Goal: Task Accomplishment & Management: Manage account settings

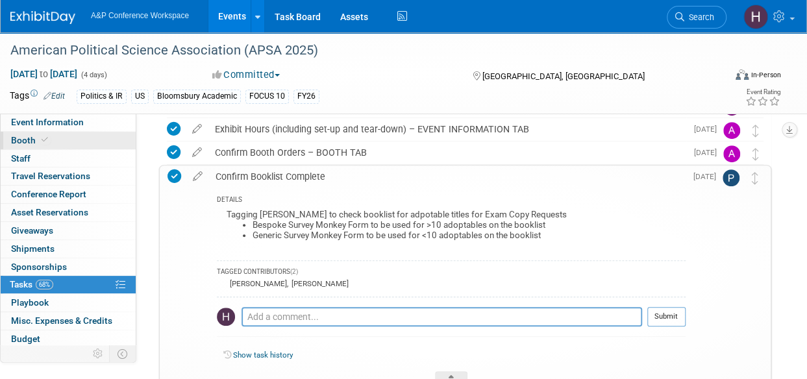
click at [33, 136] on span "Booth" at bounding box center [31, 140] width 40 height 10
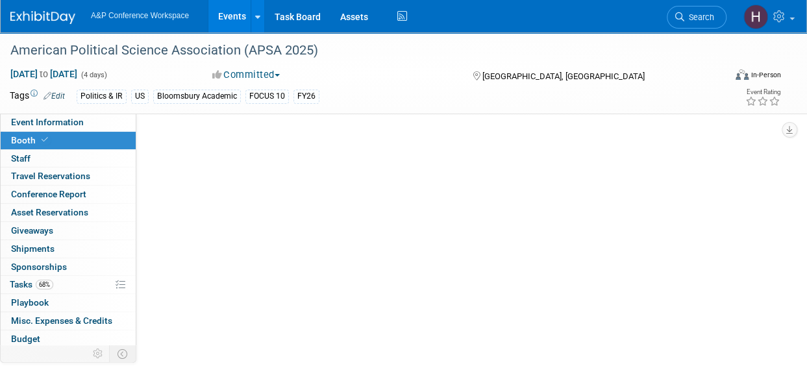
select select "CUAP"
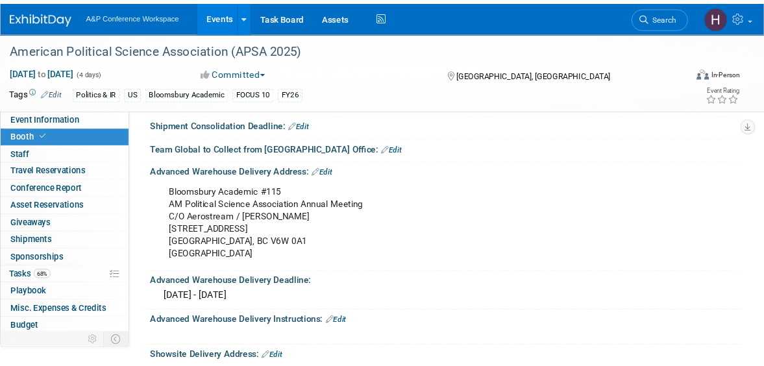
scroll to position [718, 0]
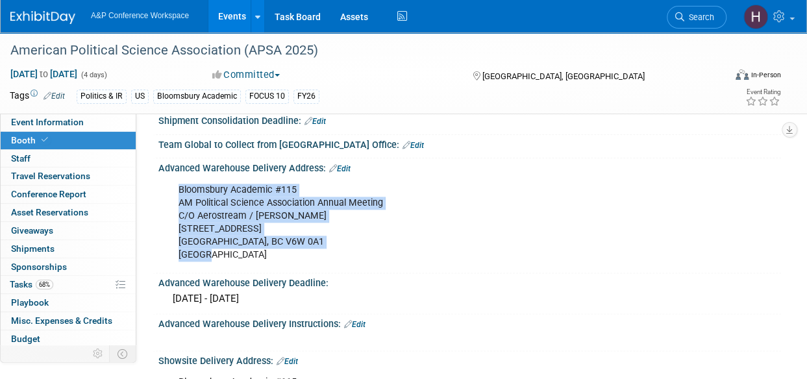
drag, startPoint x: 251, startPoint y: 260, endPoint x: 180, endPoint y: 188, distance: 101.5
click at [180, 188] on div "Bloomsbury Academic #115 AM Political Science Association Annual Meeting C/O Ae…" at bounding box center [413, 222] width 488 height 91
click at [277, 236] on div "Bloomsbury Academic #115 AM Political Science Association Annual Meeting C/O Ae…" at bounding box center [413, 222] width 488 height 91
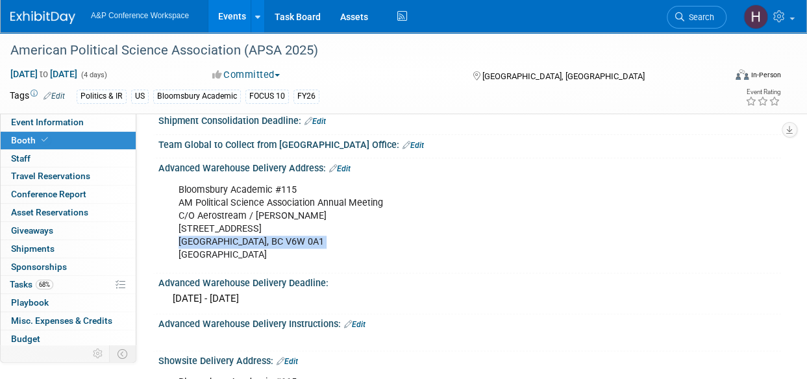
click at [277, 236] on div "Bloomsbury Academic #115 AM Political Science Association Annual Meeting C/O Ae…" at bounding box center [413, 222] width 488 height 91
drag, startPoint x: 277, startPoint y: 236, endPoint x: 251, endPoint y: 240, distance: 26.2
click at [251, 240] on div "Bloomsbury Academic #115 AM Political Science Association Annual Meeting C/O Ae…" at bounding box center [413, 222] width 488 height 91
click at [249, 238] on div "Bloomsbury Academic #115 AM Political Science Association Annual Meeting C/O Ae…" at bounding box center [413, 222] width 488 height 91
click at [232, 247] on div "Bloomsbury Academic #115 AM Political Science Association Annual Meeting C/O Ae…" at bounding box center [413, 222] width 488 height 91
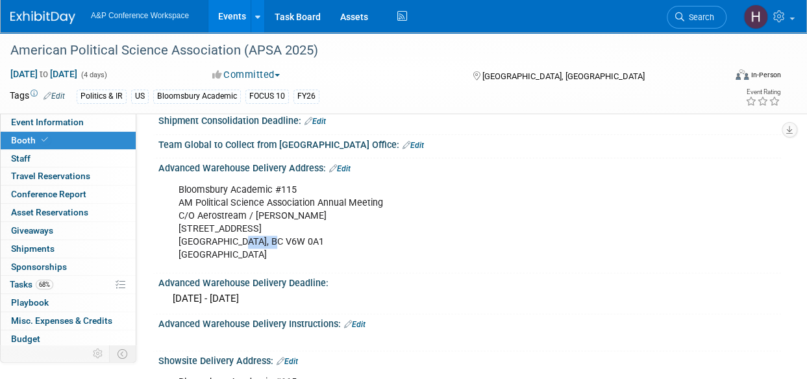
drag, startPoint x: 241, startPoint y: 240, endPoint x: 288, endPoint y: 238, distance: 46.8
click at [288, 238] on div "Bloomsbury Academic #115 AM Political Science Association Annual Meeting C/O Ae…" at bounding box center [413, 222] width 488 height 91
copy div "V6W 0A1"
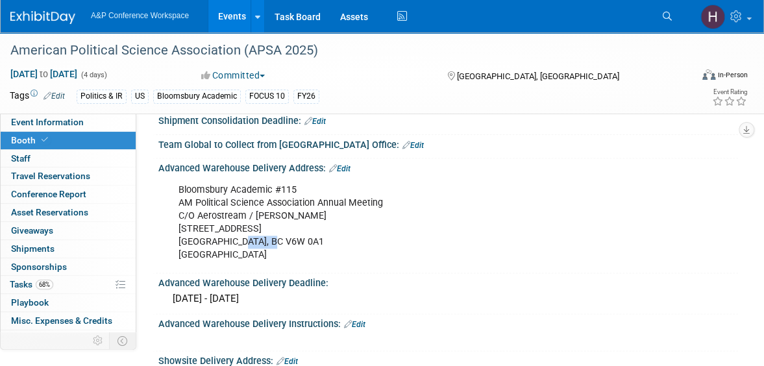
copy div "V6W 0A1"
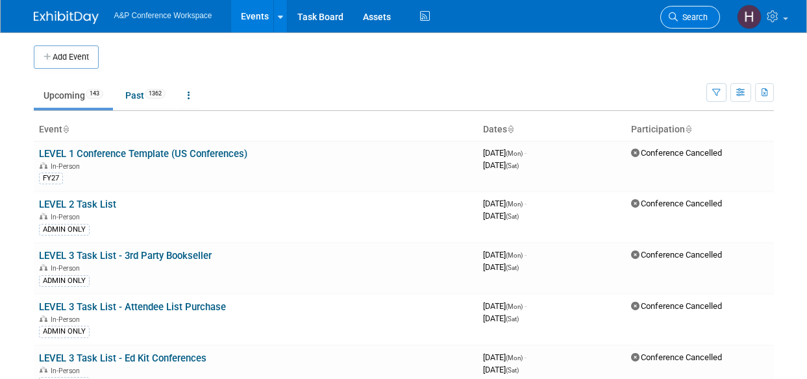
click at [673, 13] on icon at bounding box center [673, 16] width 9 height 9
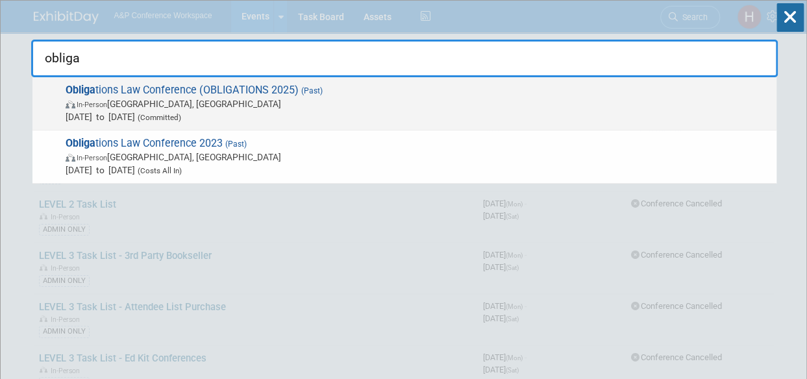
type input "obliga"
click at [587, 128] on div "Obliga tions Law Conference (OBLIGATIONS 2025) (Past) In-Person [GEOGRAPHIC_DAT…" at bounding box center [404, 103] width 744 height 53
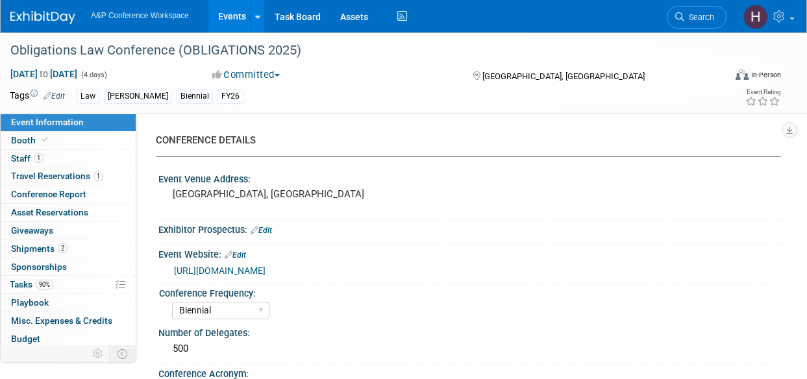
select select "Biennial"
select select "Level 2"
select select "In-Person Booth"
select select "Law"
select select "Hart Publishing"
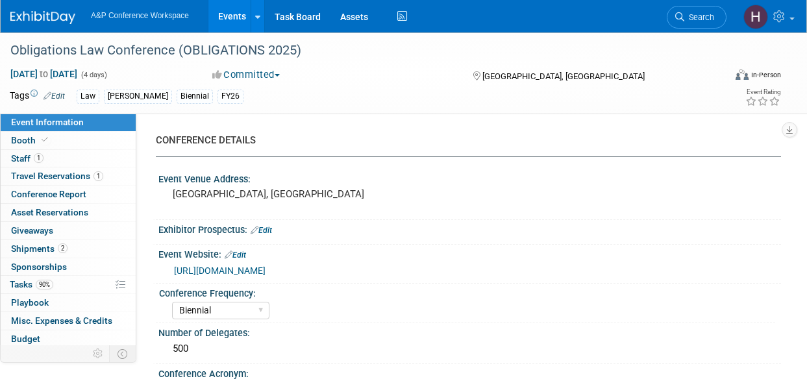
select select "Amanda Oney"
select select "Ros Jubber"
select select "Networking/Commissioning"
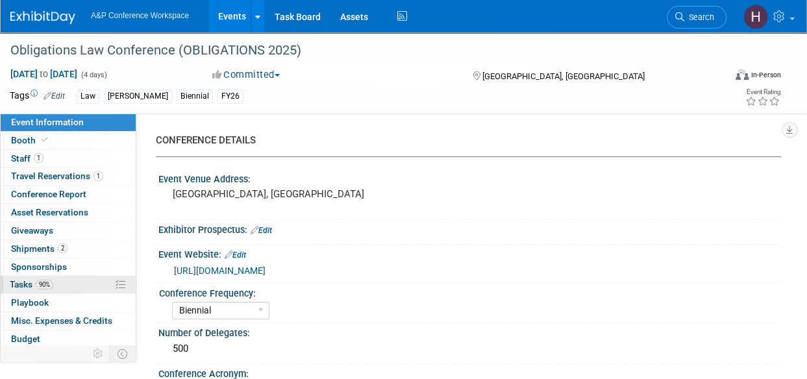
click at [83, 277] on link "90% Tasks 90%" at bounding box center [68, 285] width 135 height 18
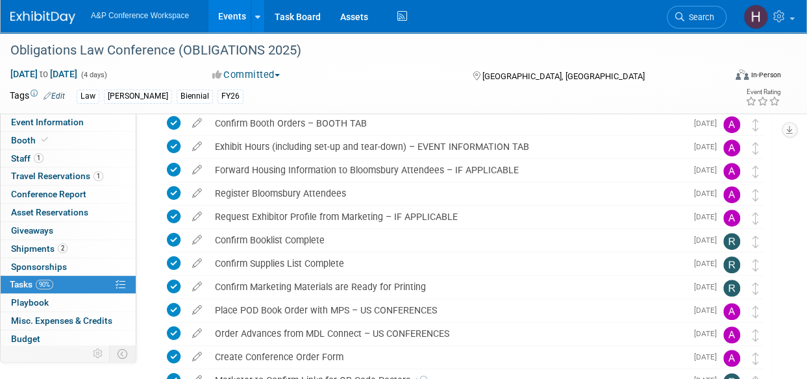
scroll to position [496, 0]
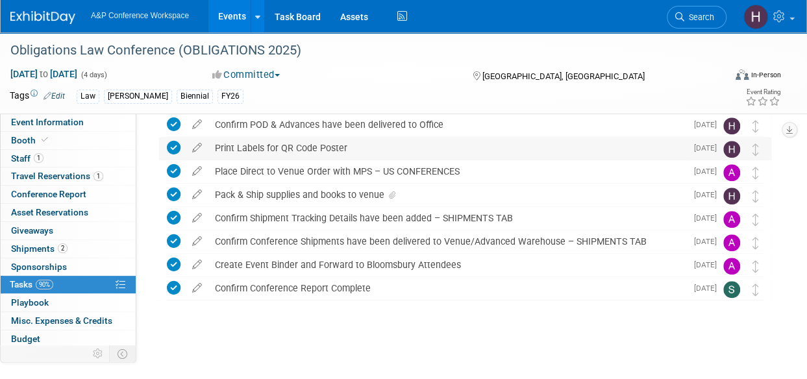
click at [562, 147] on div "Print Labels for QR Code Poster" at bounding box center [447, 148] width 478 height 22
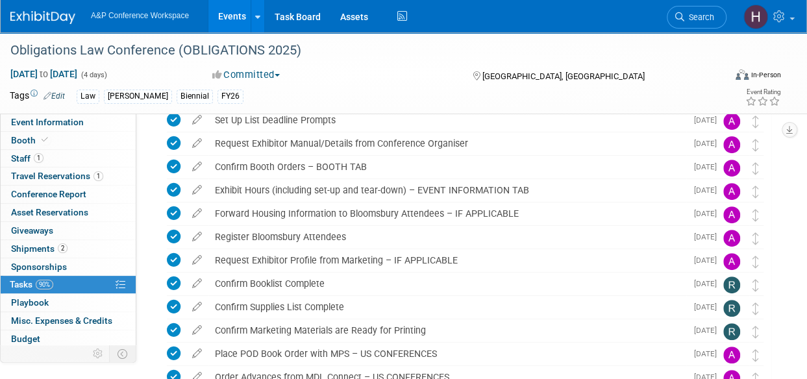
scroll to position [0, 0]
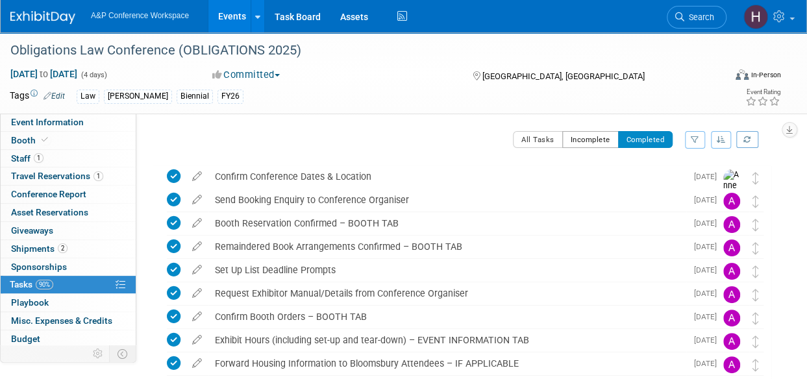
click at [590, 135] on button "Incomplete" at bounding box center [590, 139] width 56 height 17
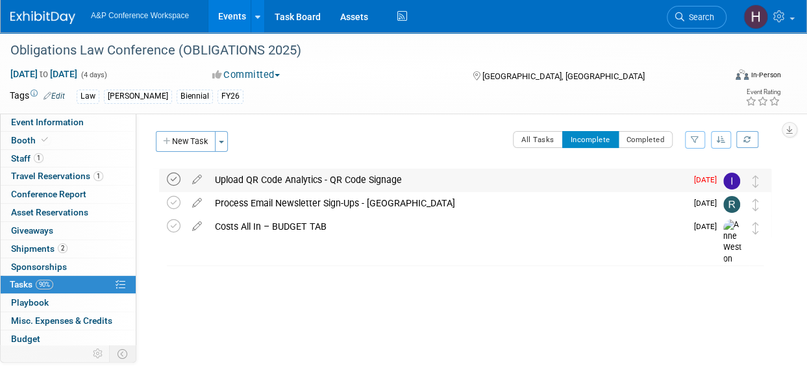
click at [173, 180] on icon at bounding box center [174, 180] width 14 height 14
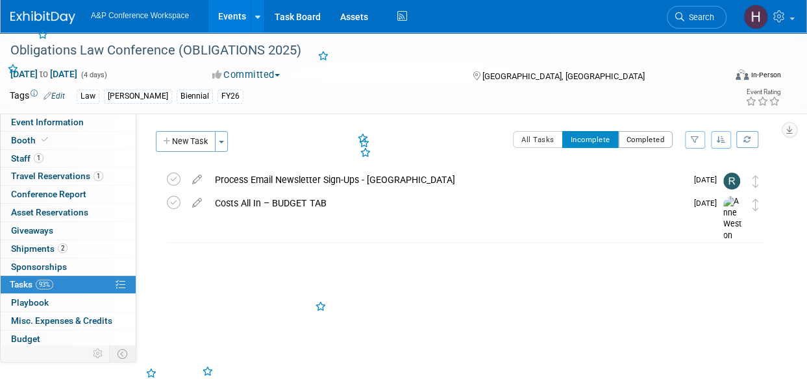
click at [664, 138] on button "Completed" at bounding box center [645, 139] width 55 height 17
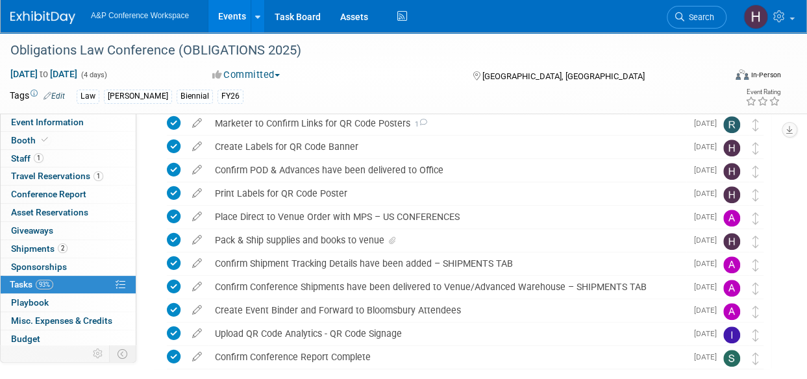
scroll to position [519, 0]
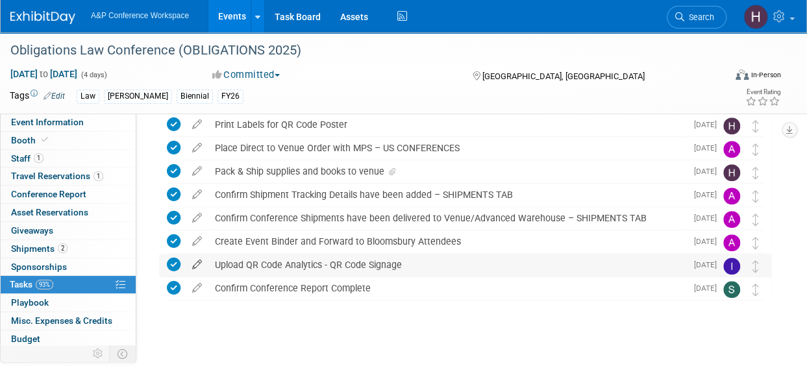
click at [195, 261] on icon at bounding box center [197, 262] width 23 height 16
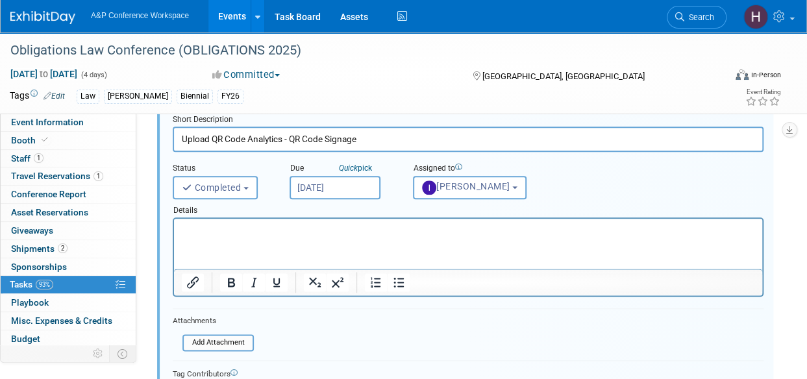
scroll to position [665, 0]
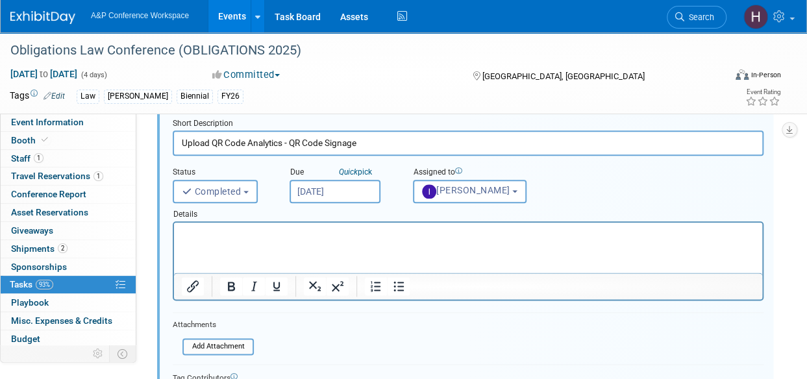
click at [287, 240] on html at bounding box center [468, 231] width 588 height 18
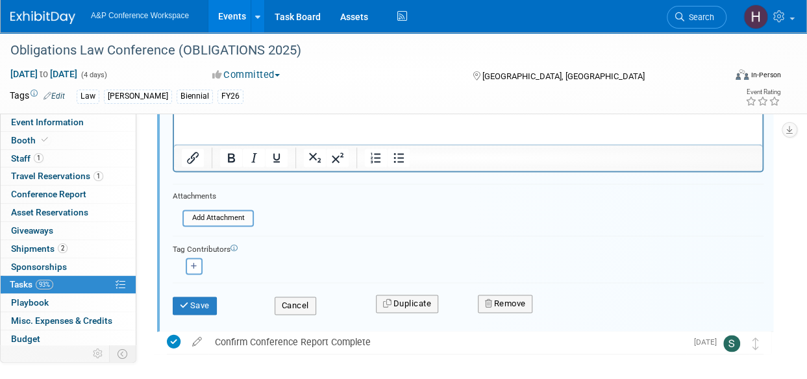
scroll to position [797, 0]
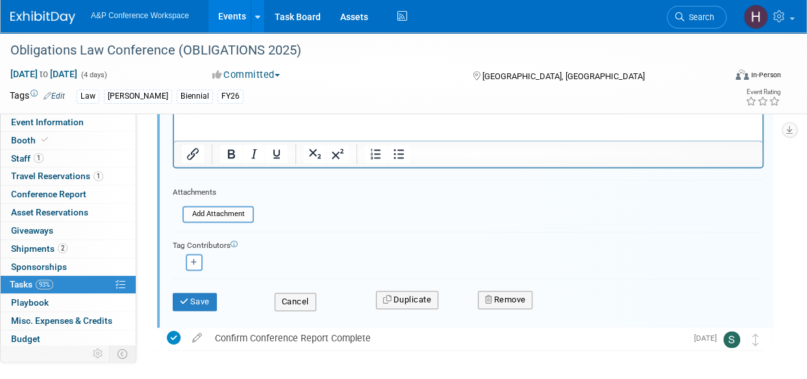
click at [198, 323] on div "Short Description Upload QR Code Analytics - QR Code Signage Status <i class="f…" at bounding box center [465, 152] width 616 height 352
click at [193, 301] on button "Save" at bounding box center [195, 302] width 44 height 18
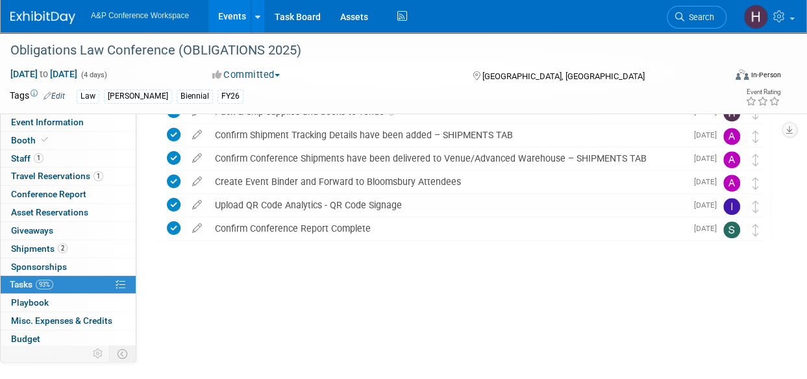
scroll to position [519, 0]
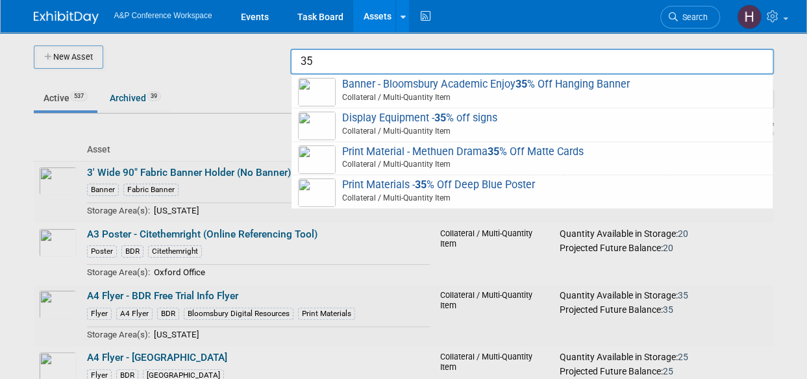
type input "3"
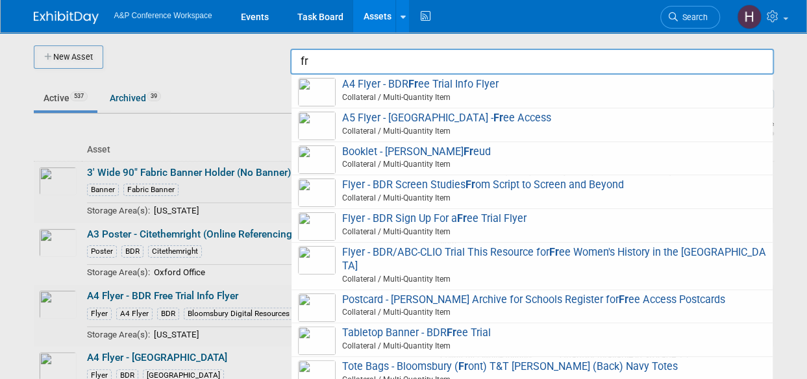
type input "f"
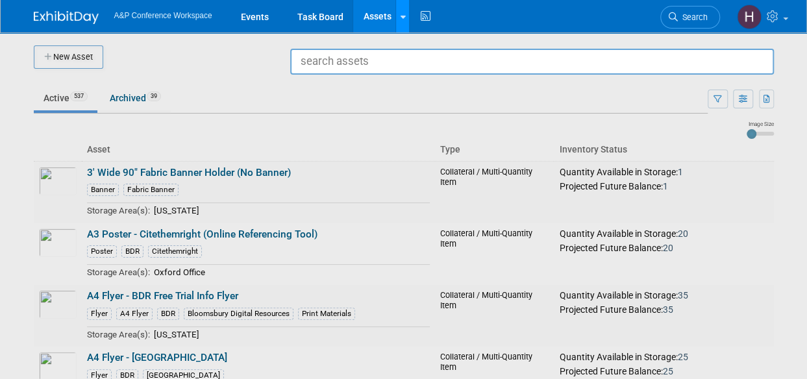
click at [409, 28] on link at bounding box center [402, 16] width 14 height 32
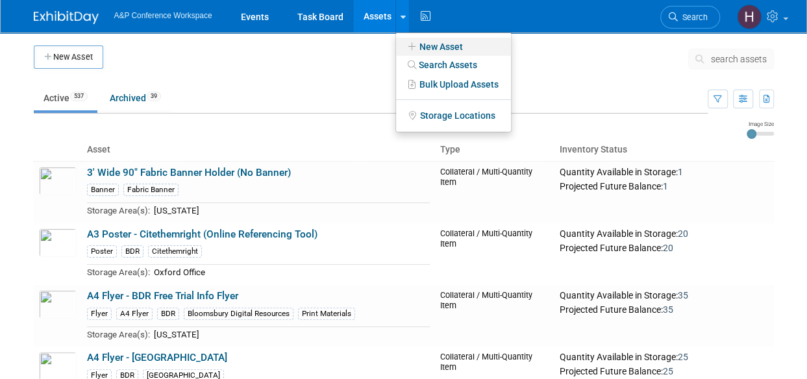
click at [419, 48] on icon at bounding box center [411, 46] width 14 height 9
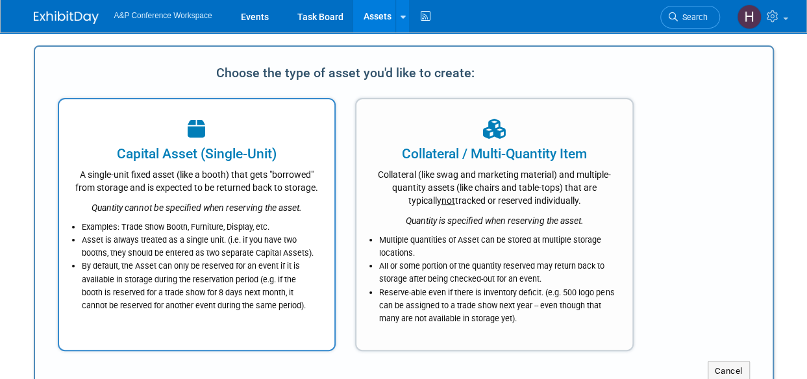
click at [249, 212] on div "Quantity cannot be specified when reserving the asset." at bounding box center [196, 204] width 243 height 20
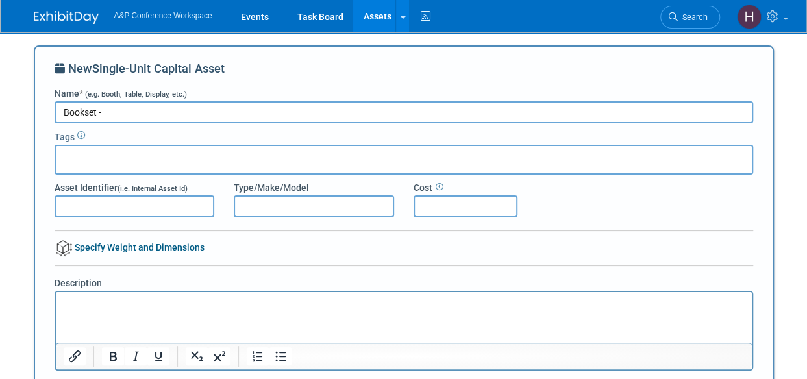
paste input "Revised Standard Edition of the Complete Psychological Works of Sigmund Freud"
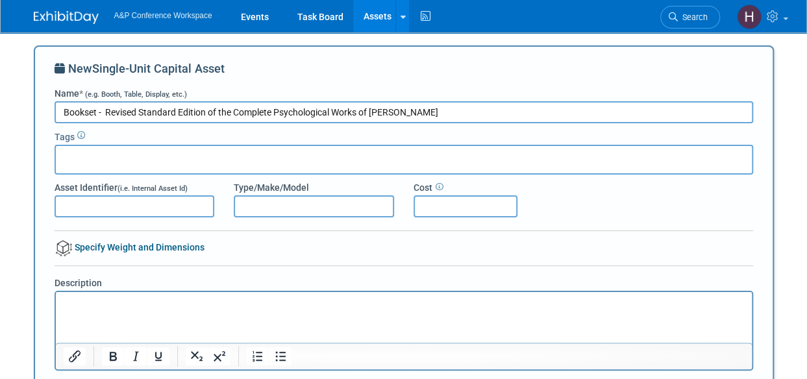
click at [84, 112] on input "Bookset - Revised Standard Edition of the Complete Psychological Works of Sigmu…" at bounding box center [404, 112] width 699 height 22
click at [109, 113] on input "Book Set - Revised Standard Edition of the Complete Psychological Works of Sigm…" at bounding box center [404, 112] width 699 height 22
type input "Book Set - Revised Standard Edition of the Complete Psychological Works of Sigm…"
click at [140, 160] on input "text" at bounding box center [113, 157] width 104 height 13
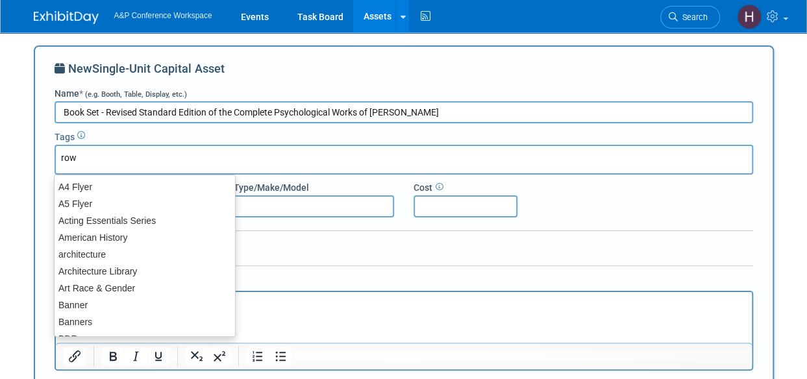
type input "rowm"
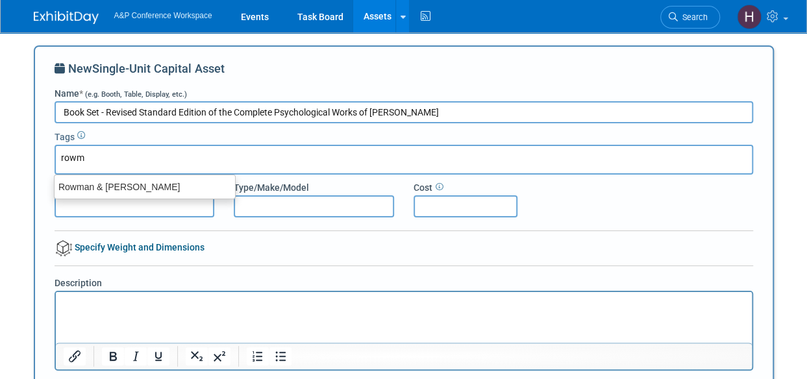
click at [127, 180] on div "Rowman & Littlefield" at bounding box center [145, 187] width 180 height 17
type input "Rowman & Littlefield"
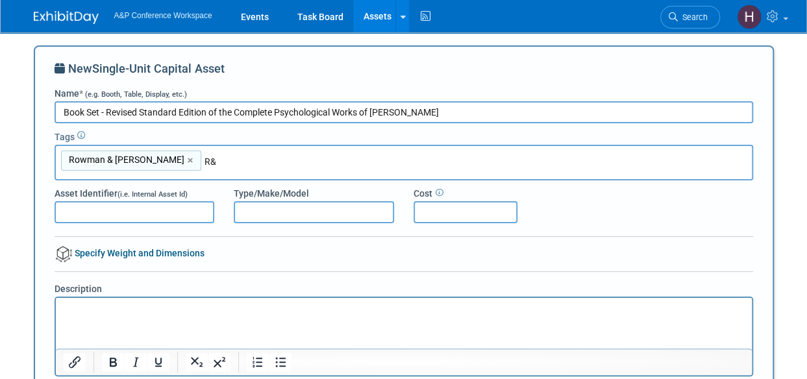
type input "R"
type input "Freud"
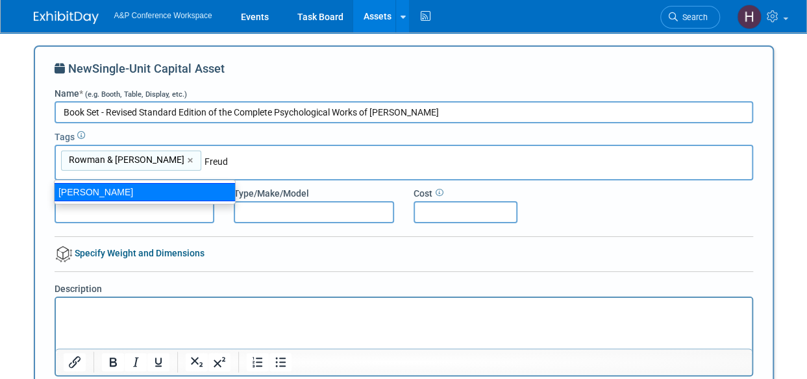
click at [118, 190] on div "Sigmund Freud" at bounding box center [145, 192] width 182 height 18
type input "Rowman & Littlefield, Sigmund Freud"
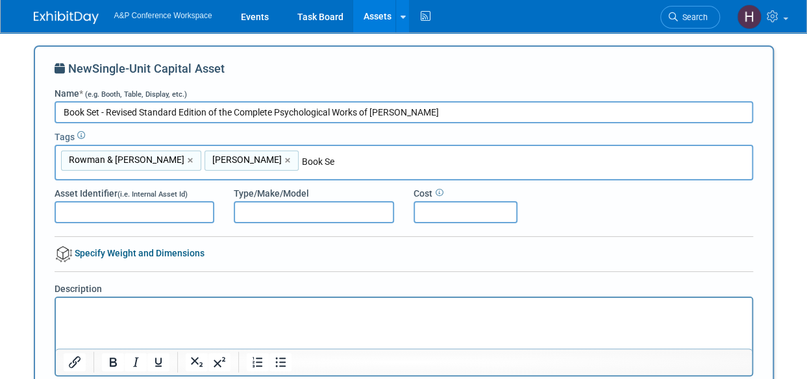
type input "Book Set"
type input "Rowman & Littlefield, Sigmund Freud, Book Set"
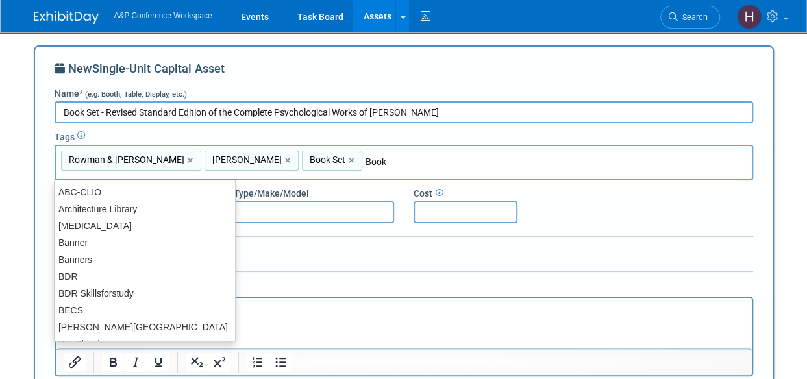
type input "Books"
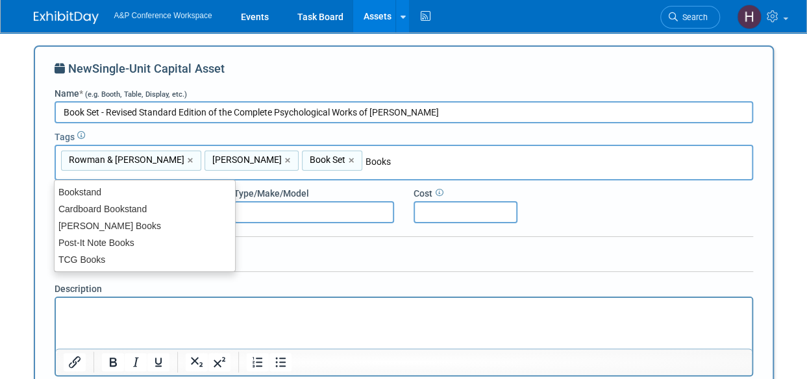
type input "Rowman & Littlefield, Sigmund Freud, Book Set, Books"
click at [317, 253] on div "New Single-Unit Capital Asset Name * (e.g. Booth, Table, Display, etc.) Book Se…" at bounding box center [404, 339] width 699 height 558
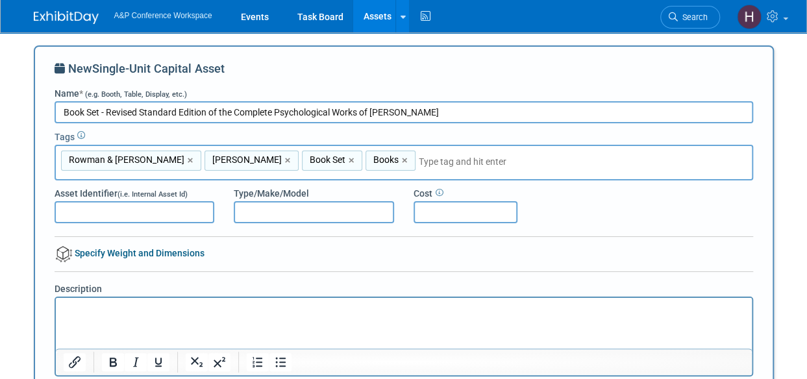
click at [106, 114] on input "Book Set - Revised Standard Edition of the Complete Psychological Works of Sigm…" at bounding box center [404, 112] width 699 height 22
type input "Book Set - Revised Standard Edition of the Complete Psychological Works of Sigm…"
drag, startPoint x: 448, startPoint y: 112, endPoint x: 108, endPoint y: 116, distance: 340.2
click at [108, 116] on input "Book Set - Revised Standard Edition of the Complete Psychological Works of Sigm…" at bounding box center [404, 112] width 699 height 22
click at [136, 315] on p "Rich Text Area. Press ALT-0 for help." at bounding box center [403, 309] width 681 height 13
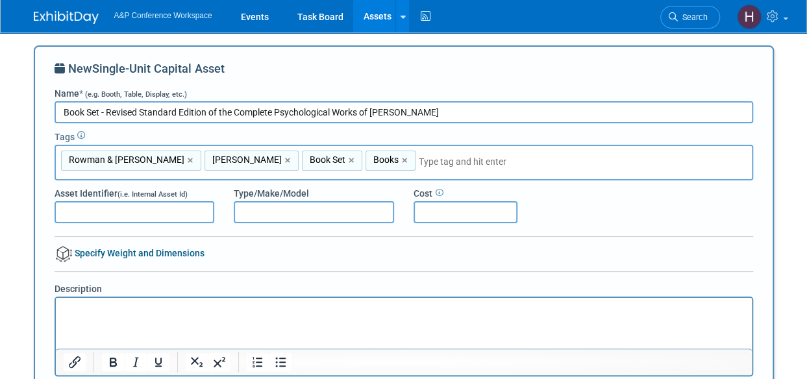
paste body "Rich Text Area. Press ALT-0 for help."
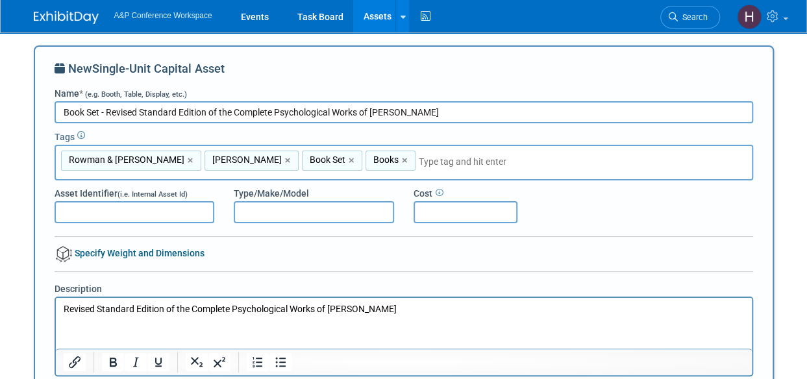
click at [104, 113] on input "Book Set - Revised Standard Edition of the Complete Psychological Works of Sigm…" at bounding box center [404, 112] width 699 height 22
click at [106, 112] on input "Book Set - Revised Standard Edition of the Complete Psychological Works of Sigm…" at bounding box center [404, 112] width 699 height 22
click at [572, 116] on input "Book Set - VOLUME I : Revised Standard Edition of the Complete Psychological Wo…" at bounding box center [404, 112] width 699 height 22
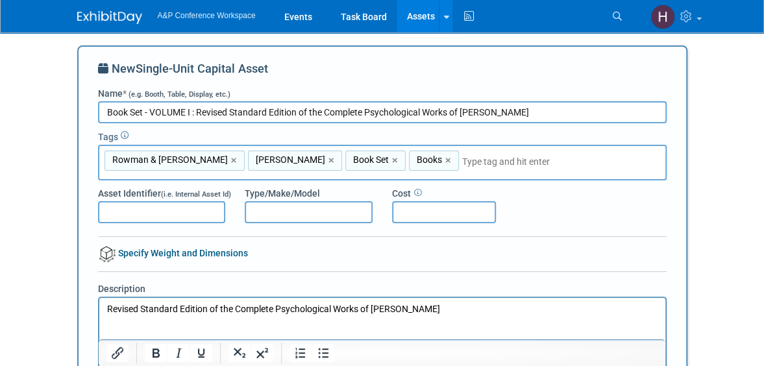
drag, startPoint x: 534, startPoint y: 112, endPoint x: 81, endPoint y: 110, distance: 453.8
click at [81, 110] on div "New Single-Unit Capital Asset Name * (e.g. Booth, Table, Display, etc.) Book Se…" at bounding box center [382, 339] width 610 height 588
type input "Book Set - VOLUME I : Revised Standard Edition of the Complete Psychological Wo…"
click at [702, 115] on body "A&P Conference Workspace Events Task Board Assets New Asset Search Assets Bulk …" at bounding box center [382, 183] width 764 height 366
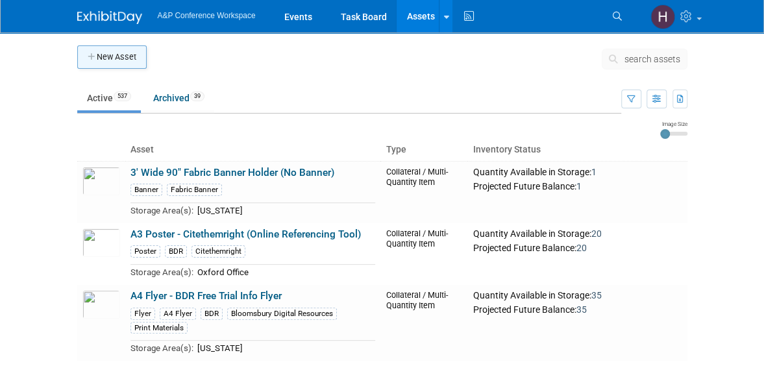
click at [123, 65] on button "New Asset" at bounding box center [111, 56] width 69 height 23
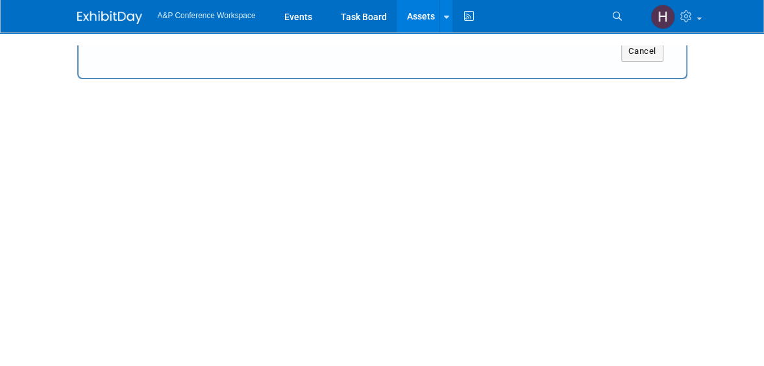
type input "&#163; 0.00"
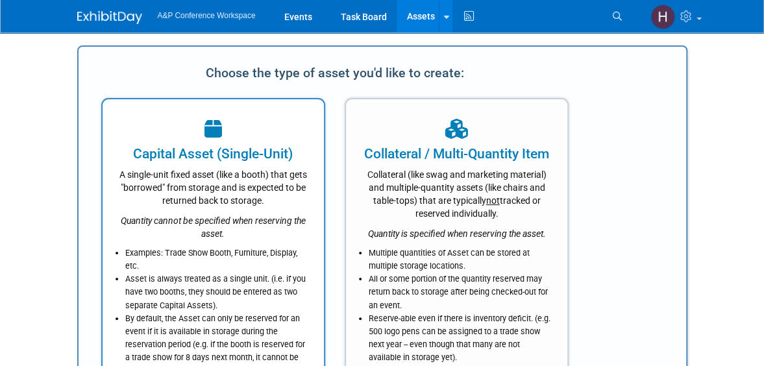
click at [260, 182] on div "A single-unit fixed asset (like a booth) that gets "borrowed" from storage and …" at bounding box center [213, 185] width 189 height 43
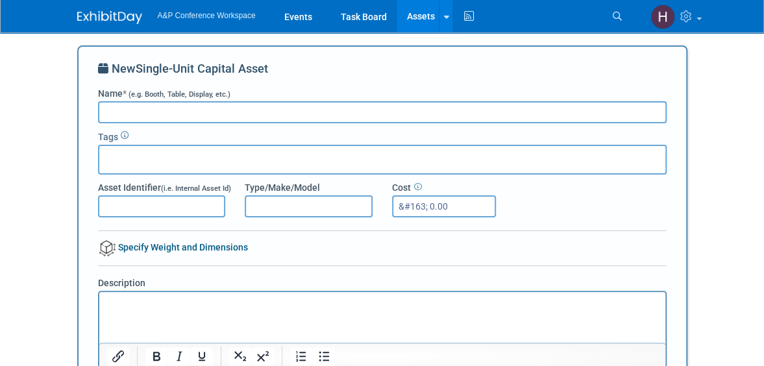
scroll to position [6, 0]
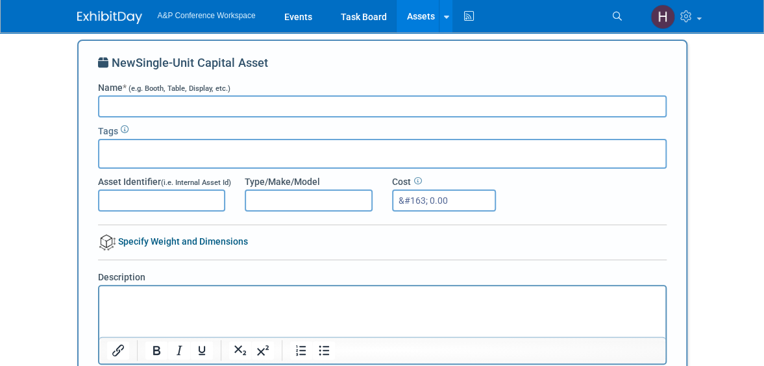
paste input "Book Set - VOLUME I : Revised Standard Edition of the Complete Psychological Wo…"
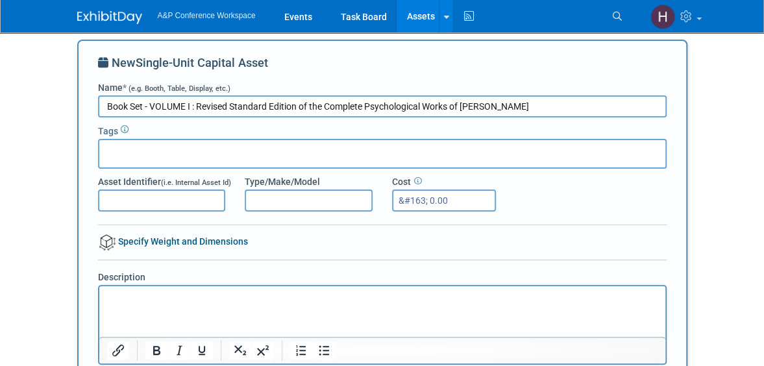
type input "Book Set - VOLUME I : Revised Standard Edition of the Complete Psychological Wo…"
click at [132, 155] on input "text" at bounding box center [157, 151] width 104 height 13
type input "FRE"
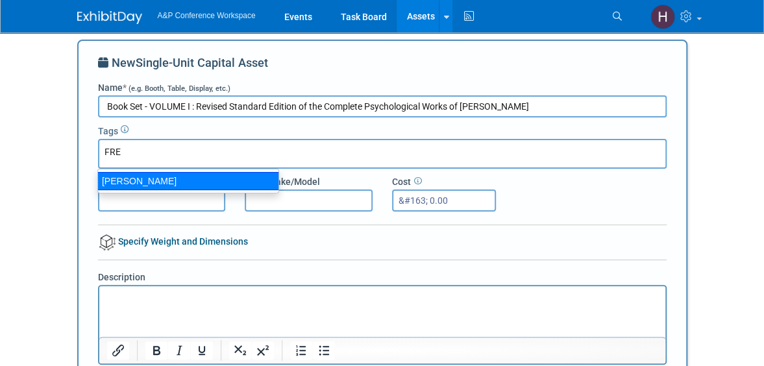
click at [134, 180] on div "[PERSON_NAME]" at bounding box center [188, 181] width 182 height 18
type input "[PERSON_NAME]"
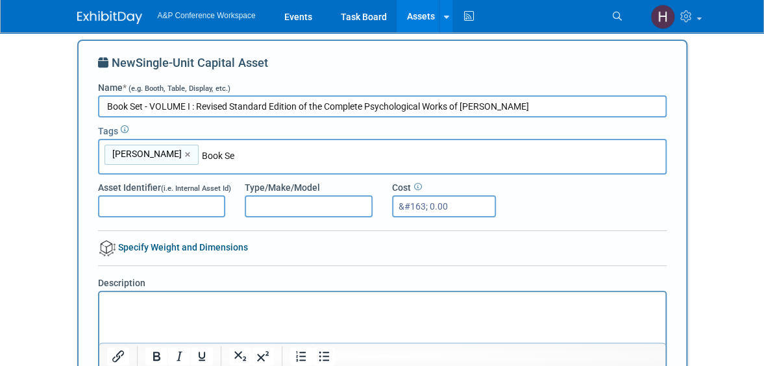
type input "Book Set"
type input "Sigmund Freud, Book Set"
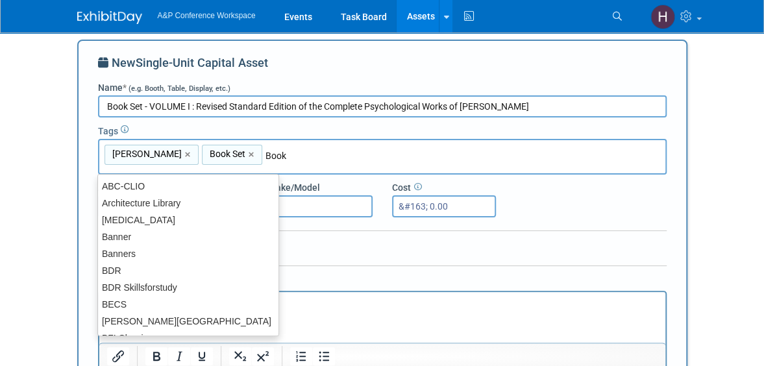
type input "Books"
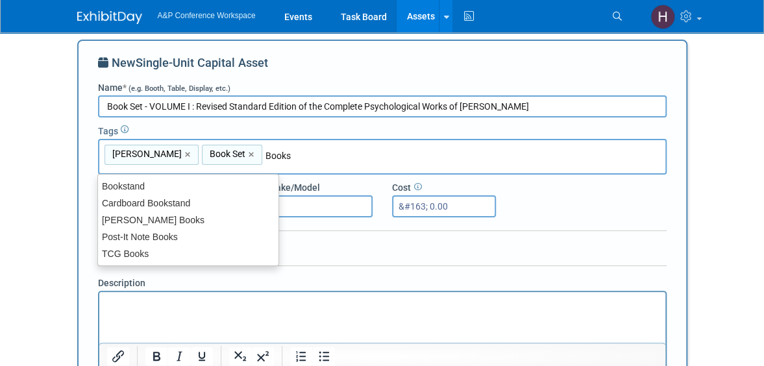
type input "Sigmund Freud, Book Set, Books"
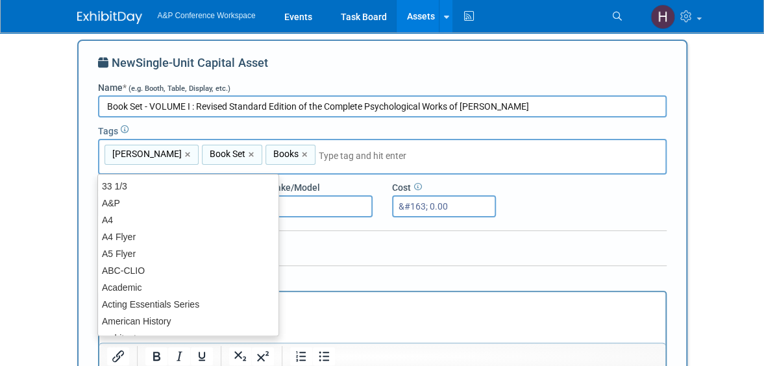
type input "F"
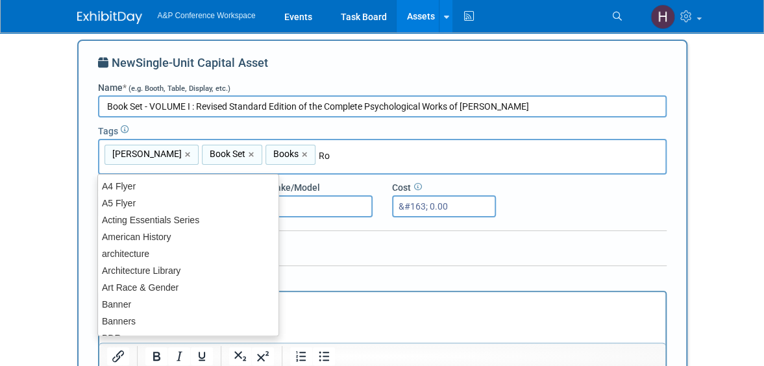
type input "Row"
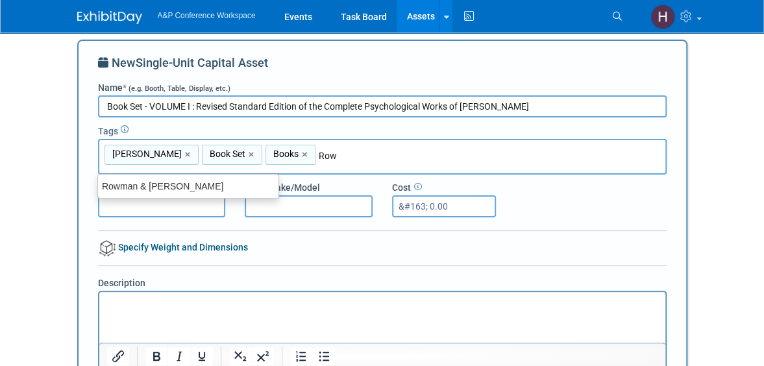
click at [134, 180] on div "Rowman & [PERSON_NAME]" at bounding box center [188, 186] width 180 height 17
type input "Sigmund Freud, Book Set, Books, Rowman & Littlefield"
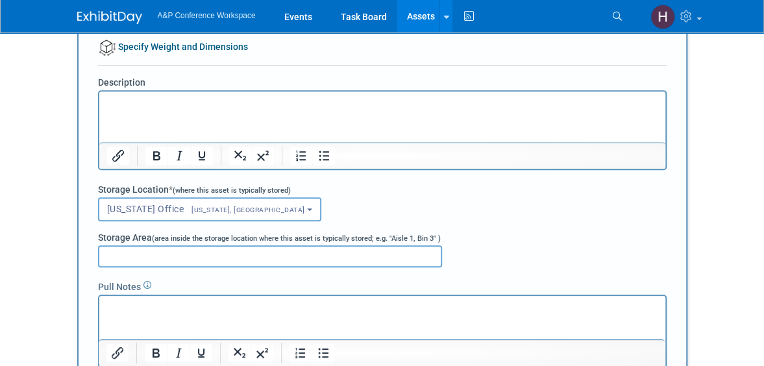
scroll to position [206, 0]
click at [168, 110] on html at bounding box center [382, 101] width 566 height 18
paste body "Rich Text Area. Press ALT-0 for help."
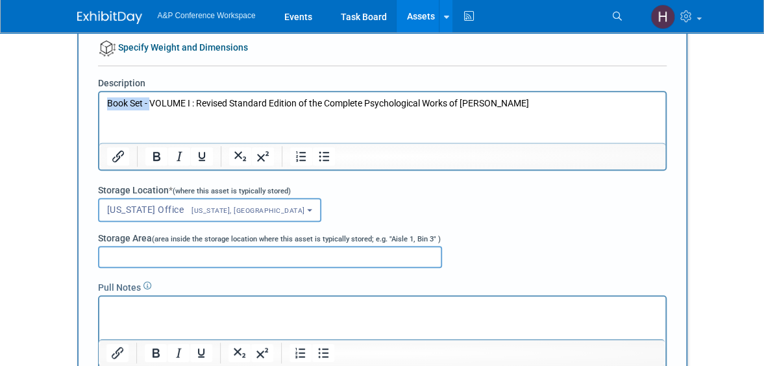
drag, startPoint x: 149, startPoint y: 103, endPoint x: 75, endPoint y: 96, distance: 73.7
click at [99, 96] on html "Book Set - VOLUME I : Revised Standard Edition of the Complete Psychological Wo…" at bounding box center [382, 101] width 566 height 18
drag, startPoint x: 153, startPoint y: 106, endPoint x: 23, endPoint y: 90, distance: 130.1
click at [99, 92] on html "VOLUME I : Revised Standard Edition of the Complete Psychological Works of Sigm…" at bounding box center [382, 101] width 566 height 18
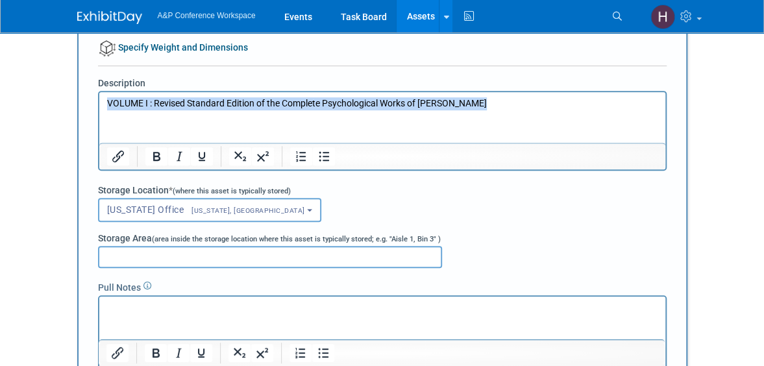
drag, startPoint x: 497, startPoint y: 106, endPoint x: -34, endPoint y: 97, distance: 531.8
click at [99, 97] on html "VOLUME I : Revised Standard Edition of the Complete Psychological Works of Sigm…" at bounding box center [382, 101] width 566 height 18
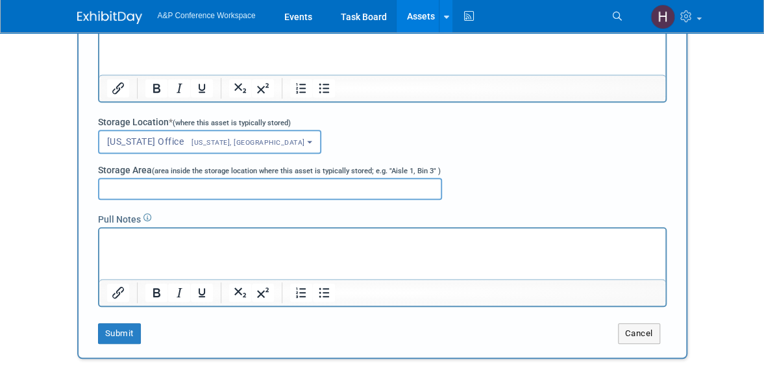
scroll to position [275, 0]
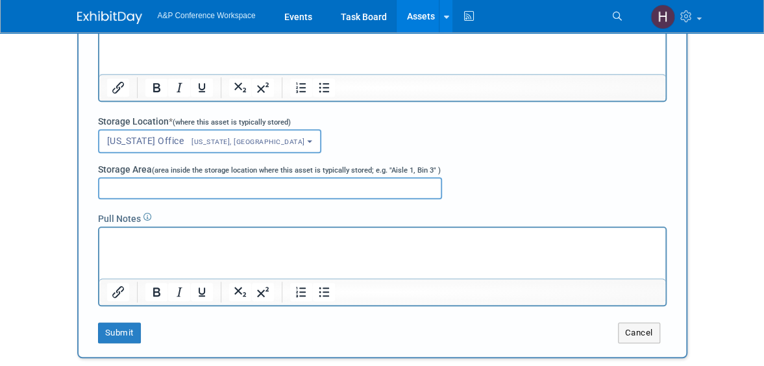
click at [217, 182] on input "Storage Area (area inside the storage location where this asset is typically st…" at bounding box center [270, 188] width 344 height 22
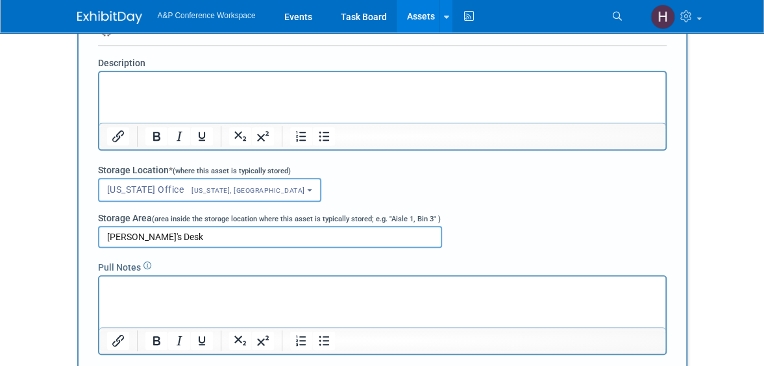
scroll to position [225, 0]
click at [149, 233] on input "Hannah's Desk shelving unit" at bounding box center [270, 238] width 344 height 22
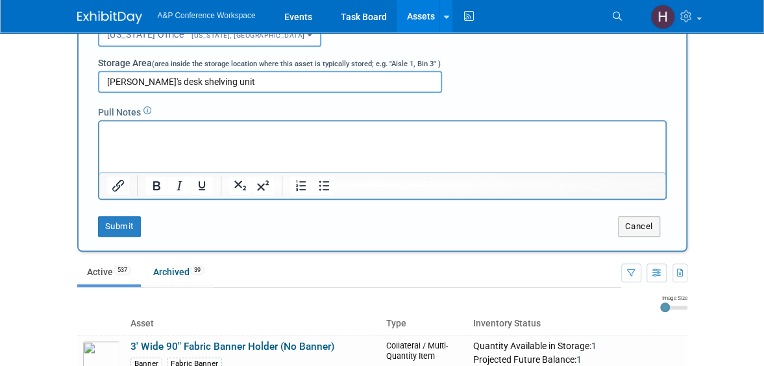
scroll to position [382, 0]
type input "[PERSON_NAME]'s desk shelving unit"
click at [134, 219] on button "Submit" at bounding box center [119, 226] width 43 height 21
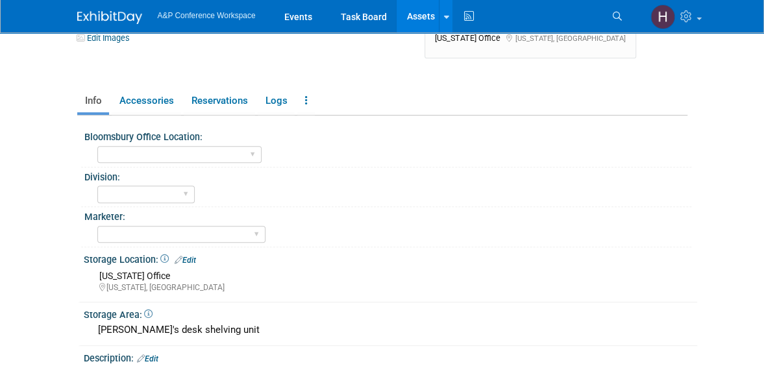
scroll to position [153, 0]
click at [149, 159] on select "[GEOGRAPHIC_DATA] [US_STATE][GEOGRAPHIC_DATA], [US_STATE] Blue Ridge Summit" at bounding box center [179, 155] width 164 height 18
select select "[US_STATE]"
click at [97, 146] on select "[GEOGRAPHIC_DATA] [US_STATE][GEOGRAPHIC_DATA], [US_STATE] Blue Ridge Summit" at bounding box center [179, 155] width 164 height 18
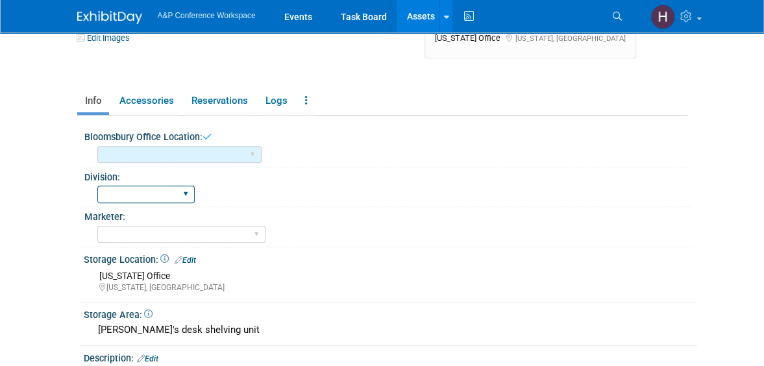
click at [138, 193] on select "BDR - Libraries BDR - Schools A&P BP R&L" at bounding box center [145, 195] width 97 height 18
select select "R&L"
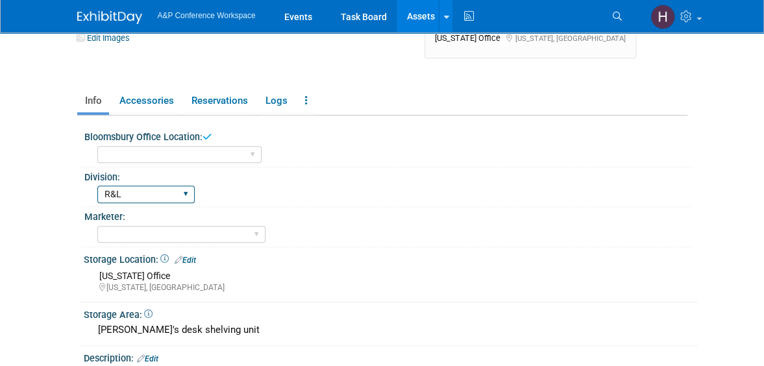
click at [97, 186] on select "BDR - Libraries BDR - Schools A&P BP R&L" at bounding box center [145, 195] width 97 height 18
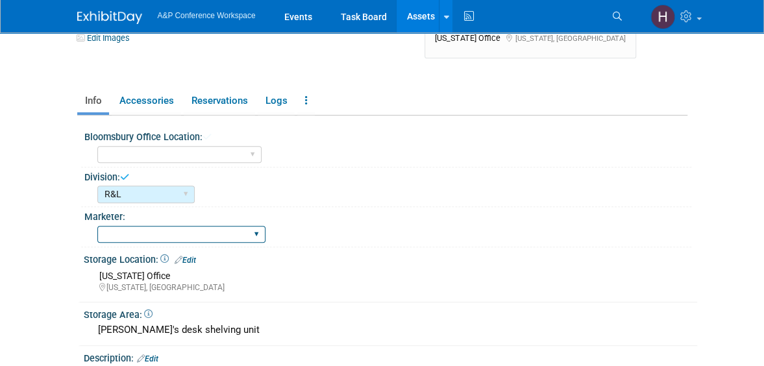
click at [123, 240] on select "[PERSON_NAME] [PERSON_NAME] [PERSON_NAME] [PERSON_NAME] [PERSON_NAME] [PERSON_N…" at bounding box center [181, 235] width 168 height 18
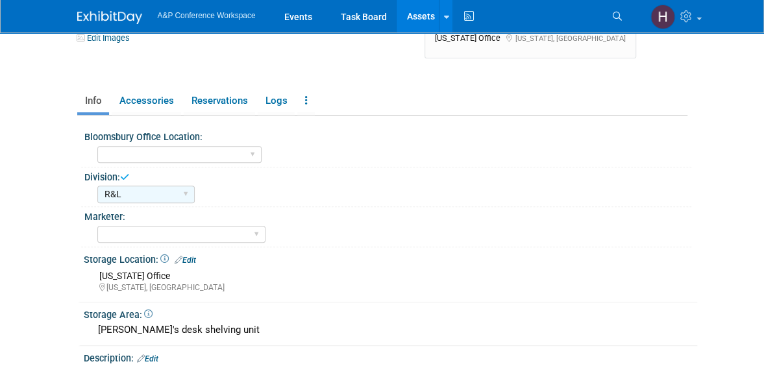
click at [275, 229] on div "[PERSON_NAME] [PERSON_NAME] [PERSON_NAME] [PERSON_NAME] [PERSON_NAME] [PERSON_N…" at bounding box center [394, 233] width 594 height 21
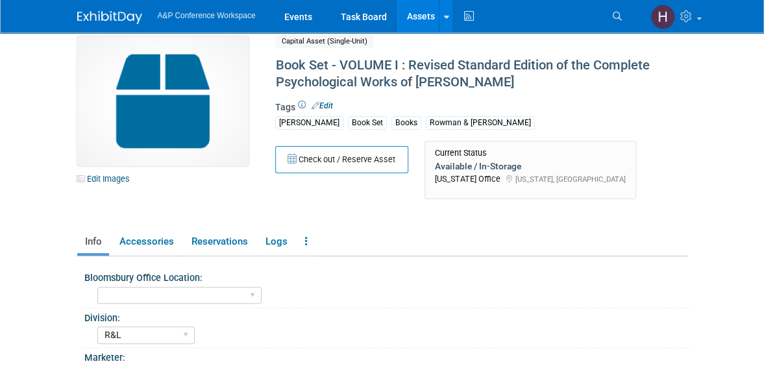
scroll to position [0, 0]
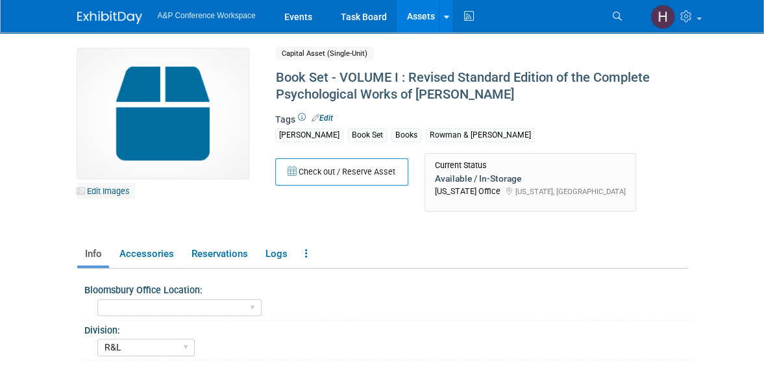
click at [114, 192] on link "Edit Images" at bounding box center [106, 191] width 58 height 16
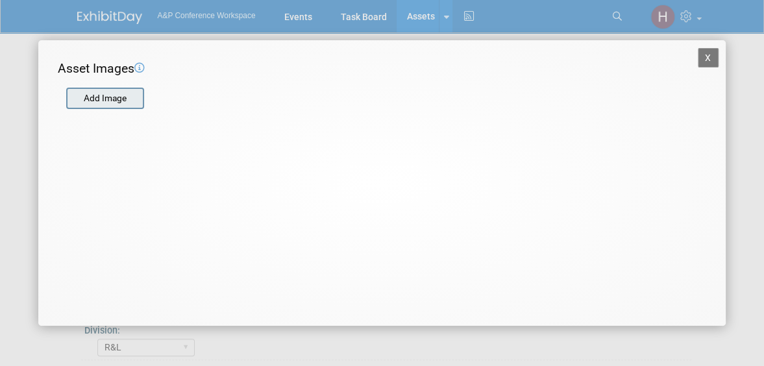
click at [116, 105] on input "file" at bounding box center [65, 98] width 155 height 19
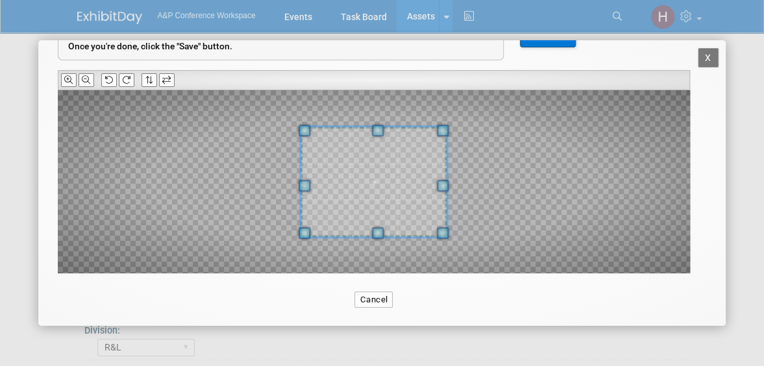
scroll to position [97, 0]
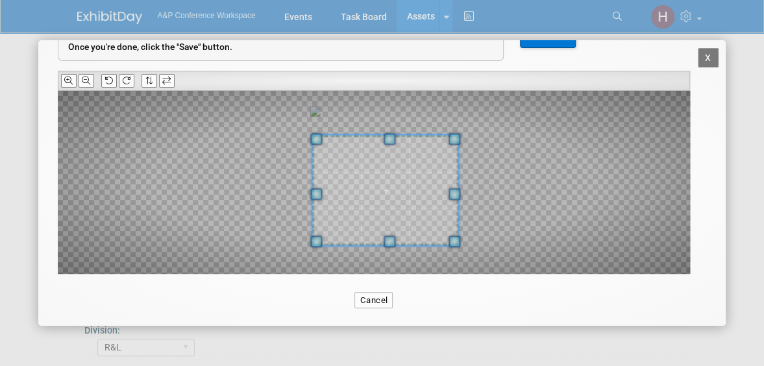
click at [399, 195] on span at bounding box center [385, 190] width 147 height 110
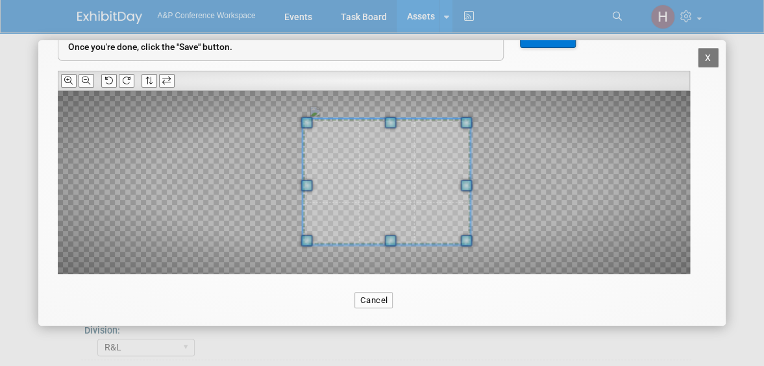
click at [493, 117] on div at bounding box center [374, 182] width 632 height 183
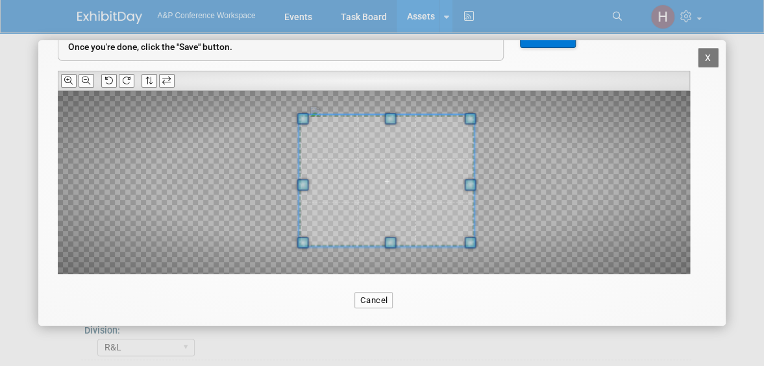
click at [429, 153] on span at bounding box center [386, 181] width 175 height 132
click at [540, 47] on button "Save" at bounding box center [548, 35] width 56 height 26
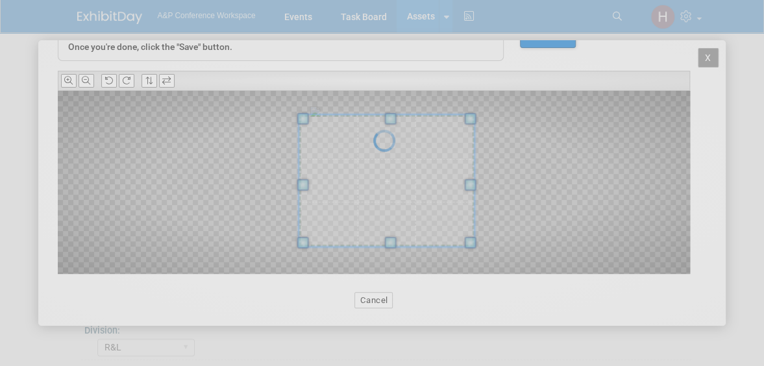
scroll to position [0, 0]
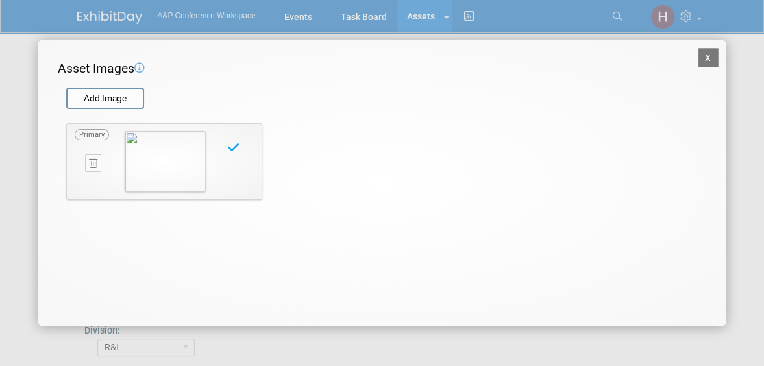
click at [708, 56] on button "X" at bounding box center [708, 57] width 21 height 19
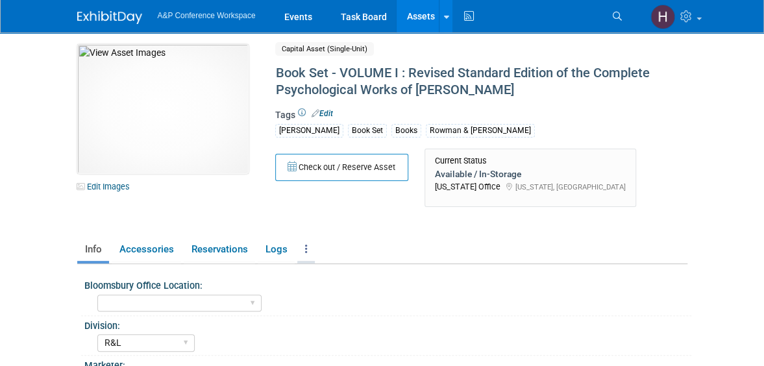
scroll to position [4, 0]
click at [303, 244] on link at bounding box center [306, 250] width 18 height 23
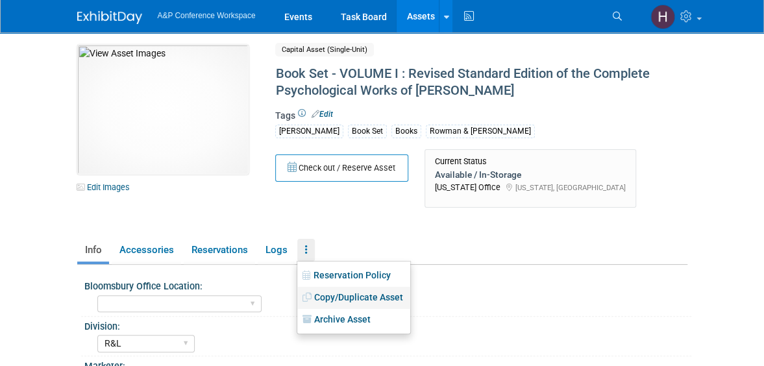
click at [370, 295] on link "Copy/Duplicate Asset" at bounding box center [353, 298] width 113 height 22
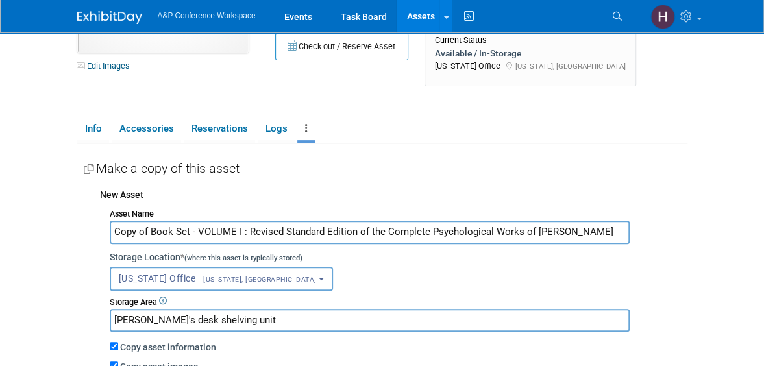
scroll to position [125, 0]
drag, startPoint x: 148, startPoint y: 236, endPoint x: 81, endPoint y: 228, distance: 68.0
click at [81, 228] on div "Bloomsbury Office Location: [GEOGRAPHIC_DATA] [US_STATE] [GEOGRAPHIC_DATA], [US…" at bounding box center [382, 306] width 610 height 325
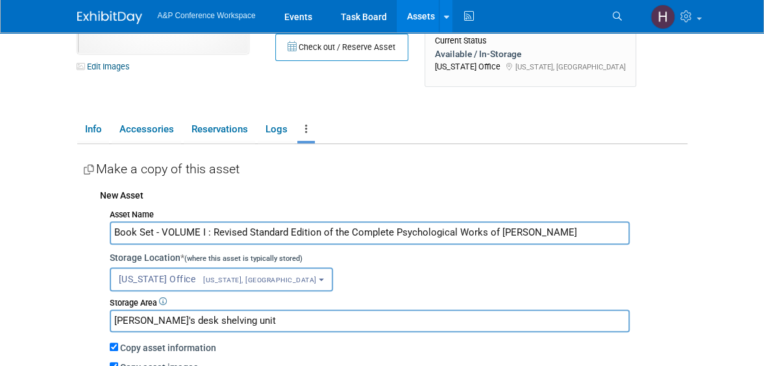
click at [197, 238] on input "Book Set - VOLUME I : Revised Standard Edition of the Complete Psychological Wo…" at bounding box center [370, 232] width 520 height 23
click at [203, 230] on input "Book Set - VOLUME I : Revised Standard Edition of the Complete Psychological Wo…" at bounding box center [370, 232] width 520 height 23
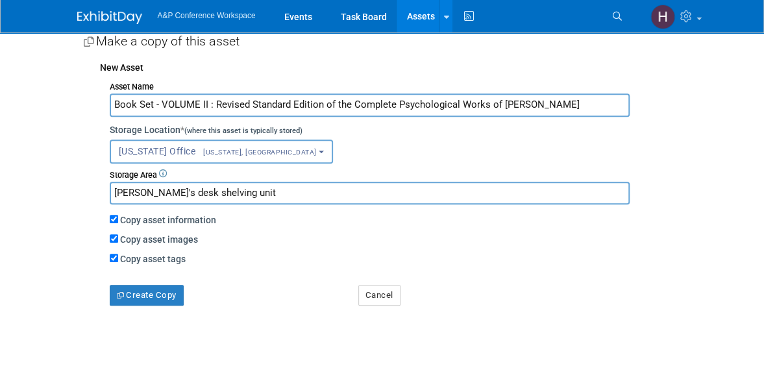
scroll to position [266, 0]
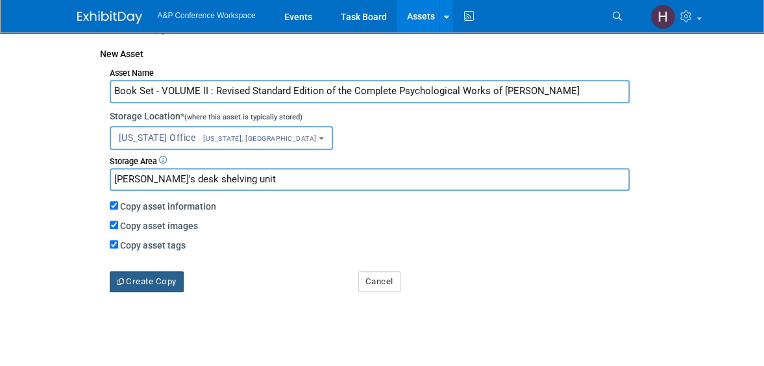
type input "Book Set - VOLUME II : Revised Standard Edition of the Complete Psychological W…"
click at [171, 279] on button "Create Copy" at bounding box center [147, 281] width 74 height 21
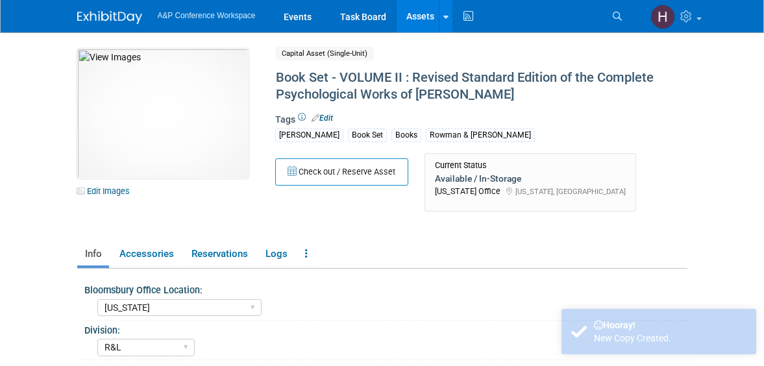
select select "[US_STATE]"
select select "R&L"
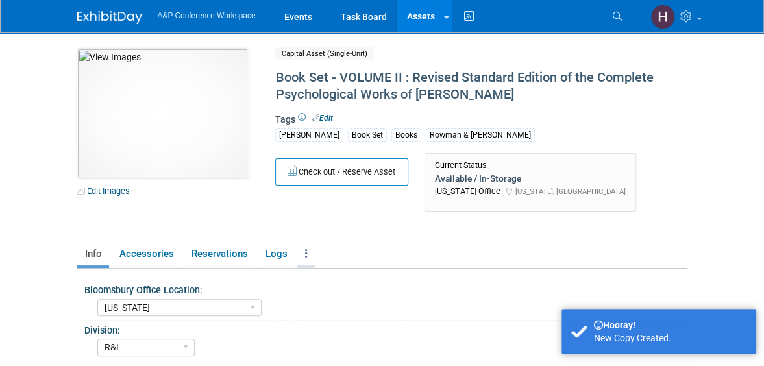
click at [312, 253] on link at bounding box center [306, 254] width 18 height 23
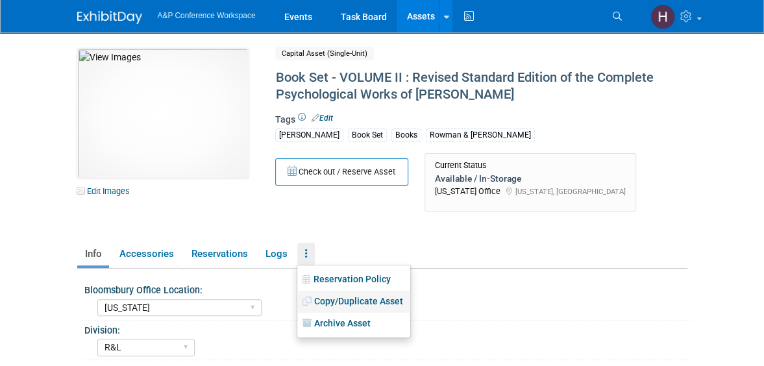
click at [357, 299] on link "Copy/Duplicate Asset" at bounding box center [353, 302] width 113 height 22
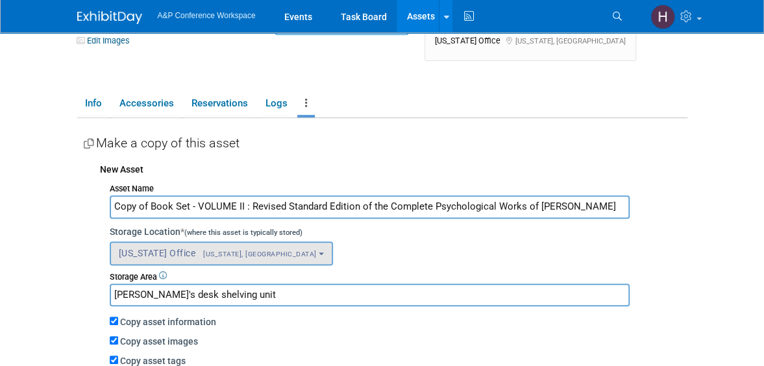
scroll to position [153, 0]
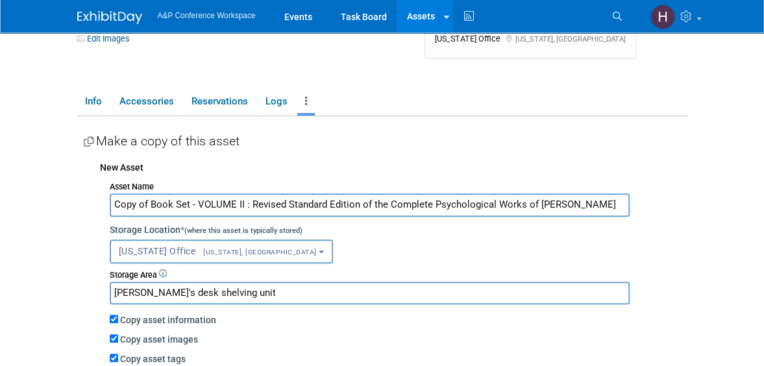
drag, startPoint x: 149, startPoint y: 206, endPoint x: 75, endPoint y: 194, distance: 74.9
click at [75, 194] on div "10031442-10729003-96bdef71-759a-4c4b-a133-1db023baf022.jpg Edit Images Capital …" at bounding box center [383, 173] width 630 height 587
click at [203, 200] on input "Book Set - VOLUME II : Revised Standard Edition of the Complete Psychological W…" at bounding box center [370, 204] width 520 height 23
click at [226, 196] on input "Book Set - VOLUME III : Revised Standard Edition of the Complete Psychological …" at bounding box center [370, 204] width 520 height 23
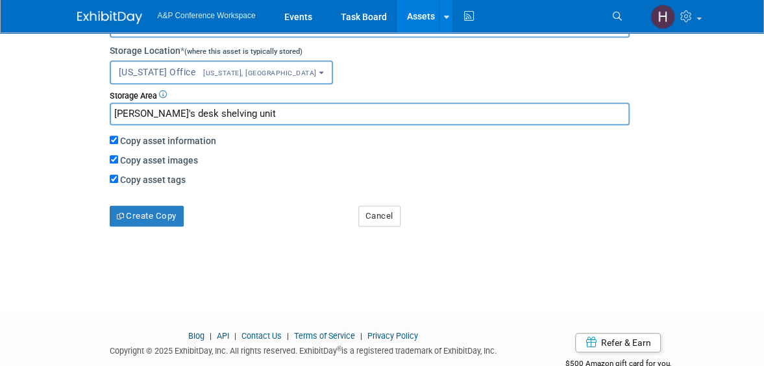
scroll to position [340, 0]
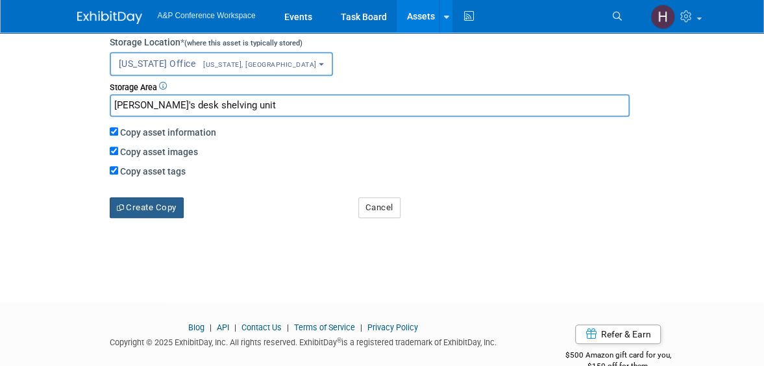
type input "Book Set - VOLUME III : Revised Standard Edition of the Complete Psychological …"
click at [147, 205] on button "Create Copy" at bounding box center [147, 207] width 74 height 21
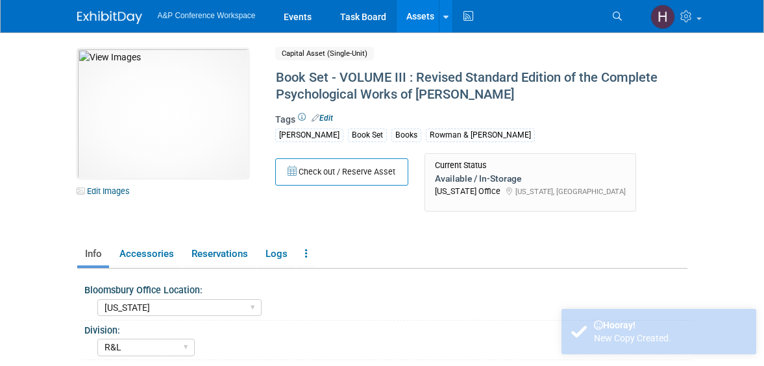
select select "[US_STATE]"
select select "R&L"
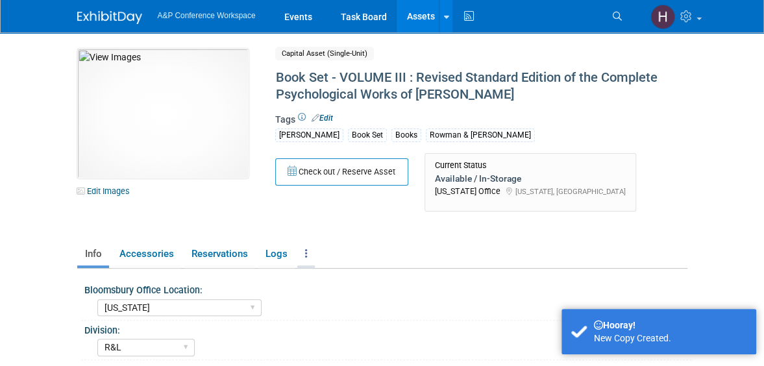
click at [298, 249] on link at bounding box center [306, 254] width 18 height 23
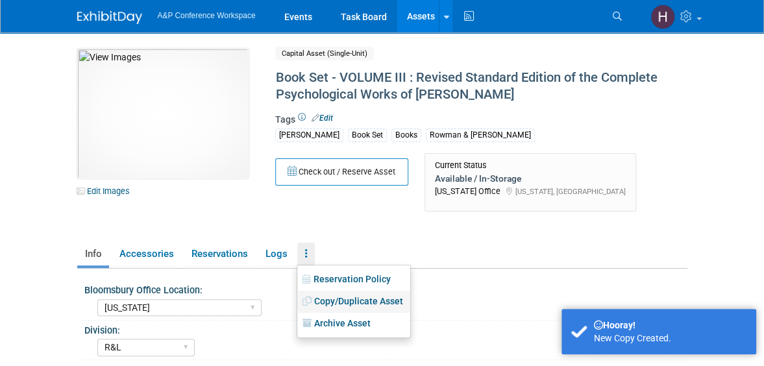
click at [335, 294] on link "Copy/Duplicate Asset" at bounding box center [353, 302] width 113 height 22
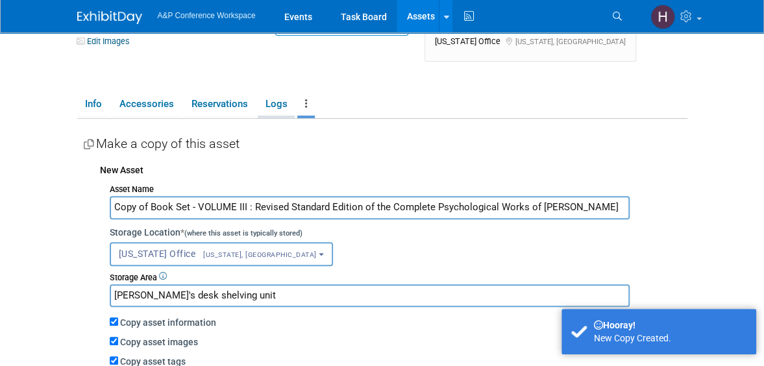
scroll to position [152, 0]
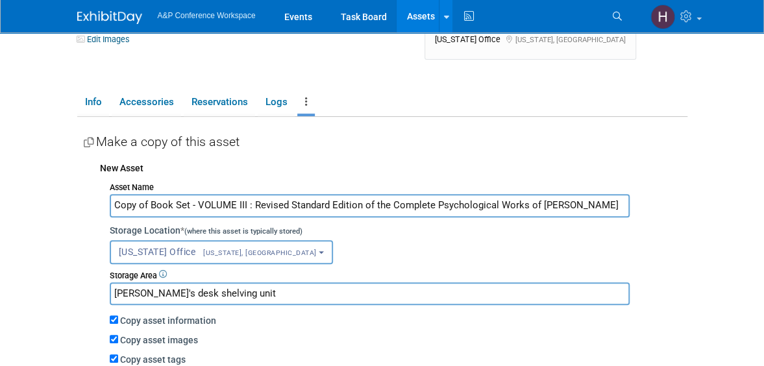
click at [242, 202] on input "Copy of Book Set - VOLUME III : Revised Standard Edition of the Complete Psycho…" at bounding box center [370, 205] width 520 height 23
drag, startPoint x: 149, startPoint y: 205, endPoint x: 79, endPoint y: 200, distance: 70.9
click at [79, 200] on div "Bloomsbury Office Location: [GEOGRAPHIC_DATA] [US_STATE] [GEOGRAPHIC_DATA], [US…" at bounding box center [382, 279] width 610 height 325
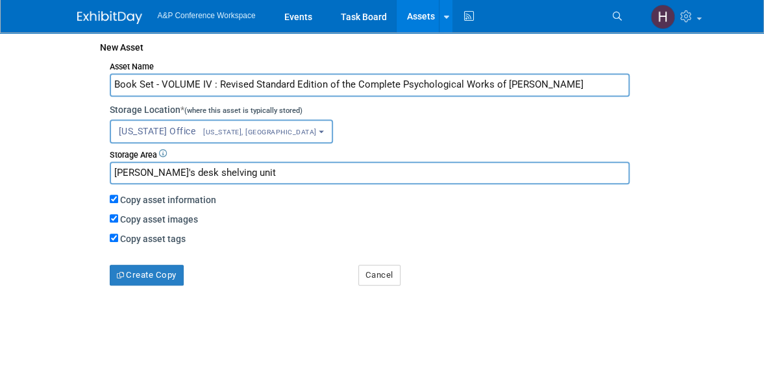
scroll to position [274, 0]
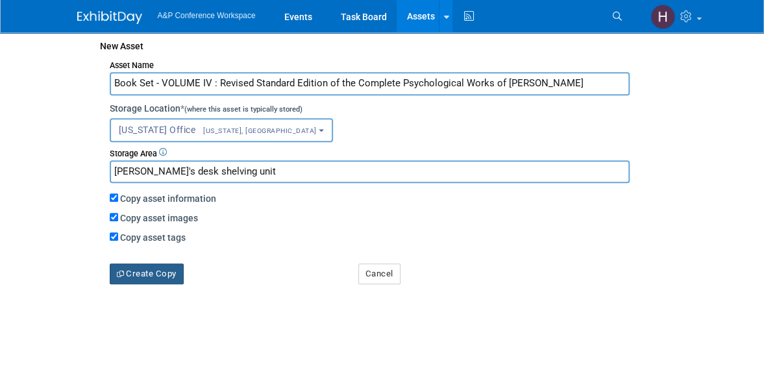
type input "Book Set - VOLUME IV : Revised Standard Edition of the Complete Psychological W…"
click at [139, 266] on button "Create Copy" at bounding box center [147, 274] width 74 height 21
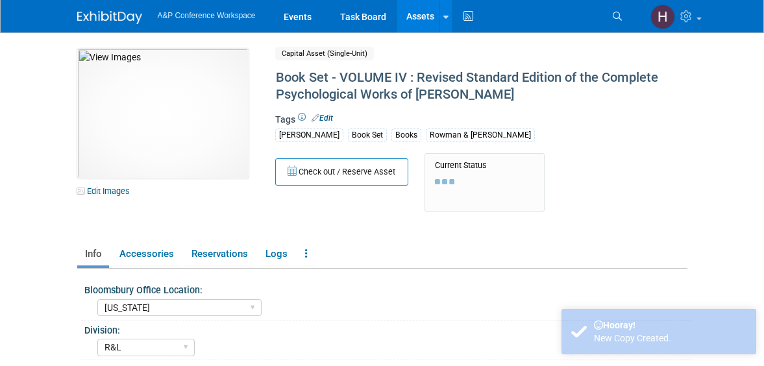
select select "[US_STATE]"
select select "R&L"
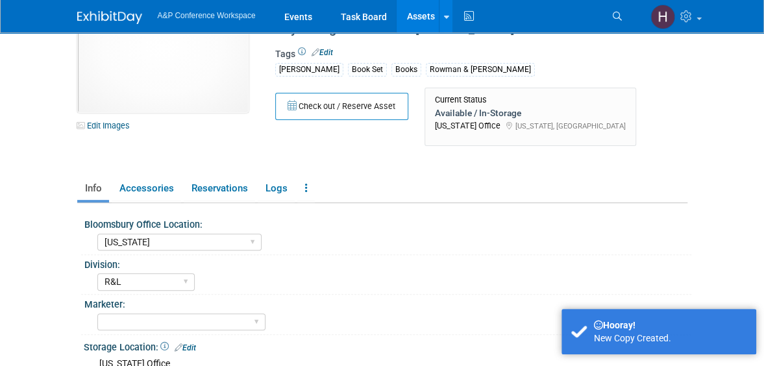
scroll to position [38, 0]
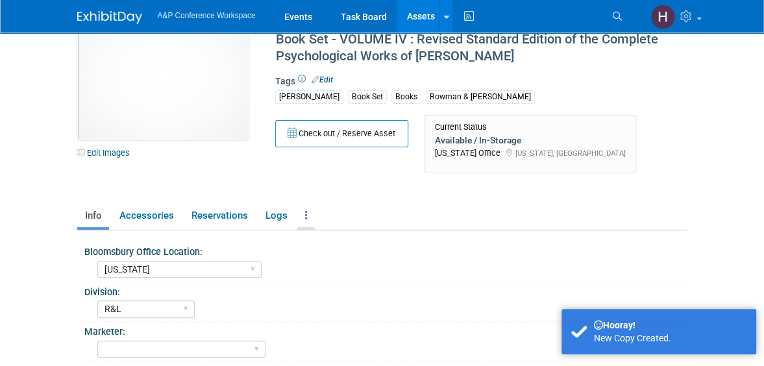
click at [301, 217] on link at bounding box center [306, 216] width 18 height 23
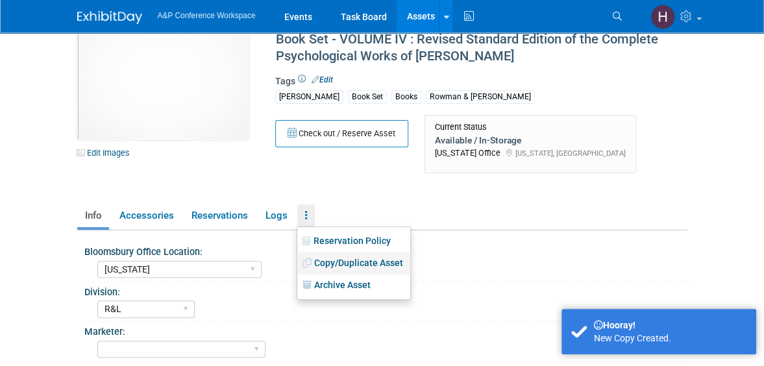
click at [335, 264] on link "Copy/Duplicate Asset" at bounding box center [353, 264] width 113 height 22
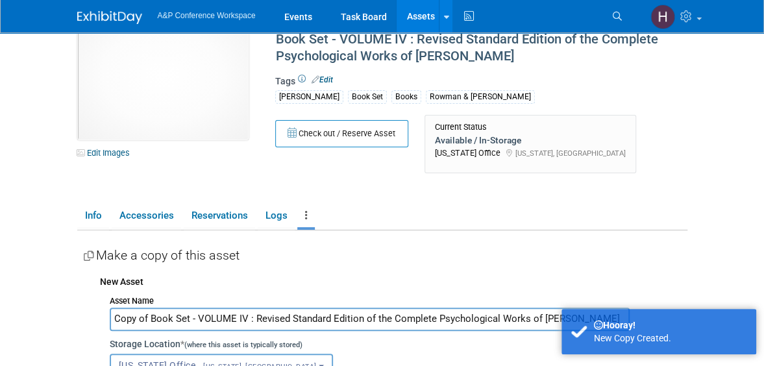
scroll to position [42, 0]
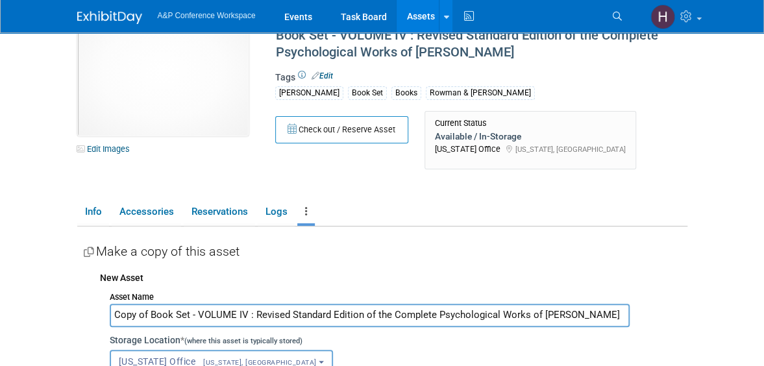
drag, startPoint x: 152, startPoint y: 312, endPoint x: 103, endPoint y: 308, distance: 48.8
click at [206, 312] on input "Book Set - VOLUME IV : Revised Standard Edition of the Complete Psychological W…" at bounding box center [370, 315] width 520 height 23
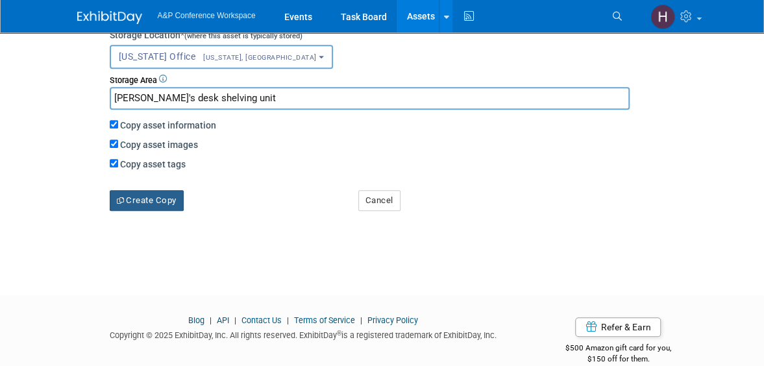
scroll to position [348, 0]
type input "Book Set - VOLUME V : Revised Standard Edition of the Complete Psychological Wo…"
click at [164, 203] on button "Create Copy" at bounding box center [147, 200] width 74 height 21
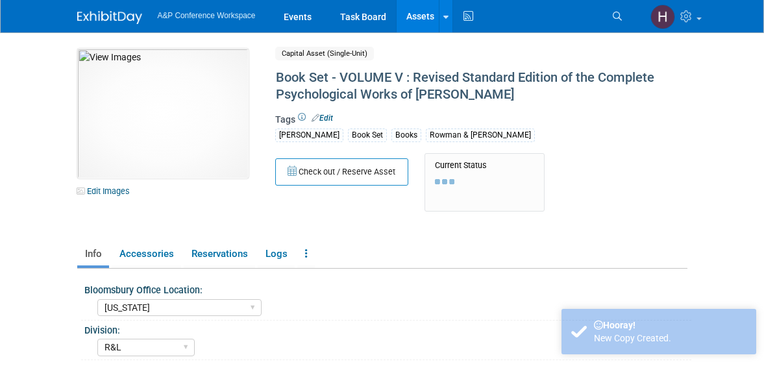
select select "[US_STATE]"
select select "R&L"
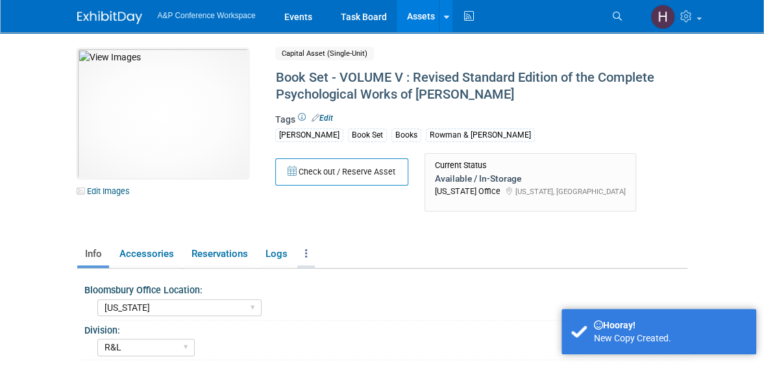
click at [299, 260] on link at bounding box center [306, 254] width 18 height 23
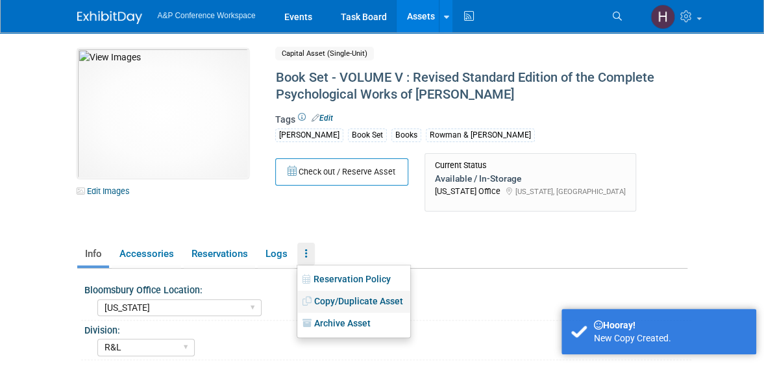
click at [329, 300] on link "Copy/Duplicate Asset" at bounding box center [353, 302] width 113 height 22
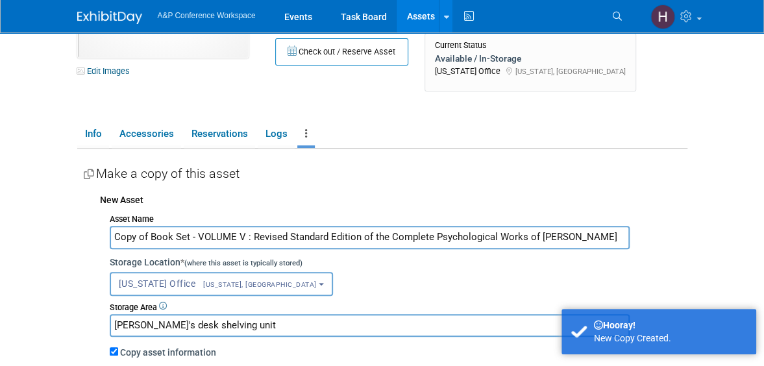
scroll to position [121, 0]
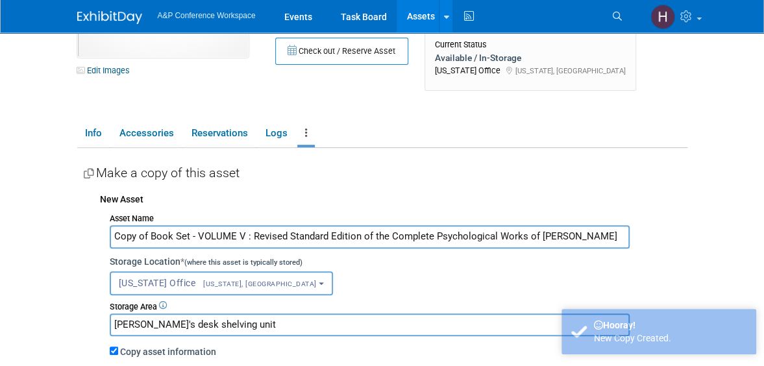
drag, startPoint x: 153, startPoint y: 239, endPoint x: 102, endPoint y: 230, distance: 51.3
click at [102, 230] on div "Asset Name Copy of Book Set - VOLUME V : Revised Standard Edition of the Comple…" at bounding box center [394, 323] width 588 height 229
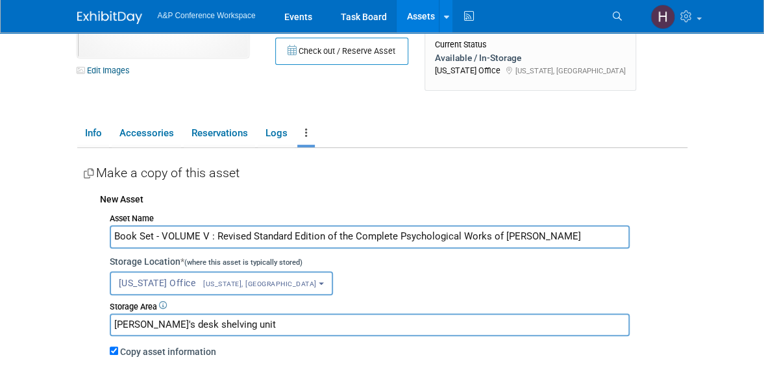
click at [206, 238] on input "Book Set - VOLUME V : Revised Standard Edition of the Complete Psychological Wo…" at bounding box center [370, 236] width 520 height 23
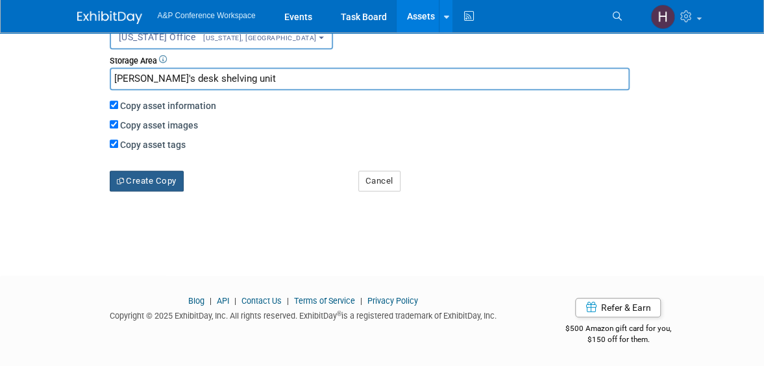
type input "Book Set - VOLUME VI : Revised Standard Edition of the Complete Psychological W…"
click at [162, 171] on button "Create Copy" at bounding box center [147, 181] width 74 height 21
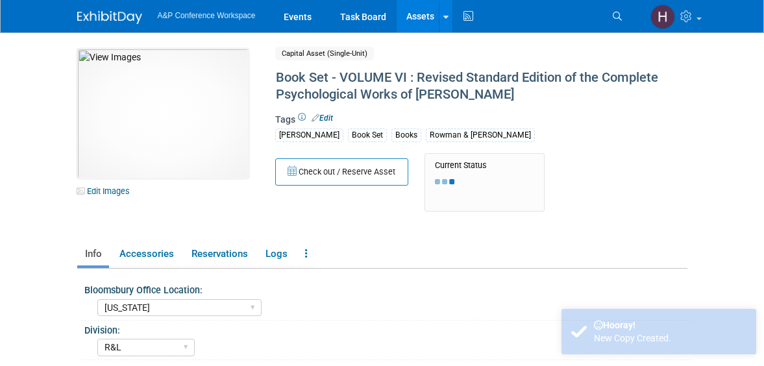
select select "[US_STATE]"
select select "R&L"
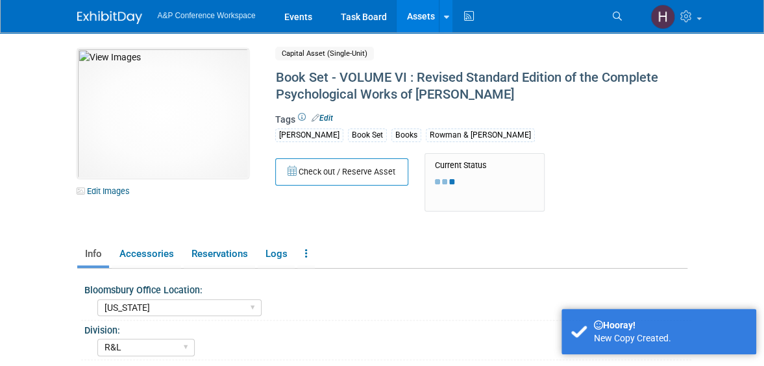
scroll to position [79, 0]
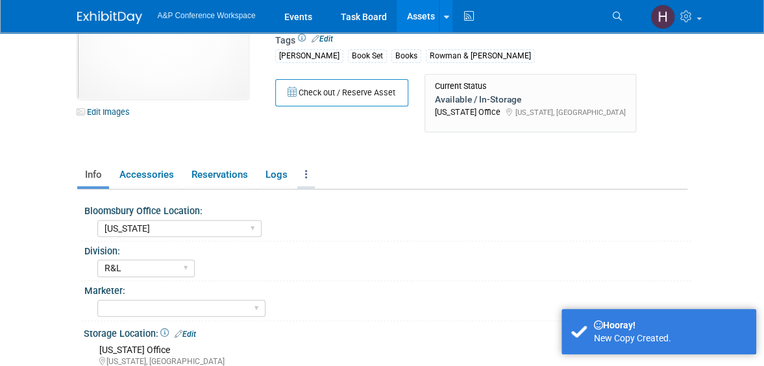
click at [301, 168] on link at bounding box center [306, 175] width 18 height 23
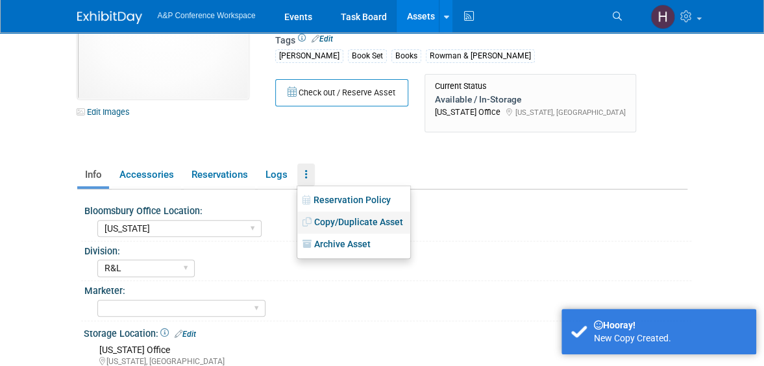
click at [328, 225] on link "Copy/Duplicate Asset" at bounding box center [353, 223] width 113 height 22
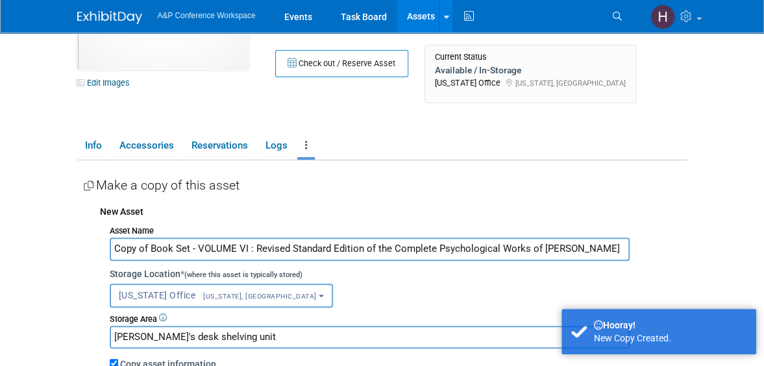
scroll to position [109, 0]
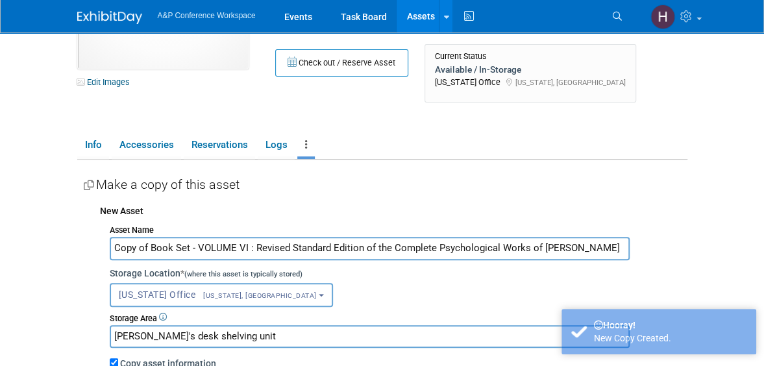
click at [244, 245] on input "Copy of Book Set - VOLUME VI : Revised Standard Edition of the Complete Psychol…" at bounding box center [370, 248] width 520 height 23
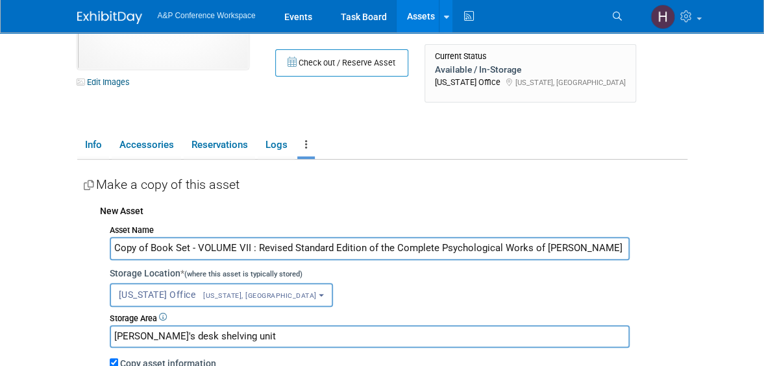
drag, startPoint x: 151, startPoint y: 249, endPoint x: 78, endPoint y: 248, distance: 72.7
click at [78, 248] on div "Bloomsbury Office Location: [GEOGRAPHIC_DATA] [US_STATE] [GEOGRAPHIC_DATA], [US…" at bounding box center [382, 322] width 610 height 325
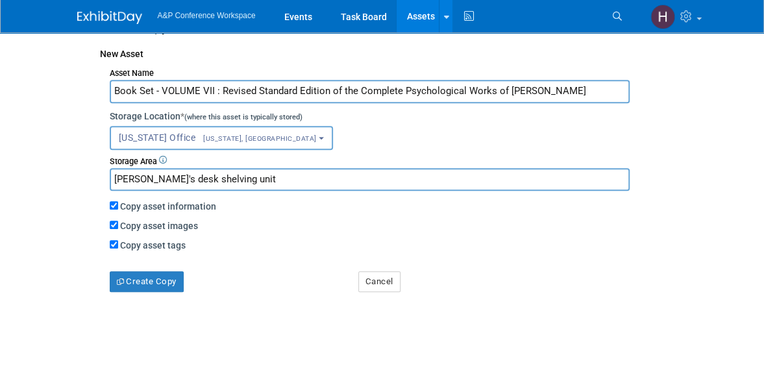
scroll to position [270, 0]
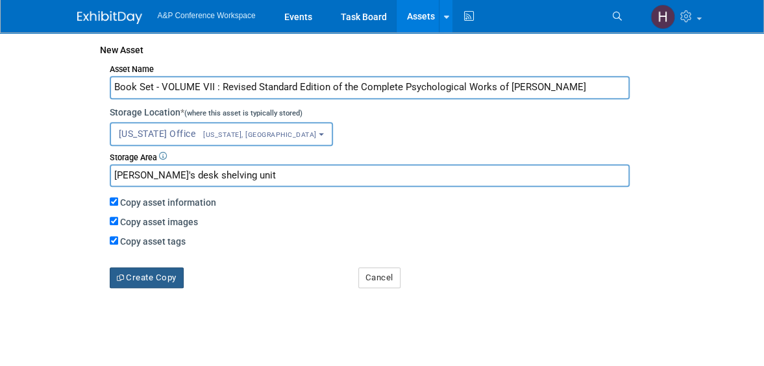
type input "Book Set - VOLUME VII : Revised Standard Edition of the Complete Psychological …"
click at [127, 281] on button "Create Copy" at bounding box center [147, 277] width 74 height 21
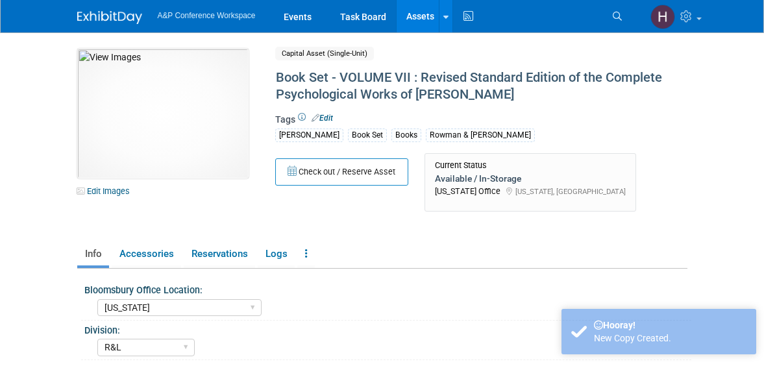
select select "[US_STATE]"
select select "R&L"
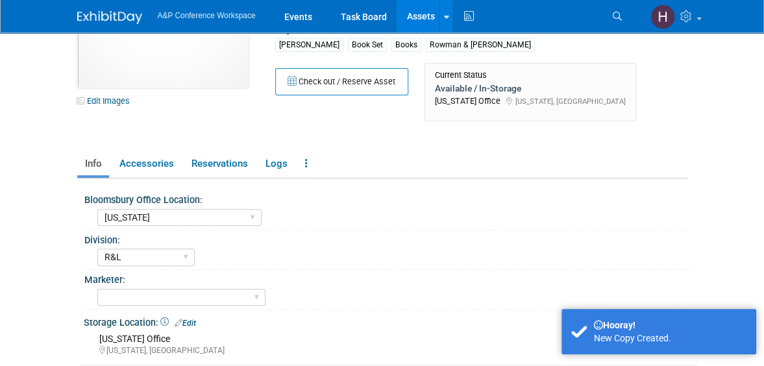
scroll to position [91, 0]
click at [308, 164] on link at bounding box center [306, 163] width 18 height 23
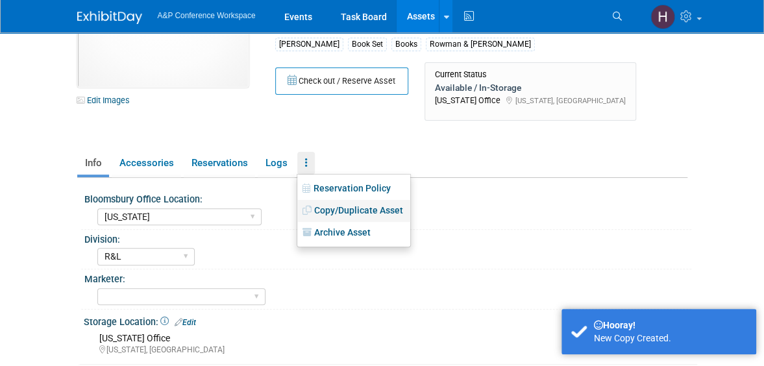
click at [329, 205] on link "Copy/Duplicate Asset" at bounding box center [353, 211] width 113 height 22
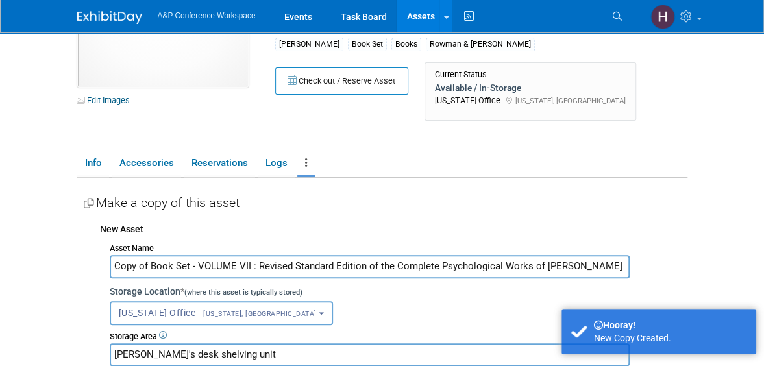
click at [248, 270] on input "Copy of Book Set - VOLUME VII : Revised Standard Edition of the Complete Psycho…" at bounding box center [370, 266] width 520 height 23
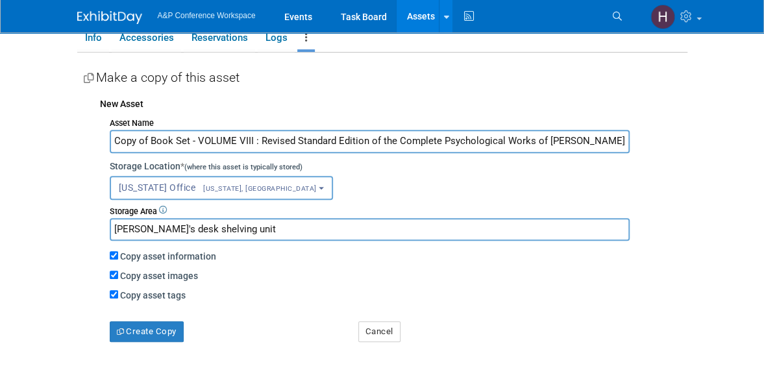
scroll to position [243, 0]
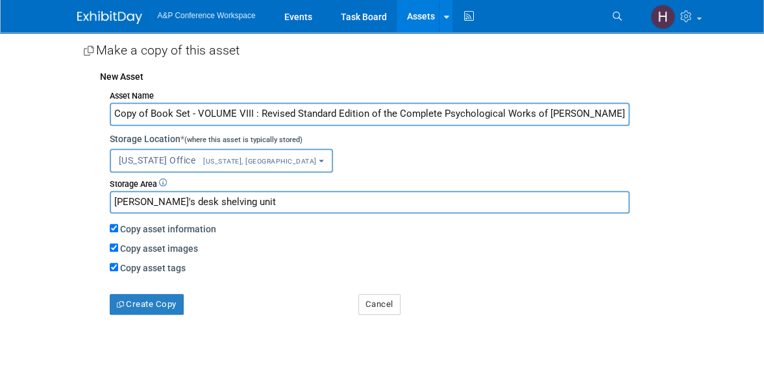
drag, startPoint x: 149, startPoint y: 110, endPoint x: 99, endPoint y: 102, distance: 50.6
click at [99, 102] on div "New Asset Asset Name Copy of Book Set - VOLUME VIII : Revised Standard Edition …" at bounding box center [386, 189] width 604 height 251
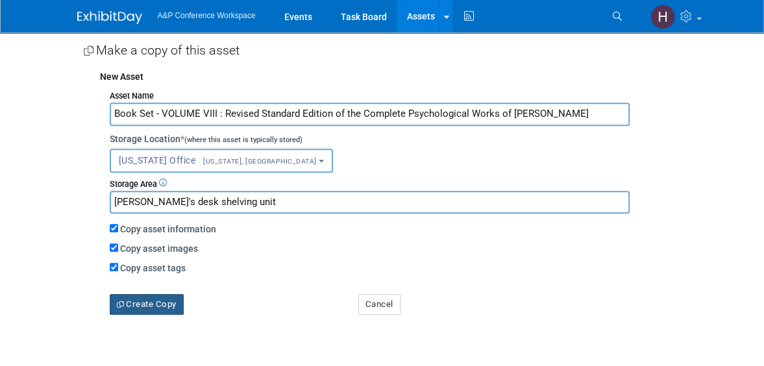
type input "Book Set - VOLUME VIII : Revised Standard Edition of the Complete Psychological…"
click at [156, 299] on button "Create Copy" at bounding box center [147, 304] width 74 height 21
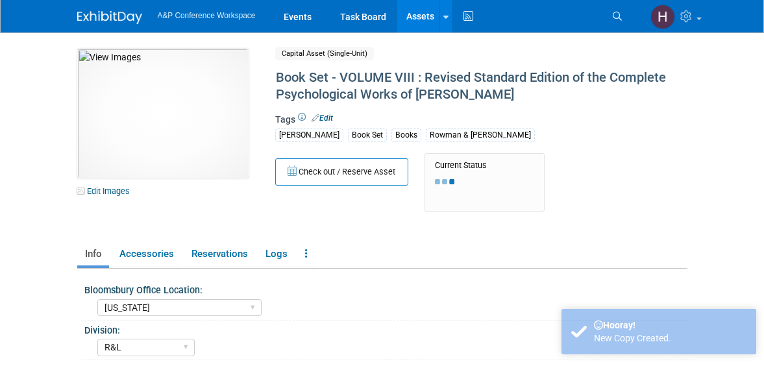
select select "[US_STATE]"
select select "R&L"
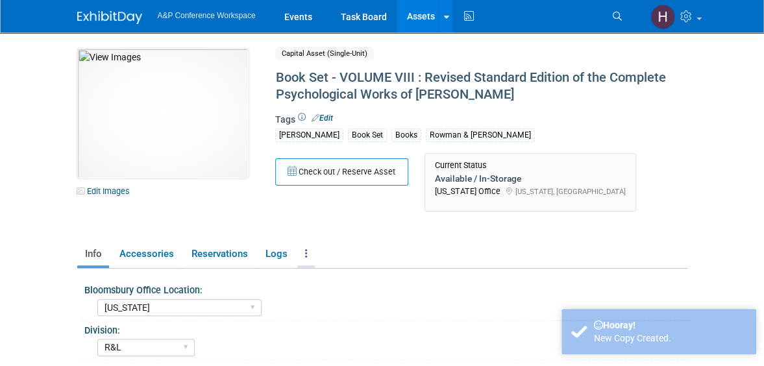
click at [307, 253] on link at bounding box center [306, 254] width 18 height 23
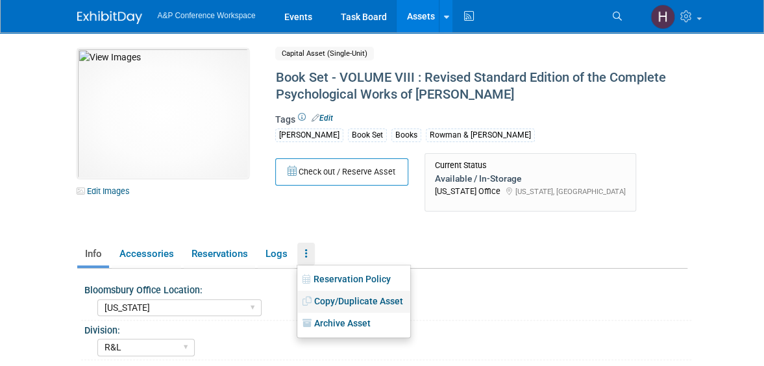
click at [345, 300] on link "Copy/Duplicate Asset" at bounding box center [353, 302] width 113 height 22
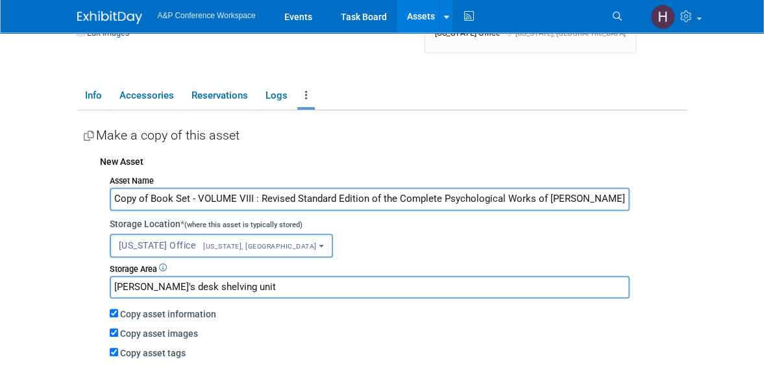
scroll to position [160, 0]
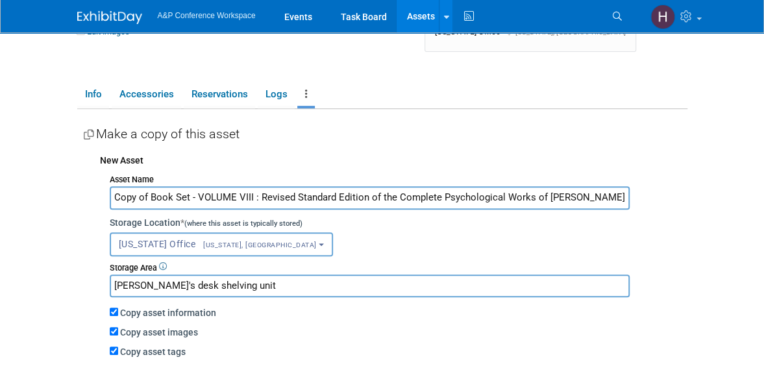
drag, startPoint x: 152, startPoint y: 196, endPoint x: 84, endPoint y: 193, distance: 67.6
click at [84, 193] on div "New Asset Asset Name Copy of Book Set - VOLUME VIII : Revised Standard Edition …" at bounding box center [386, 272] width 604 height 251
click at [214, 199] on input "Book Set - VOLUME VIII : Revised Standard Edition of the Complete Psychological…" at bounding box center [370, 197] width 520 height 23
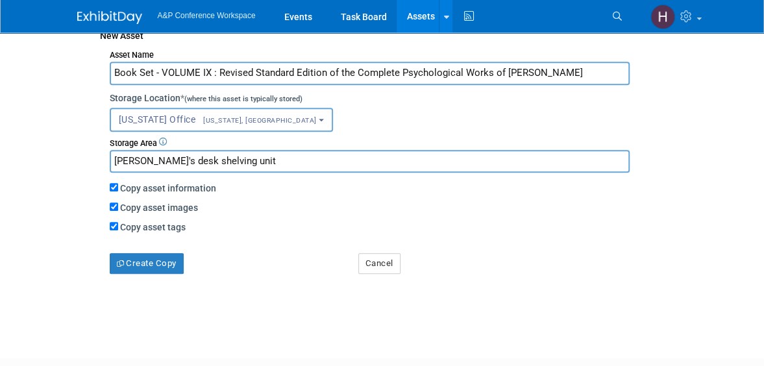
scroll to position [285, 0]
type input "Book Set - VOLUME IX : Revised Standard Edition of the Complete Psychological W…"
click at [162, 259] on button "Create Copy" at bounding box center [147, 263] width 74 height 21
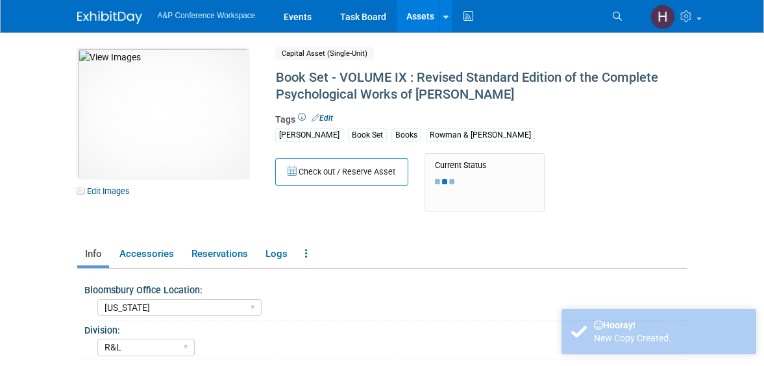
select select "[US_STATE]"
select select "R&L"
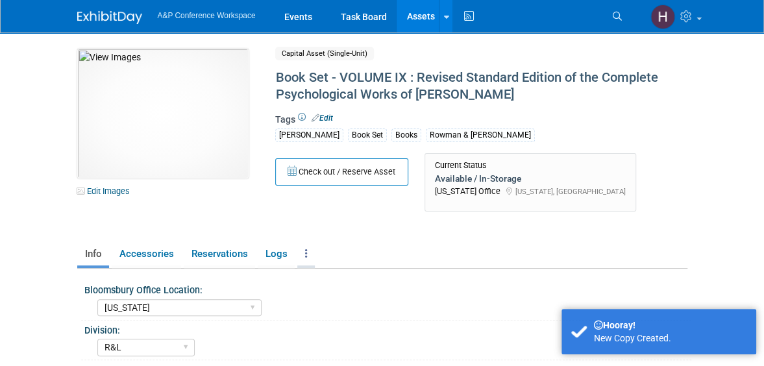
click at [299, 256] on link at bounding box center [306, 254] width 18 height 23
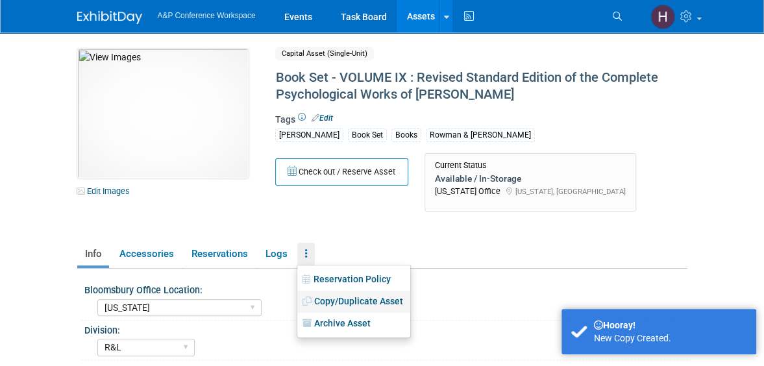
click at [327, 292] on link "Copy/Duplicate Asset" at bounding box center [353, 302] width 113 height 22
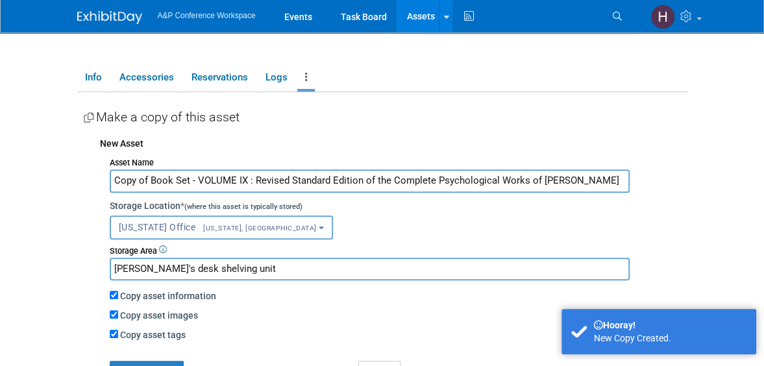
scroll to position [179, 0]
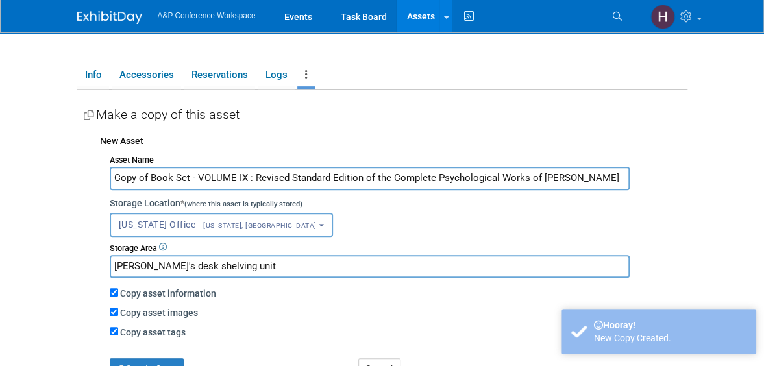
drag, startPoint x: 149, startPoint y: 179, endPoint x: 82, endPoint y: 173, distance: 67.1
click at [82, 173] on div "Bloomsbury Office Location: [GEOGRAPHIC_DATA] [US_STATE] [GEOGRAPHIC_DATA], [US…" at bounding box center [382, 252] width 610 height 325
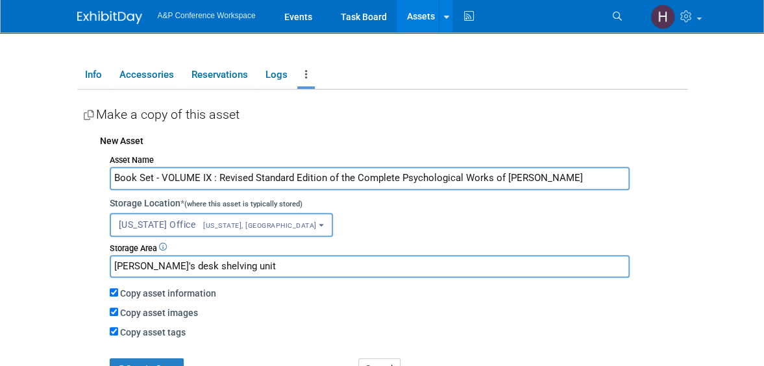
click at [203, 178] on input "Book Set - VOLUME IX : Revised Standard Edition of the Complete Psychological W…" at bounding box center [370, 178] width 520 height 23
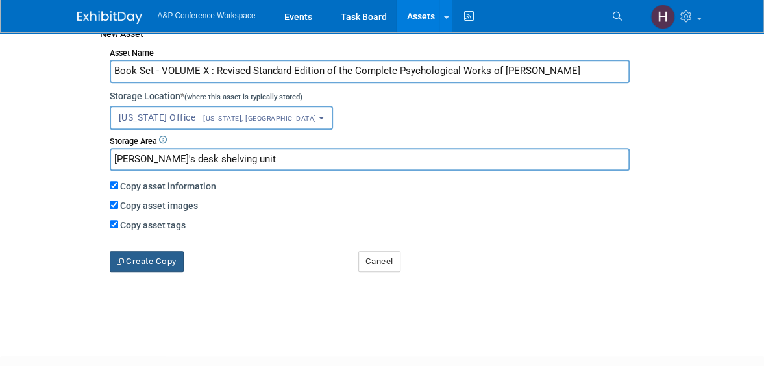
type input "Book Set - VOLUME X : Revised Standard Edition of the Complete Psychological Wo…"
click at [175, 253] on button "Create Copy" at bounding box center [147, 261] width 74 height 21
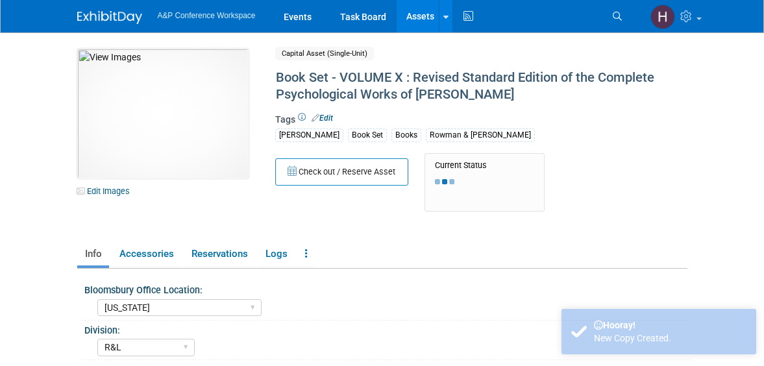
select select "[US_STATE]"
select select "R&L"
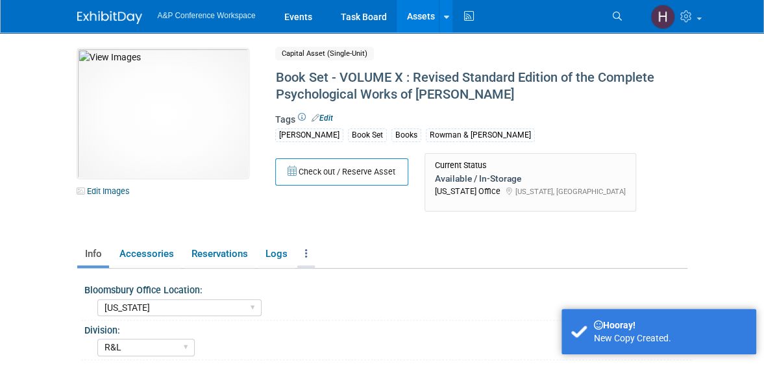
click at [310, 256] on link at bounding box center [306, 254] width 18 height 23
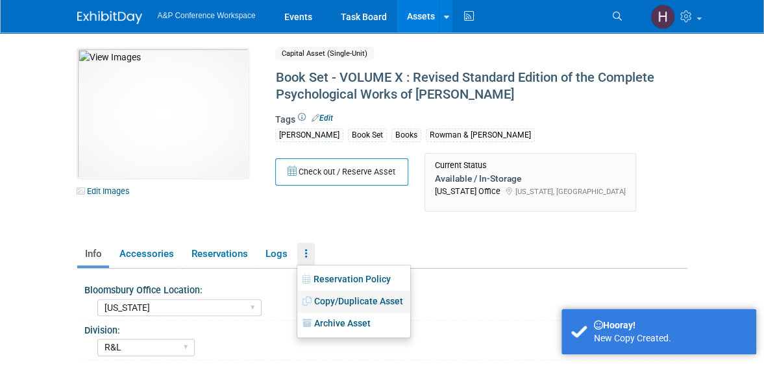
click at [351, 299] on link "Copy/Duplicate Asset" at bounding box center [353, 302] width 113 height 22
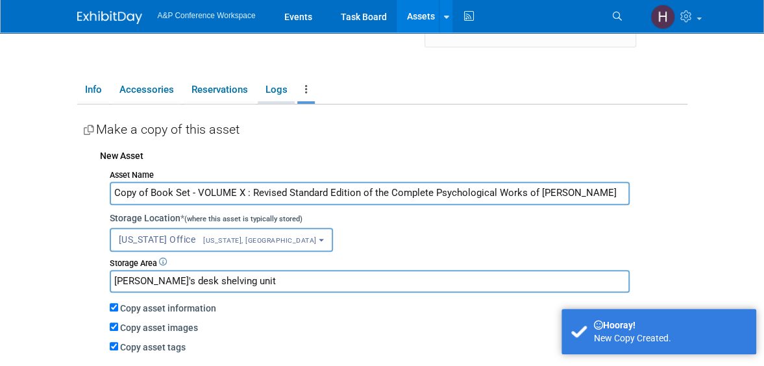
scroll to position [168, 0]
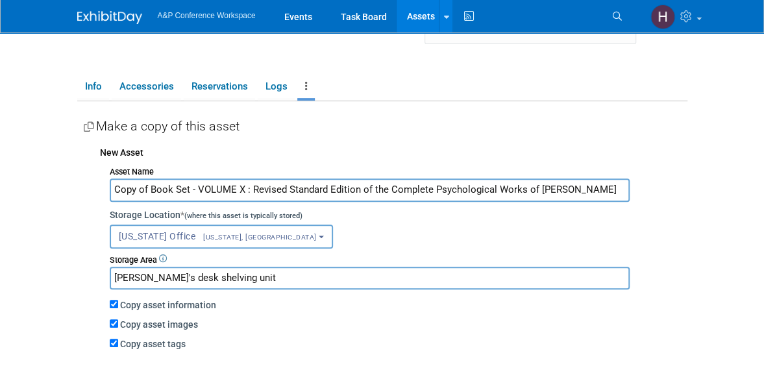
drag, startPoint x: 151, startPoint y: 189, endPoint x: 35, endPoint y: 169, distance: 117.3
click at [35, 169] on body "A&P Conference Workspace Events Task Board Assets New Asset" at bounding box center [382, 15] width 764 height 366
click at [204, 183] on input "Book Set - VOLUME X : Revised Standard Edition of the Complete Psychological Wo…" at bounding box center [370, 190] width 520 height 23
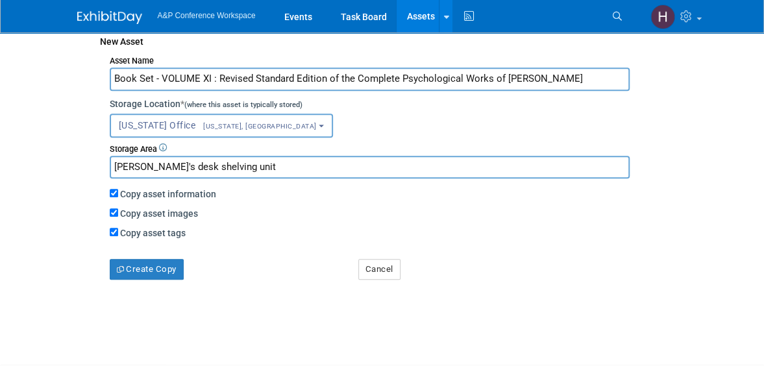
scroll to position [279, 0]
type input "Book Set - VOLUME XI : Revised Standard Edition of the Complete Psychological W…"
click at [162, 274] on button "Create Copy" at bounding box center [147, 268] width 74 height 21
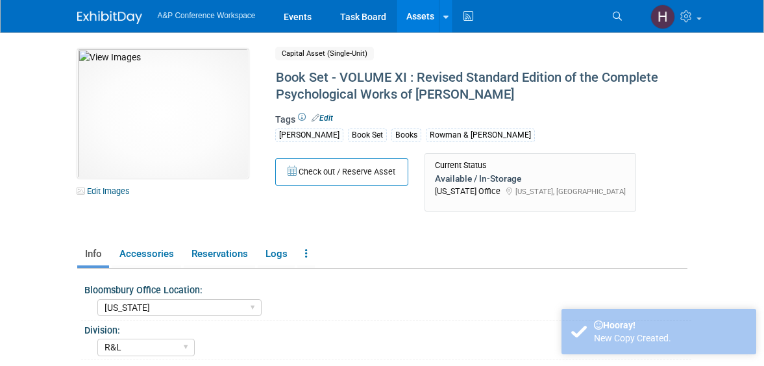
select select "[US_STATE]"
select select "R&L"
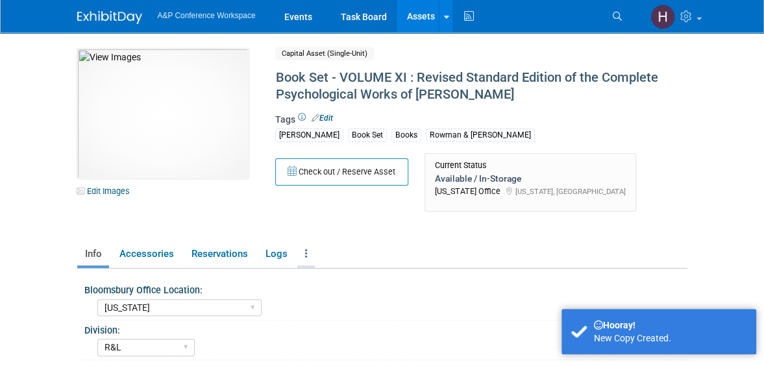
click at [301, 256] on link at bounding box center [306, 254] width 18 height 23
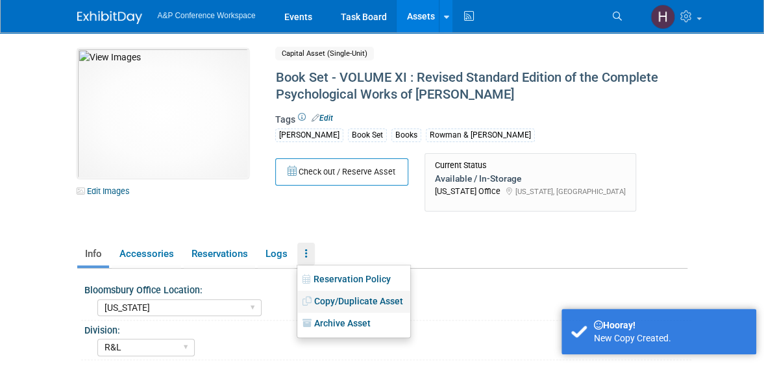
click at [336, 293] on link "Copy/Duplicate Asset" at bounding box center [353, 302] width 113 height 22
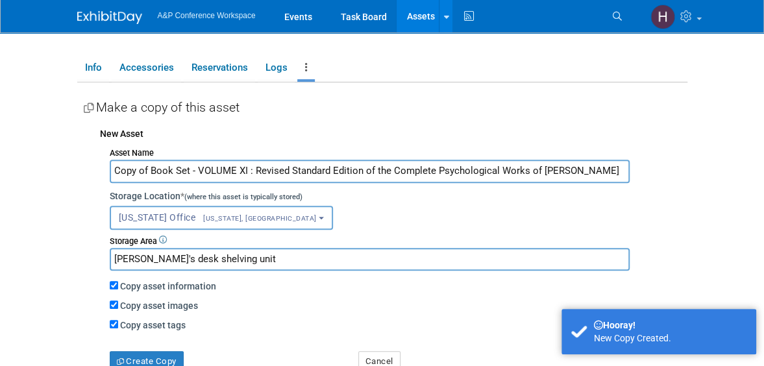
scroll to position [188, 0]
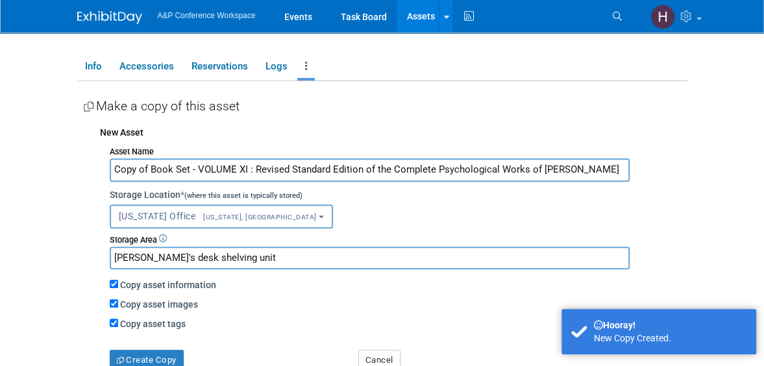
click at [242, 170] on input "Copy of Book Set - VOLUME XI : Revised Standard Edition of the Complete Psychol…" at bounding box center [370, 169] width 520 height 23
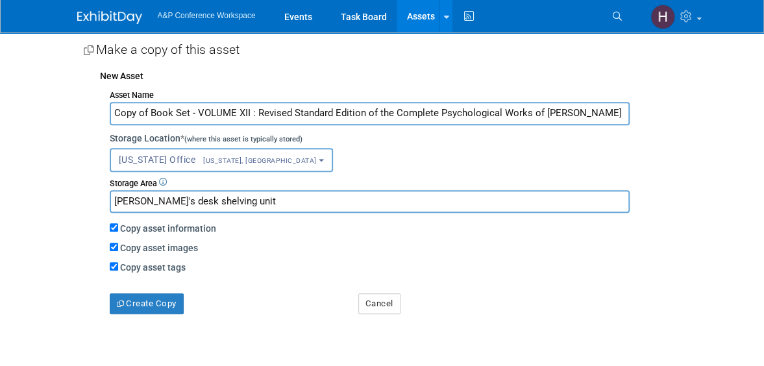
scroll to position [243, 0]
type input "Copy of Book Set - VOLUME XII : Revised Standard Edition of the Complete Psycho…"
click at [169, 298] on button "Create Copy" at bounding box center [147, 304] width 74 height 21
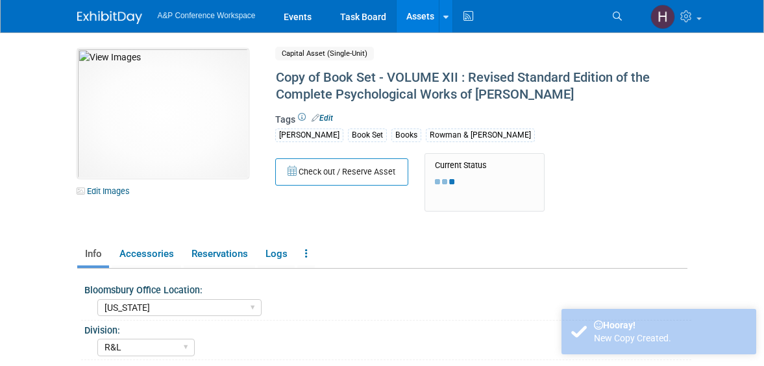
select select "[US_STATE]"
select select "R&L"
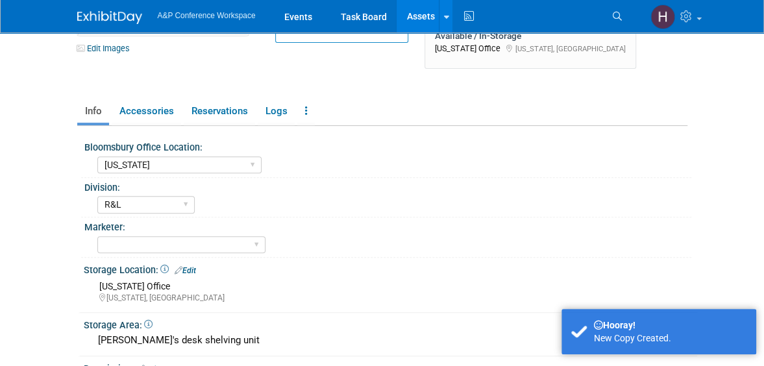
scroll to position [139, 0]
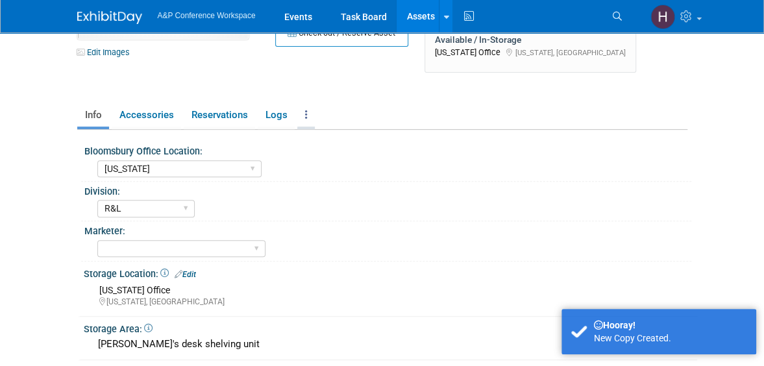
click at [302, 111] on link at bounding box center [306, 115] width 18 height 23
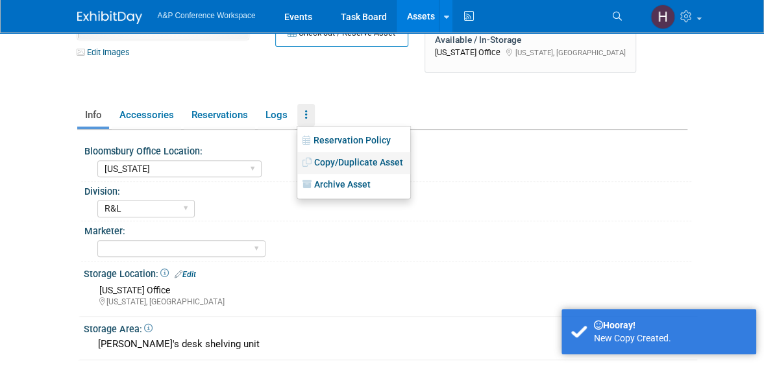
click at [316, 159] on link "Copy/Duplicate Asset" at bounding box center [353, 163] width 113 height 22
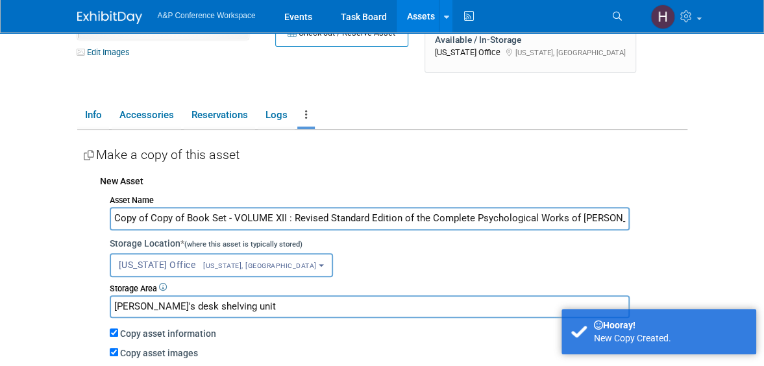
click at [279, 221] on input "Copy of Copy of Book Set - VOLUME XII : Revised Standard Edition of the Complet…" at bounding box center [370, 218] width 520 height 23
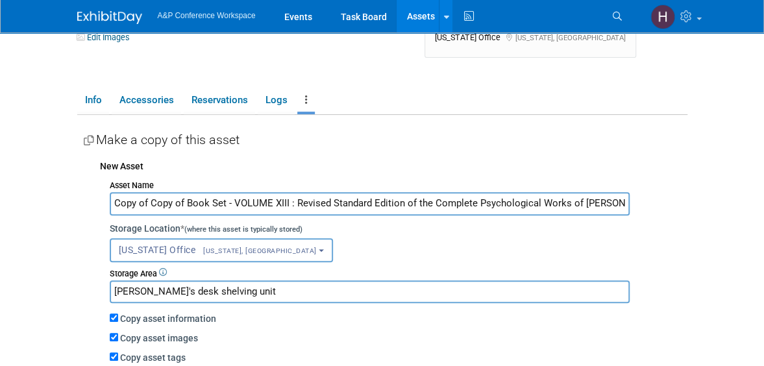
scroll to position [161, 0]
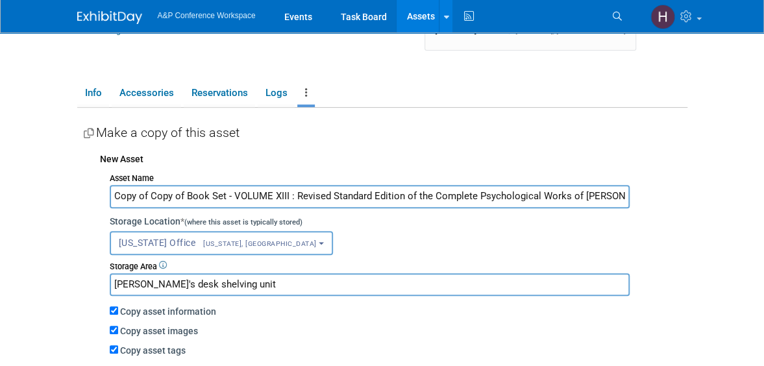
drag, startPoint x: 187, startPoint y: 195, endPoint x: 99, endPoint y: 184, distance: 88.4
click at [100, 184] on div "Asset Name Copy of Copy of Book Set - VOLUME XIII : Revised Standard Edition of…" at bounding box center [394, 283] width 588 height 229
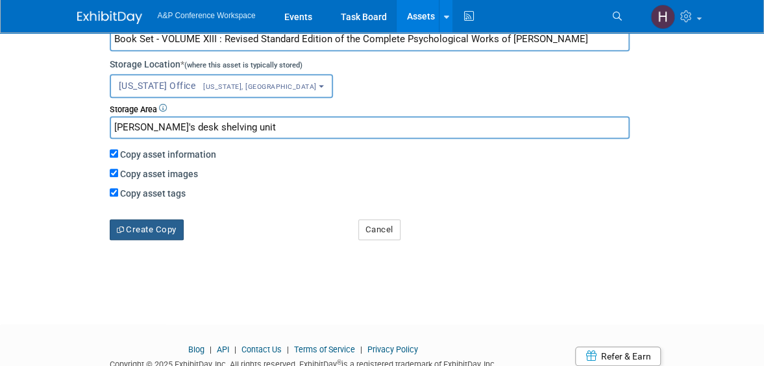
type input "Book Set - VOLUME XIII : Revised Standard Edition of the Complete Psychological…"
click at [132, 227] on button "Create Copy" at bounding box center [147, 229] width 74 height 21
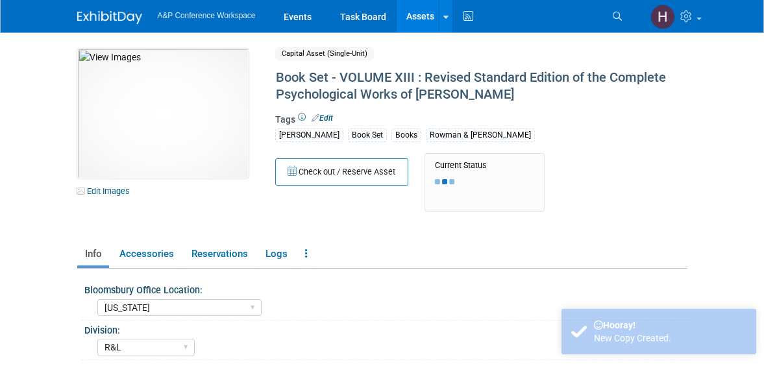
select select "[US_STATE]"
select select "R&L"
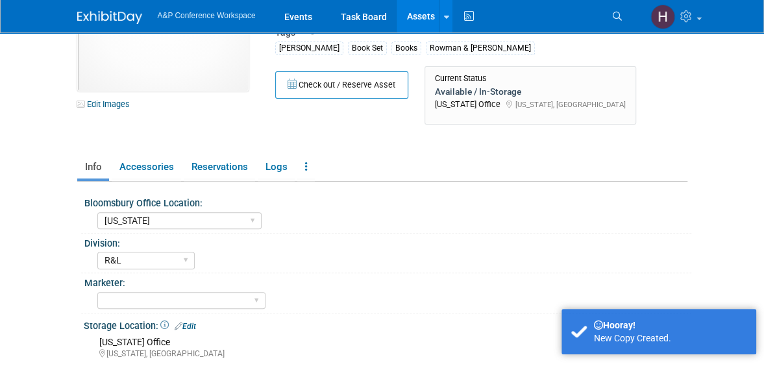
scroll to position [91, 0]
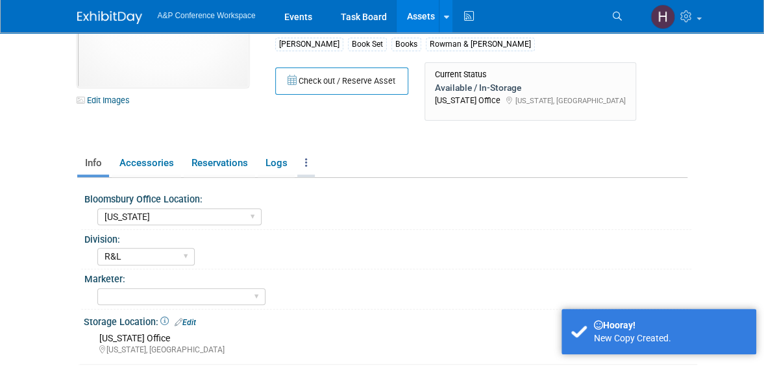
click at [304, 171] on link at bounding box center [306, 163] width 18 height 23
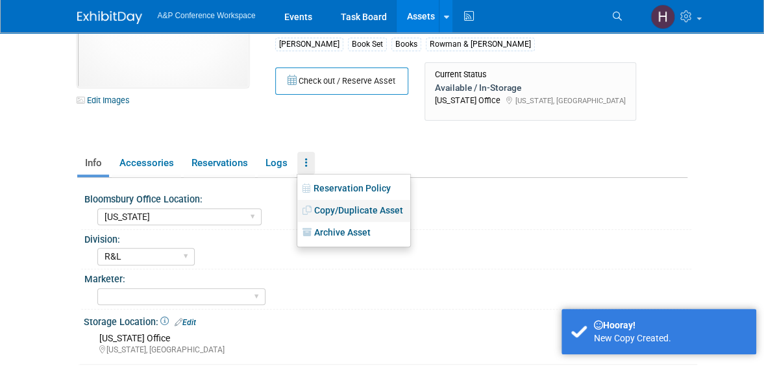
click at [323, 209] on link "Copy/Duplicate Asset" at bounding box center [353, 211] width 113 height 22
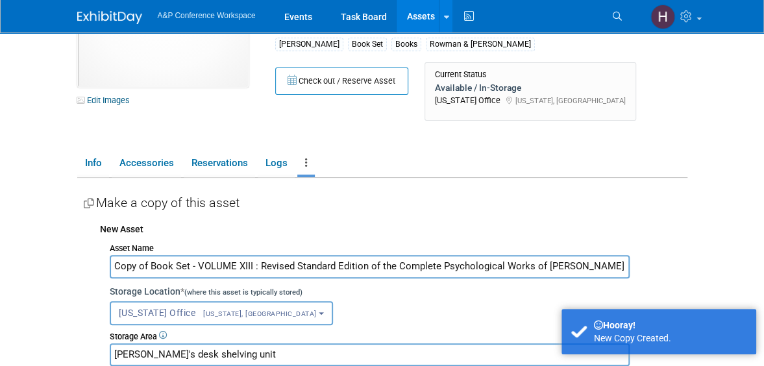
drag, startPoint x: 147, startPoint y: 266, endPoint x: 100, endPoint y: 256, distance: 48.4
click at [100, 256] on div "Asset Name Copy of Book Set - VOLUME XIII : Revised Standard Edition of the Com…" at bounding box center [394, 353] width 588 height 229
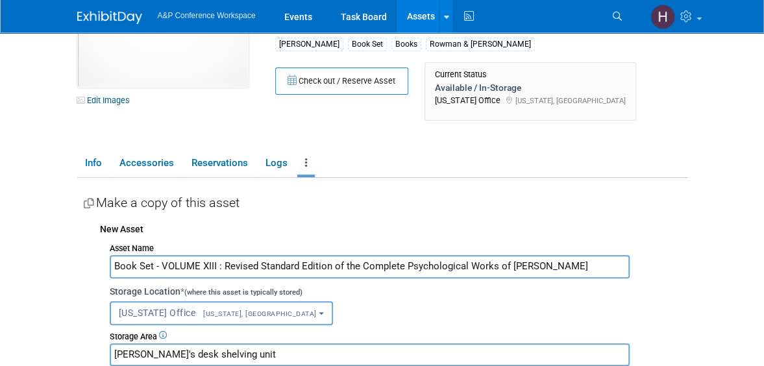
click at [214, 266] on input "Book Set - VOLUME XIII : Revised Standard Edition of the Complete Psychological…" at bounding box center [370, 266] width 520 height 23
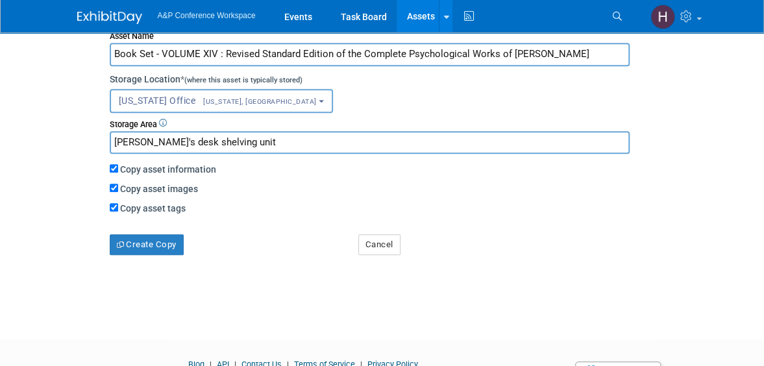
scroll to position [300, 0]
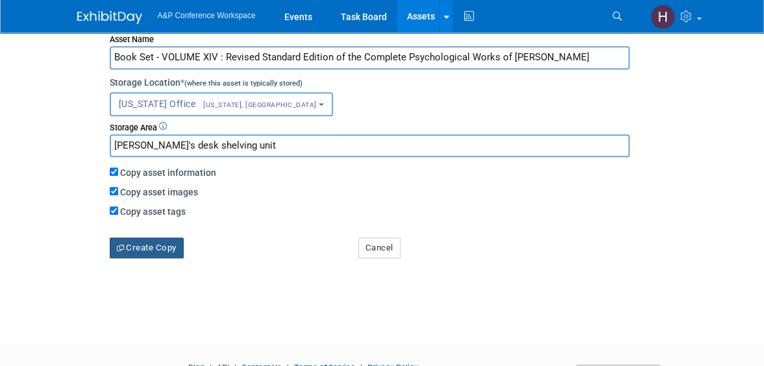
type input "Book Set - VOLUME XIV : Revised Standard Edition of the Complete Psychological …"
click at [168, 247] on button "Create Copy" at bounding box center [147, 248] width 74 height 21
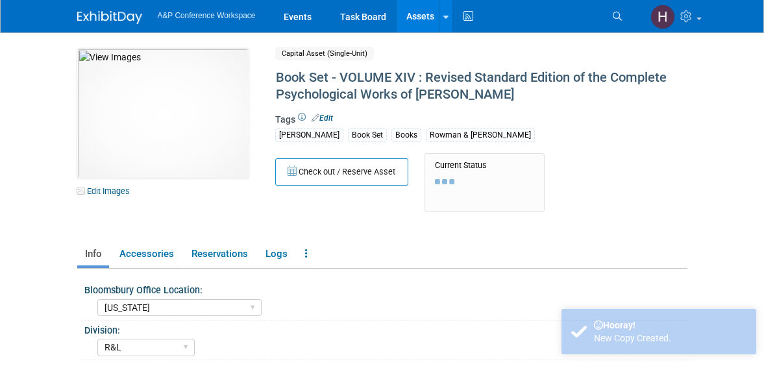
select select "[US_STATE]"
select select "R&L"
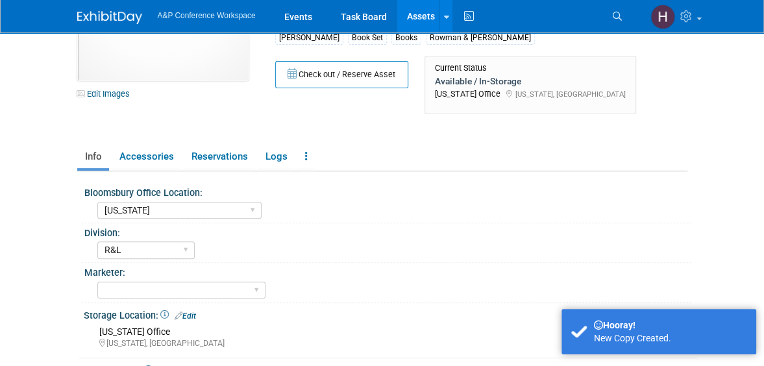
scroll to position [124, 0]
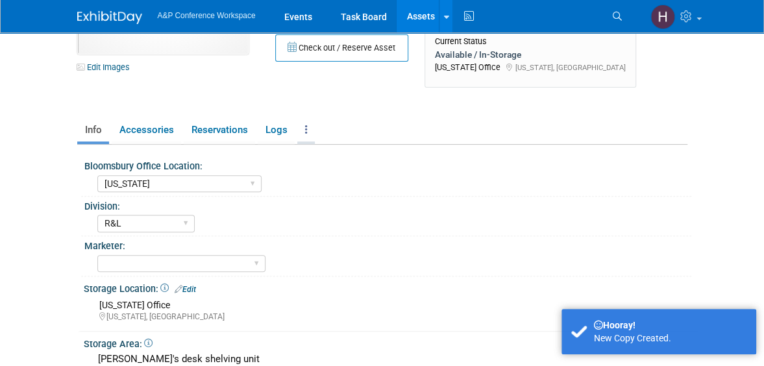
click at [305, 125] on icon at bounding box center [306, 130] width 3 height 10
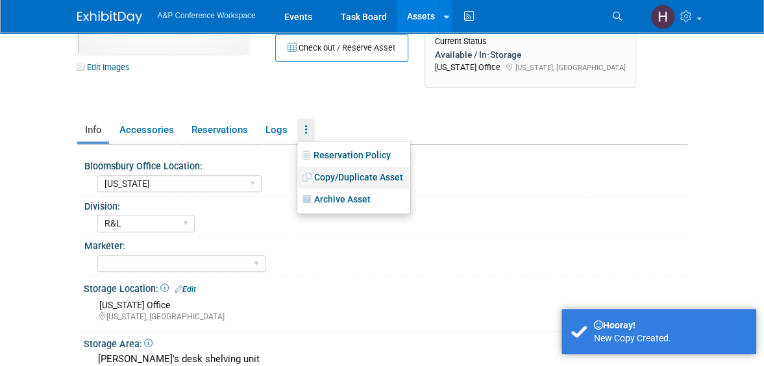
click at [334, 174] on link "Copy/Duplicate Asset" at bounding box center [353, 178] width 113 height 22
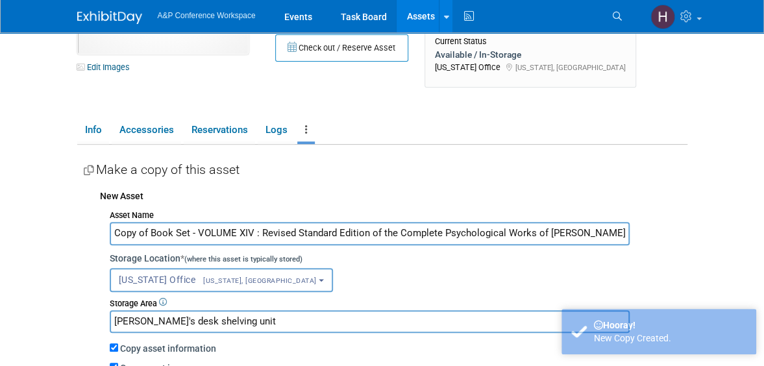
drag, startPoint x: 148, startPoint y: 230, endPoint x: 62, endPoint y: 223, distance: 86.7
click at [62, 223] on body "A&P Conference Workspace Events Task Board Assets New Asset" at bounding box center [382, 59] width 764 height 366
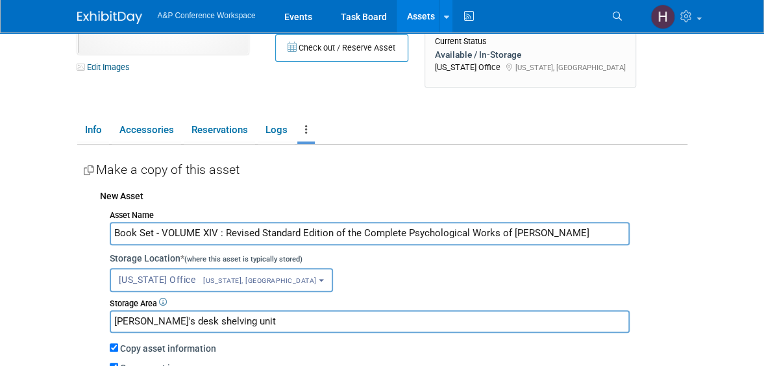
click at [210, 238] on input "Book Set - VOLUME XIV : Revised Standard Edition of the Complete Psychological …" at bounding box center [370, 233] width 520 height 23
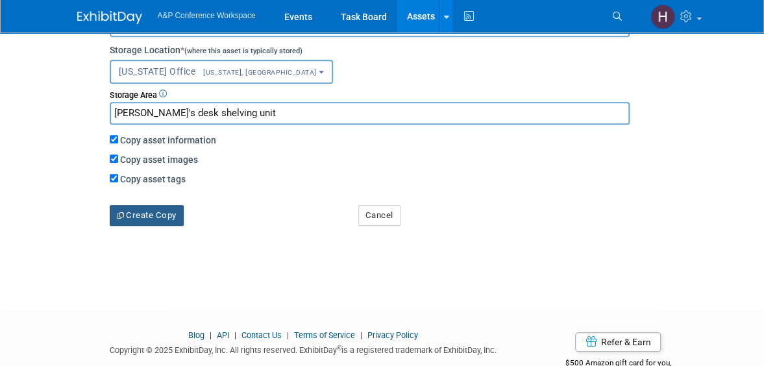
scroll to position [333, 0]
type input "Book Set - VOLUME XV : Revised Standard Edition of the Complete Psychological W…"
click at [166, 214] on button "Create Copy" at bounding box center [147, 215] width 74 height 21
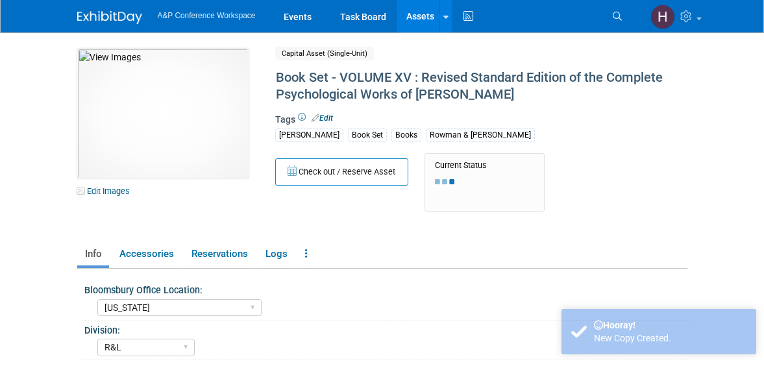
select select "[US_STATE]"
select select "R&L"
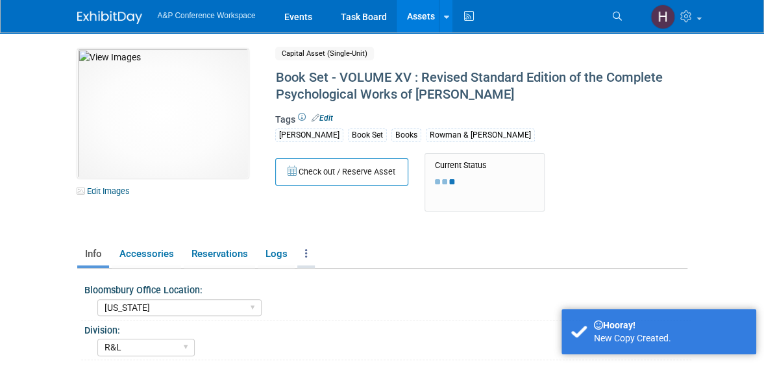
click at [304, 247] on link at bounding box center [306, 254] width 18 height 23
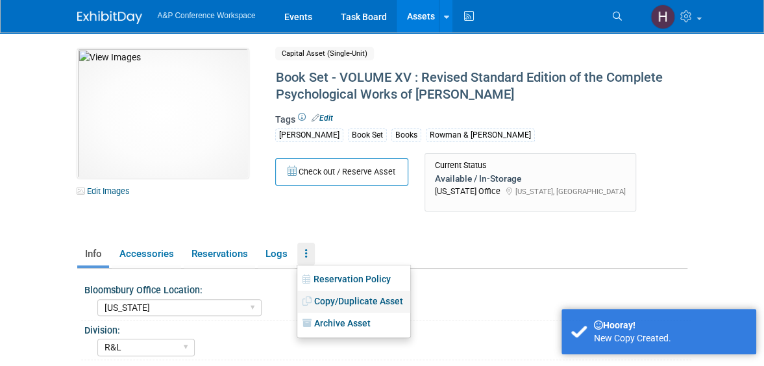
click at [347, 299] on link "Copy/Duplicate Asset" at bounding box center [353, 302] width 113 height 22
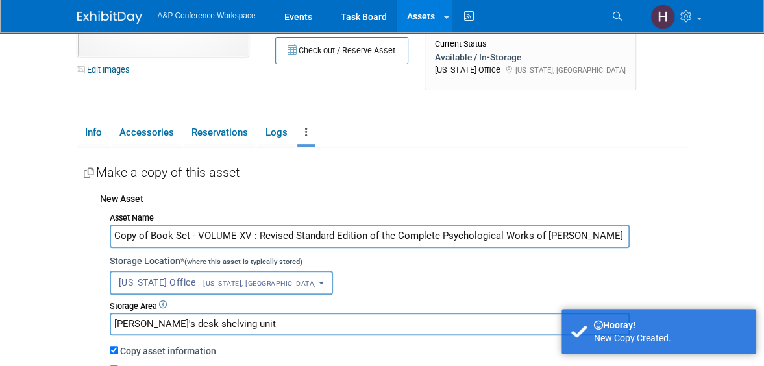
scroll to position [126, 0]
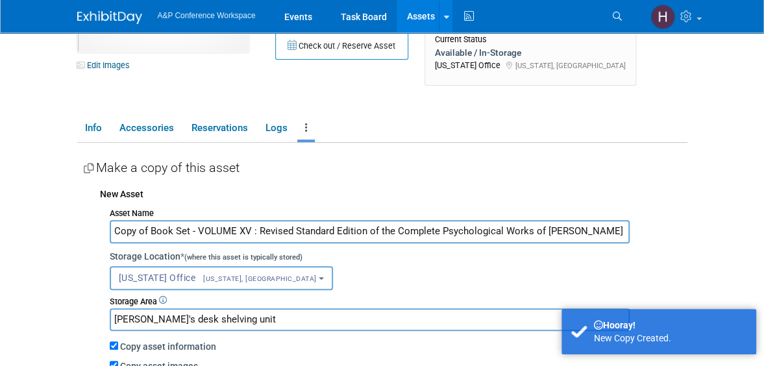
drag, startPoint x: 149, startPoint y: 230, endPoint x: 95, endPoint y: 220, distance: 55.4
click at [101, 223] on div "Asset Name Copy of Book Set - VOLUME XV : Revised Standard Edition of the Compl…" at bounding box center [394, 318] width 588 height 229
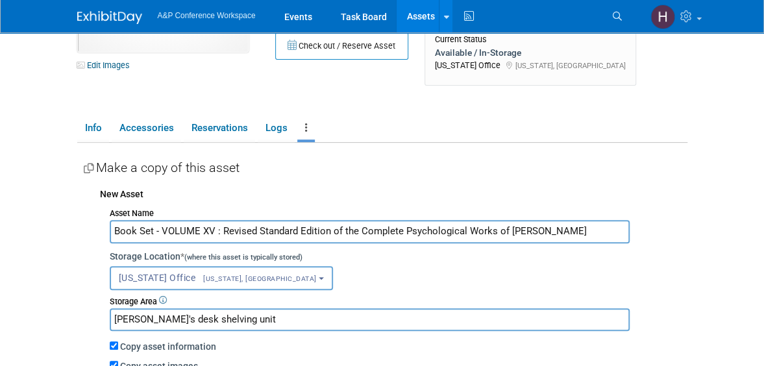
click at [206, 225] on input "Book Set - VOLUME XV : Revised Standard Edition of the Complete Psychological W…" at bounding box center [370, 231] width 520 height 23
click at [212, 225] on input "Book Set - VOLUME XV : Revised Standard Edition of the Complete Psychological W…" at bounding box center [370, 231] width 520 height 23
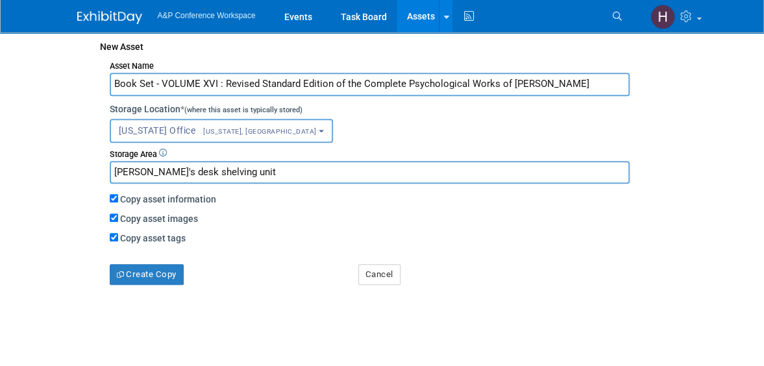
scroll to position [273, 0]
type input "Book Set - VOLUME XVI : Revised Standard Edition of the Complete Psychological …"
click at [140, 263] on div "Create Copy" at bounding box center [224, 265] width 249 height 40
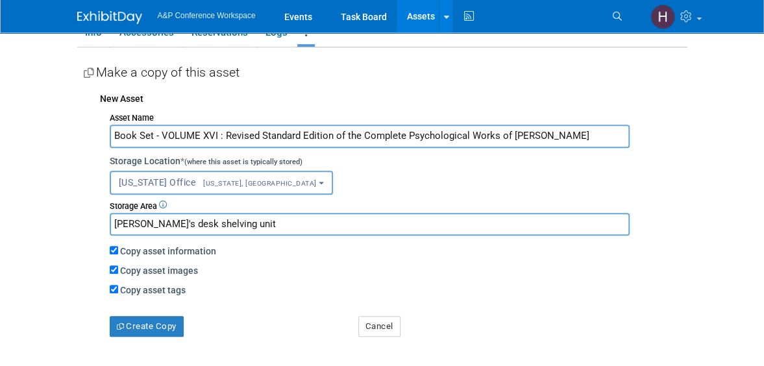
scroll to position [219, 0]
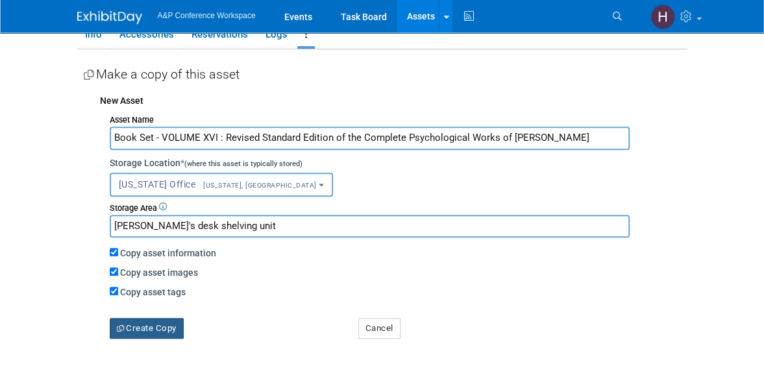
click at [157, 333] on button "Create Copy" at bounding box center [147, 328] width 74 height 21
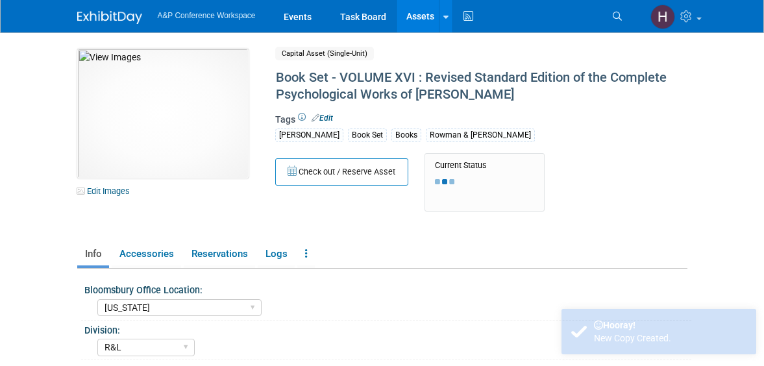
select select "[US_STATE]"
select select "R&L"
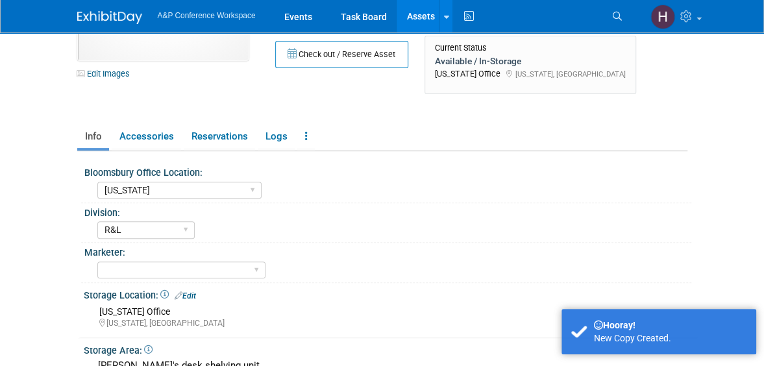
scroll to position [121, 0]
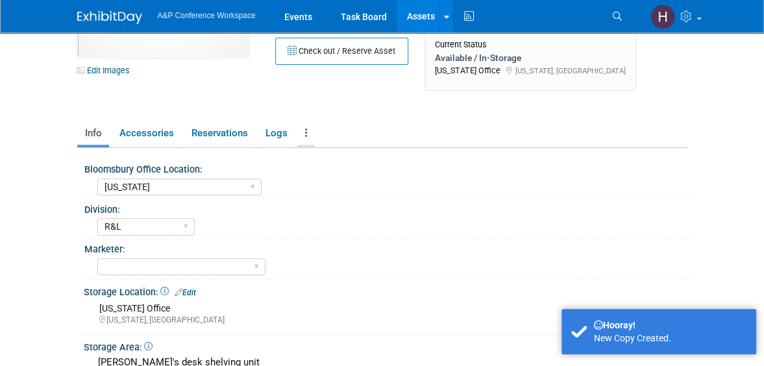
click at [303, 138] on link at bounding box center [306, 133] width 18 height 23
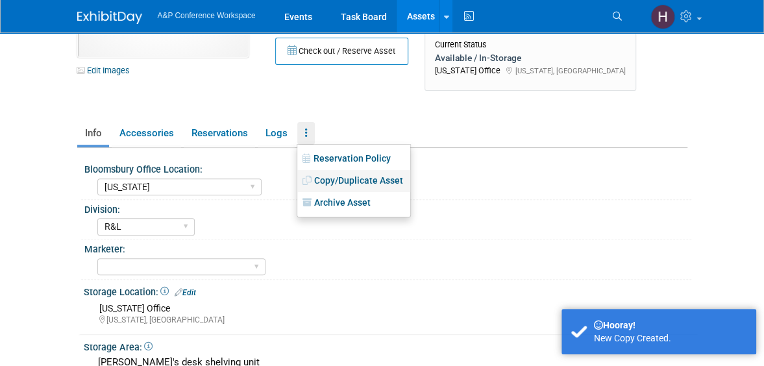
click at [324, 189] on link "Copy/Duplicate Asset" at bounding box center [353, 181] width 113 height 22
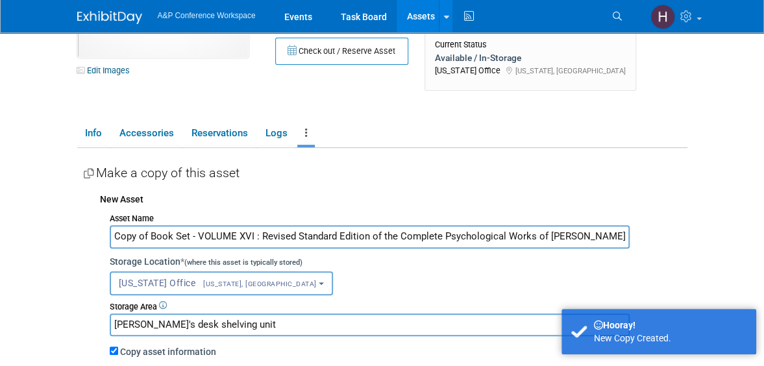
drag, startPoint x: 148, startPoint y: 236, endPoint x: 68, endPoint y: 209, distance: 84.2
click at [68, 209] on div "10031442-10729017-78c1fe53-6064-4fde-b4c5-6ca3a0be1a93.jpg Edit Images Capital …" at bounding box center [383, 205] width 630 height 587
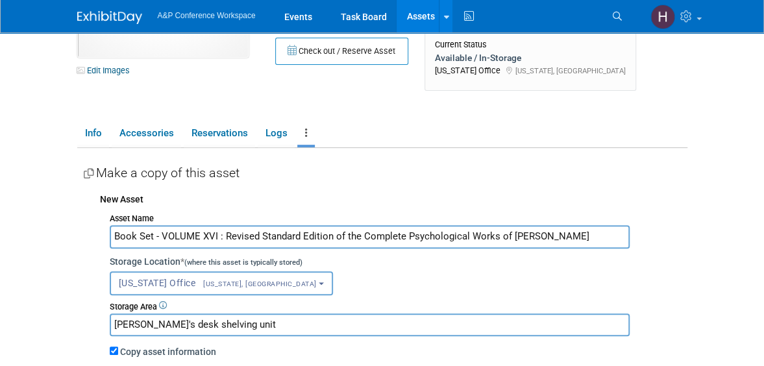
click at [213, 236] on input "Book Set - VOLUME XVI : Revised Standard Edition of the Complete Psychological …" at bounding box center [370, 236] width 520 height 23
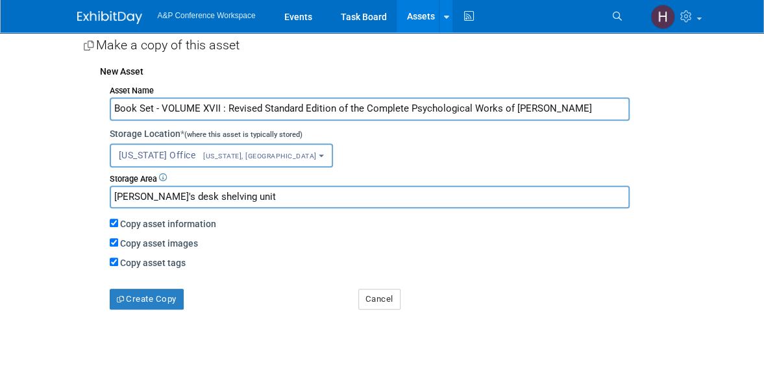
scroll to position [250, 0]
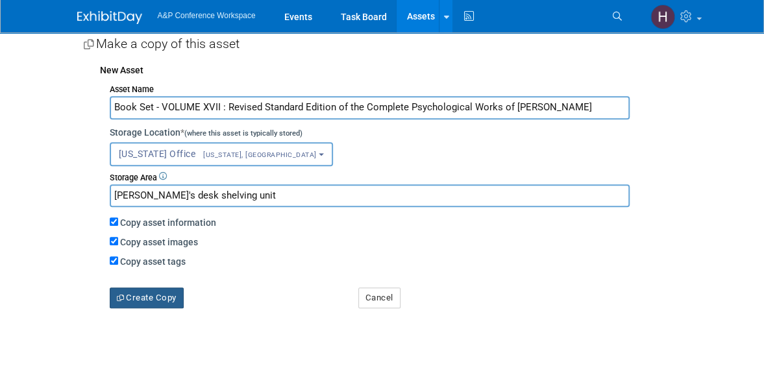
type input "Book Set - VOLUME XVII : Revised Standard Edition of the Complete Psychological…"
click at [159, 306] on button "Create Copy" at bounding box center [147, 298] width 74 height 21
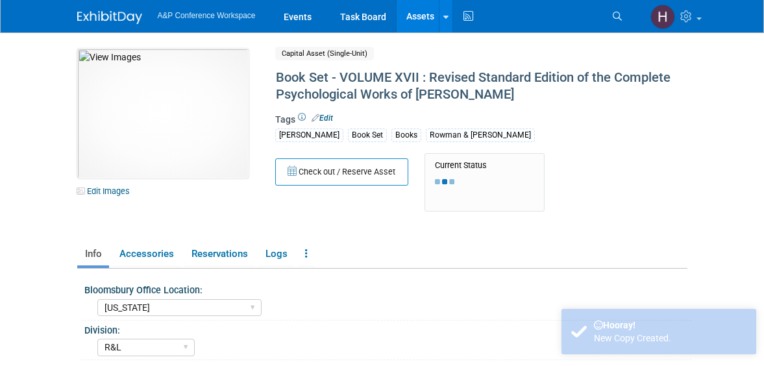
select select "[US_STATE]"
select select "R&L"
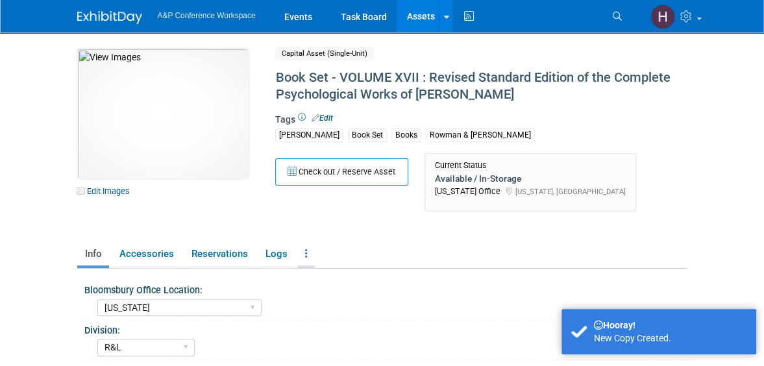
click at [300, 251] on link at bounding box center [306, 254] width 18 height 23
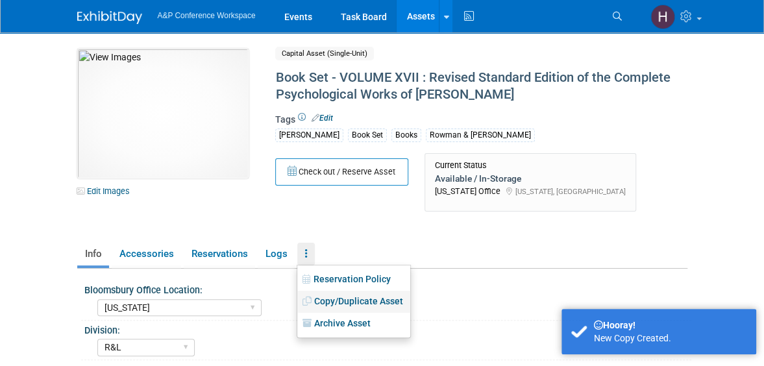
click at [336, 298] on link "Copy/Duplicate Asset" at bounding box center [353, 302] width 113 height 22
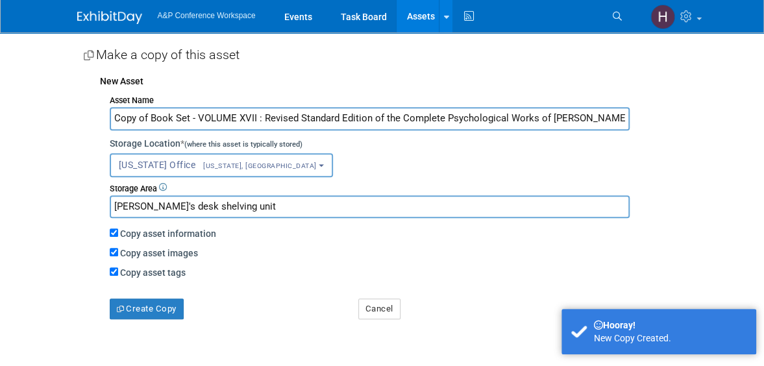
scroll to position [246, 0]
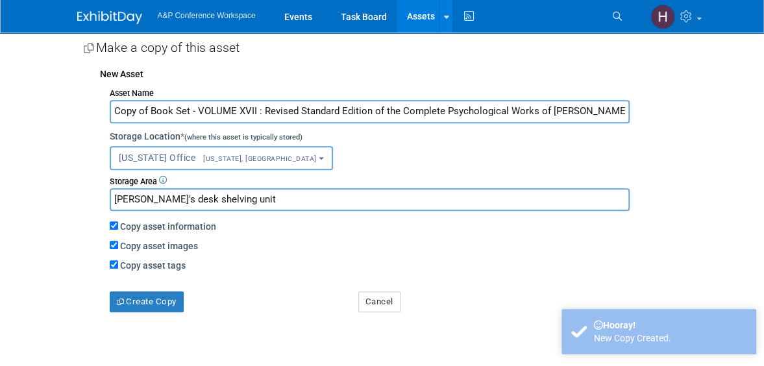
drag, startPoint x: 155, startPoint y: 106, endPoint x: 73, endPoint y: 106, distance: 81.8
click at [73, 106] on div "10031442-10729018-167d6aa3-43a2-4c3c-b30c-b9459b63c9b1.jpg Edit Images Capital …" at bounding box center [383, 79] width 630 height 587
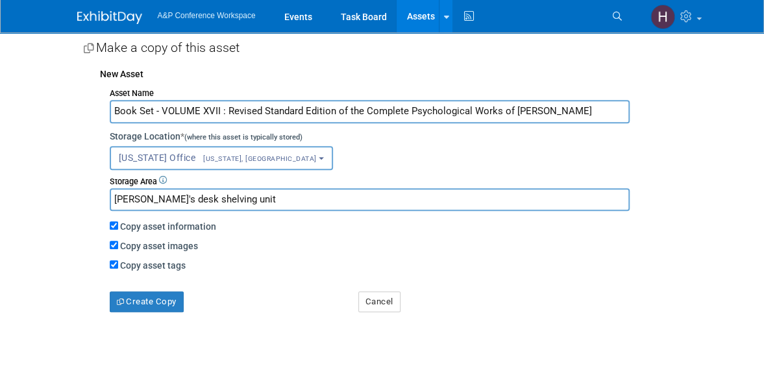
click at [217, 112] on input "Book Set - VOLUME XVII : Revised Standard Edition of the Complete Psychological…" at bounding box center [370, 111] width 520 height 23
type input "Book Set - VOLUME XVIII : Revised Standard Edition of the Complete Psychologica…"
click at [175, 299] on button "Create Copy" at bounding box center [147, 302] width 74 height 21
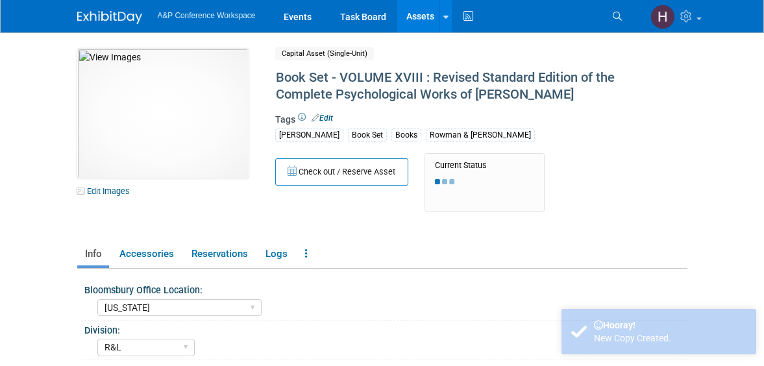
select select "[US_STATE]"
select select "R&L"
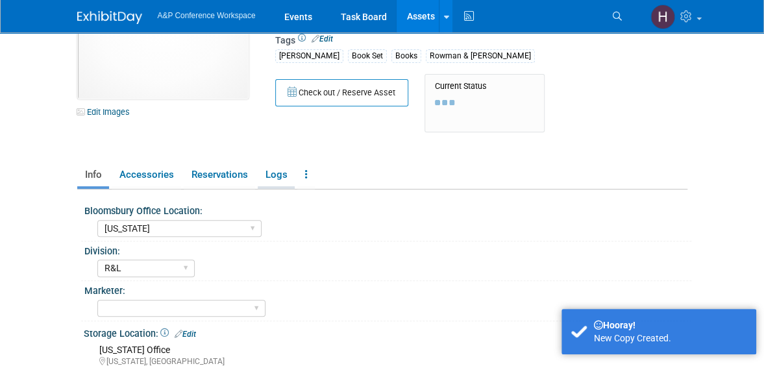
scroll to position [82, 0]
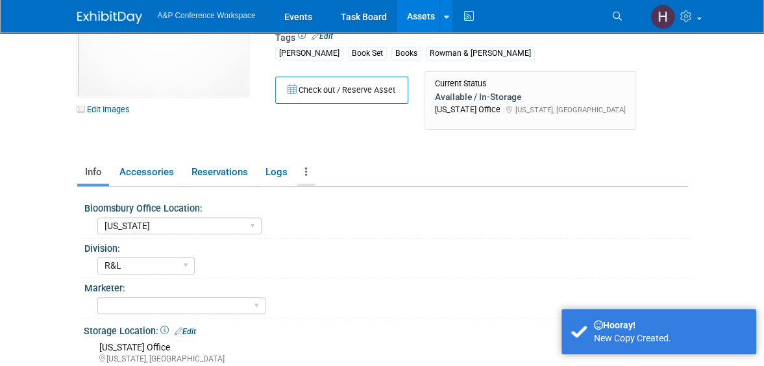
click at [310, 162] on link at bounding box center [306, 172] width 18 height 23
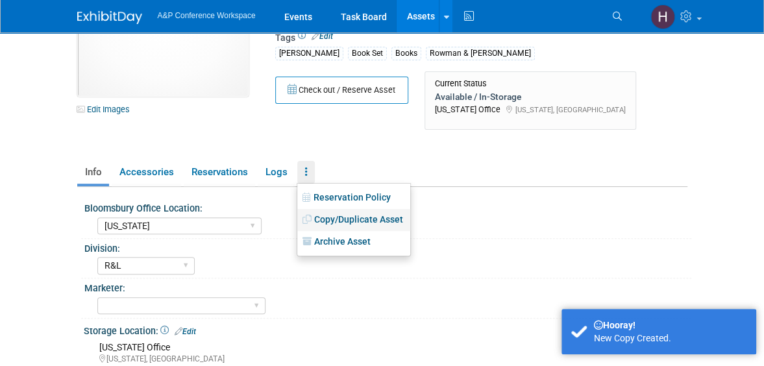
click at [336, 219] on link "Copy/Duplicate Asset" at bounding box center [353, 220] width 113 height 22
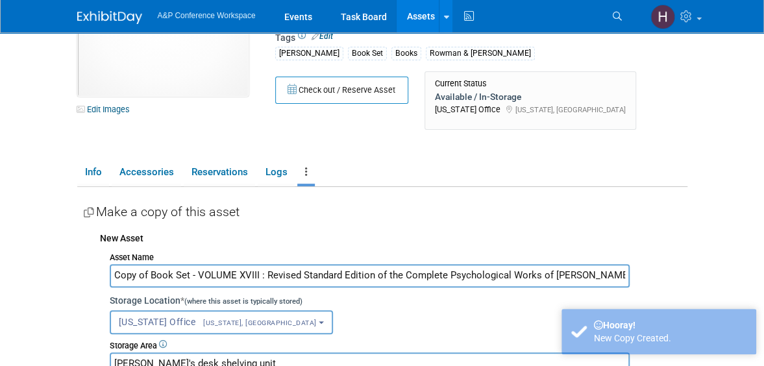
drag, startPoint x: 151, startPoint y: 271, endPoint x: 45, endPoint y: 234, distance: 111.9
click at [45, 234] on body "A&P Conference Workspace Events Task Board Assets New Asset" at bounding box center [382, 101] width 764 height 366
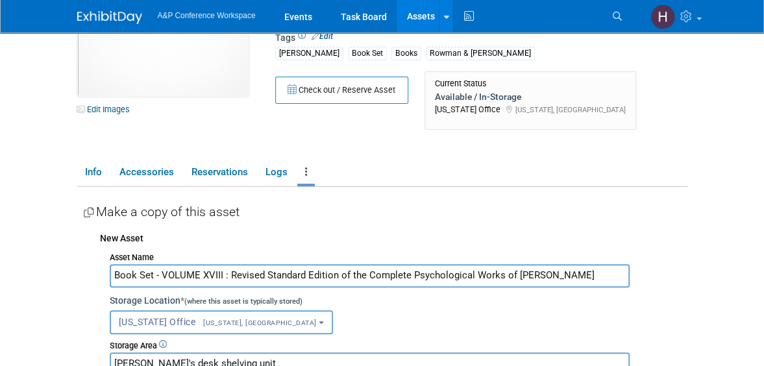
click at [217, 273] on input "Book Set - VOLUME XVIII : Revised Standard Edition of the Complete Psychologica…" at bounding box center [370, 275] width 520 height 23
click at [220, 272] on input "Book Set - VOLUME XVIII : Revised Standard Edition of the Complete Psychologica…" at bounding box center [370, 275] width 520 height 23
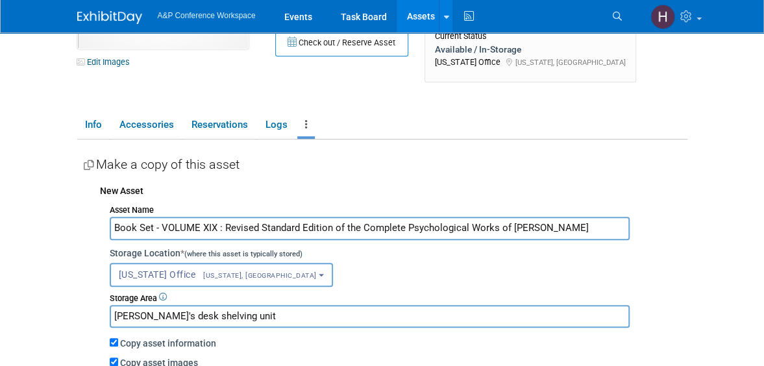
scroll to position [367, 0]
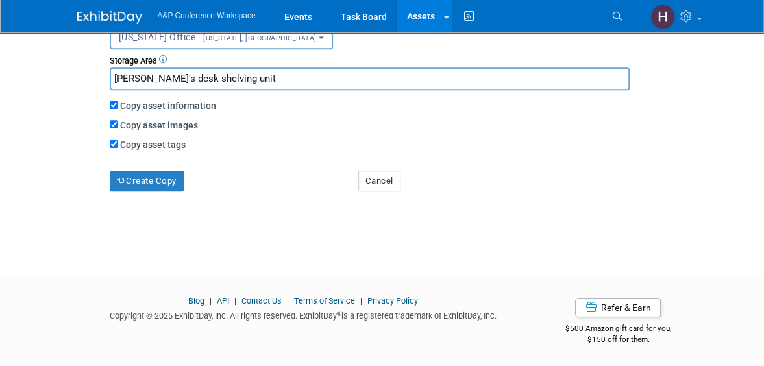
type input "Book Set - VOLUME XIX : Revised Standard Edition of the Complete Psychological …"
click at [148, 193] on div "Make a copy of this asset New Asset Asset Name Book Set - VOLUME XIX : Revised …" at bounding box center [386, 64] width 604 height 325
click at [147, 186] on button "Create Copy" at bounding box center [147, 181] width 74 height 21
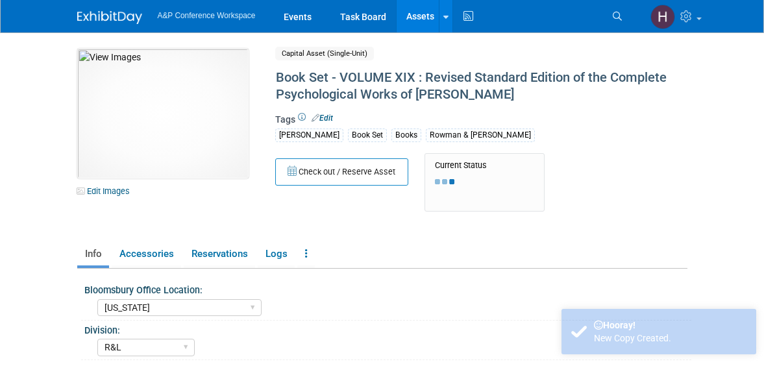
select select "[US_STATE]"
select select "R&L"
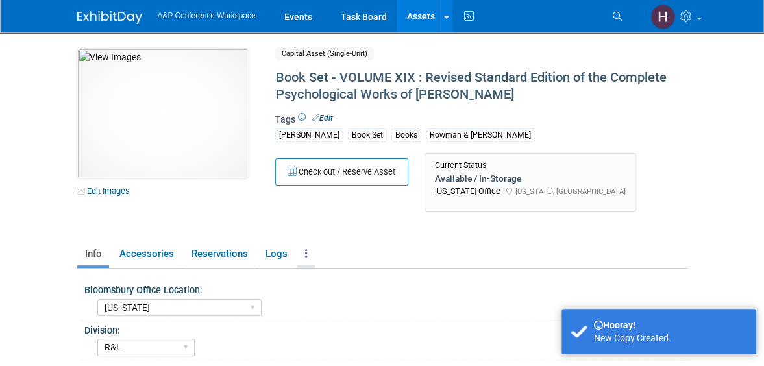
click at [310, 258] on link at bounding box center [306, 254] width 18 height 23
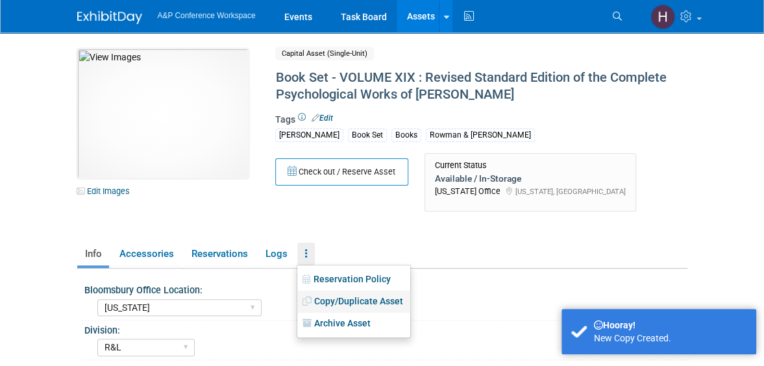
click at [344, 301] on link "Copy/Duplicate Asset" at bounding box center [353, 302] width 113 height 22
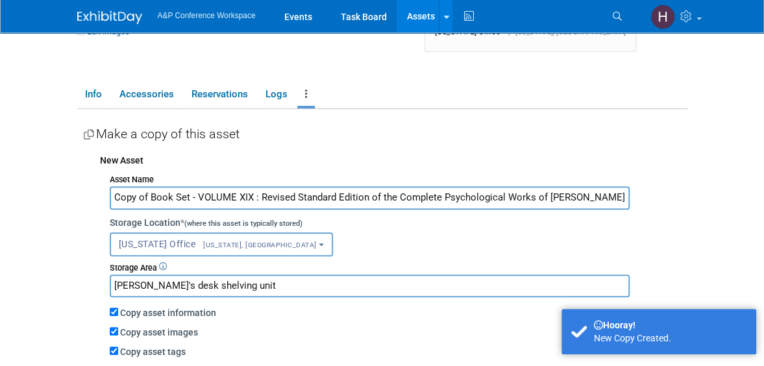
scroll to position [164, 0]
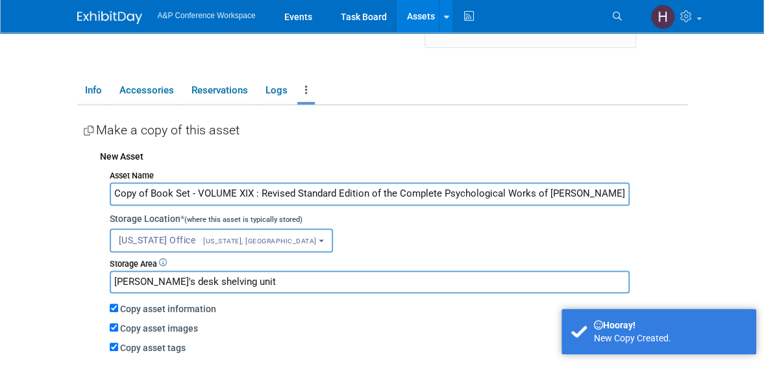
click at [247, 194] on input "Copy of Book Set - VOLUME XIX : Revised Standard Edition of the Complete Psycho…" at bounding box center [370, 193] width 520 height 23
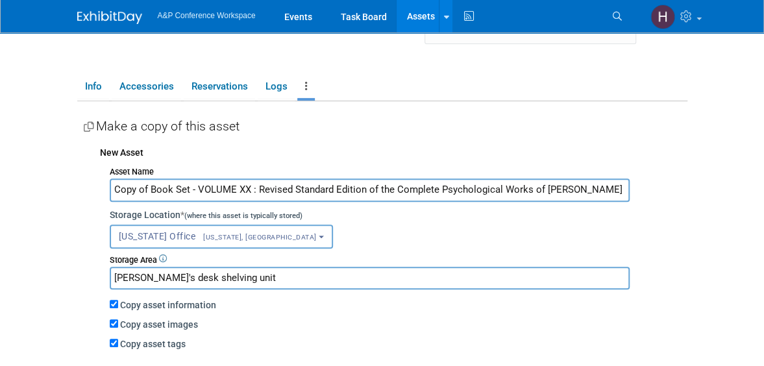
scroll to position [174, 0]
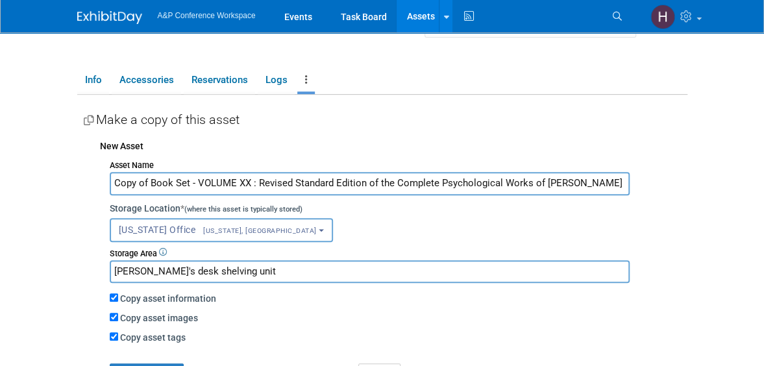
drag, startPoint x: 148, startPoint y: 178, endPoint x: 70, endPoint y: 160, distance: 79.9
click at [70, 160] on div "10031442-10729020-f7d190db-72af-4085-8c50-4fd3550e56f6.jpg Edit Images Capital …" at bounding box center [383, 151] width 630 height 587
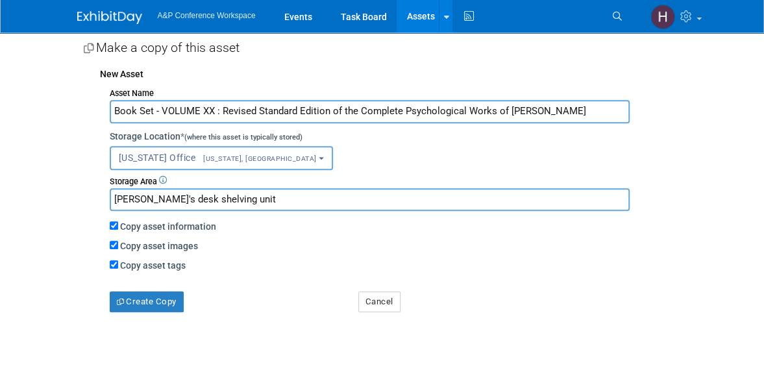
scroll to position [245, 0]
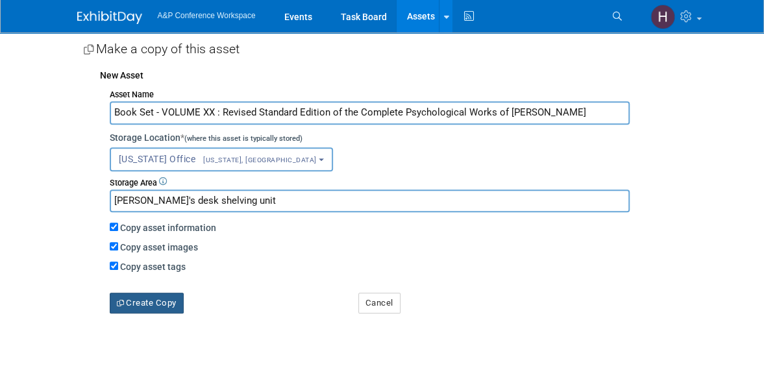
type input "Book Set - VOLUME XX : Revised Standard Edition of the Complete Psychological W…"
click at [153, 295] on button "Create Copy" at bounding box center [147, 303] width 74 height 21
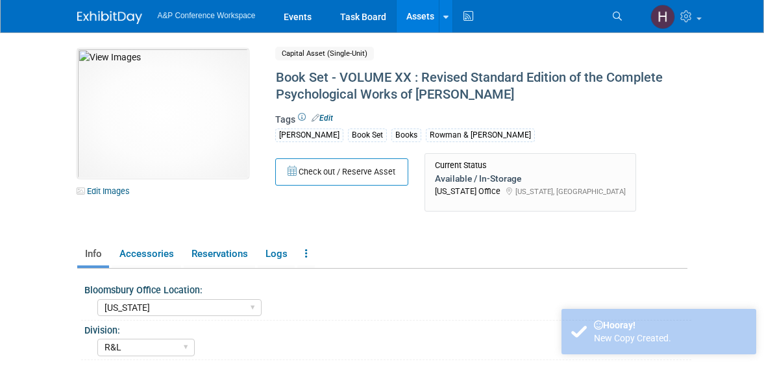
select select "[US_STATE]"
select select "R&L"
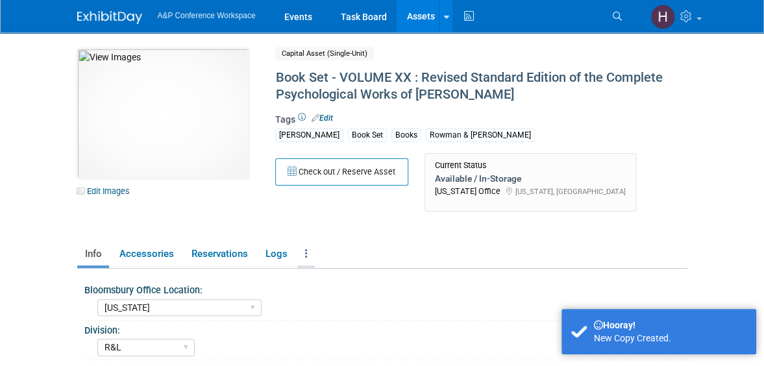
click at [303, 249] on link at bounding box center [306, 254] width 18 height 23
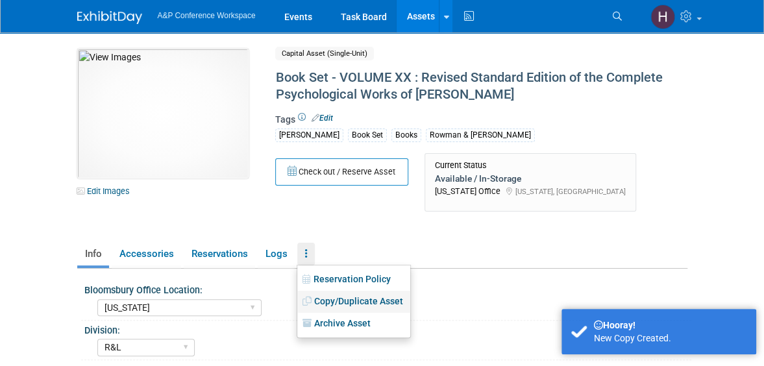
click at [339, 297] on link "Copy/Duplicate Asset" at bounding box center [353, 302] width 113 height 22
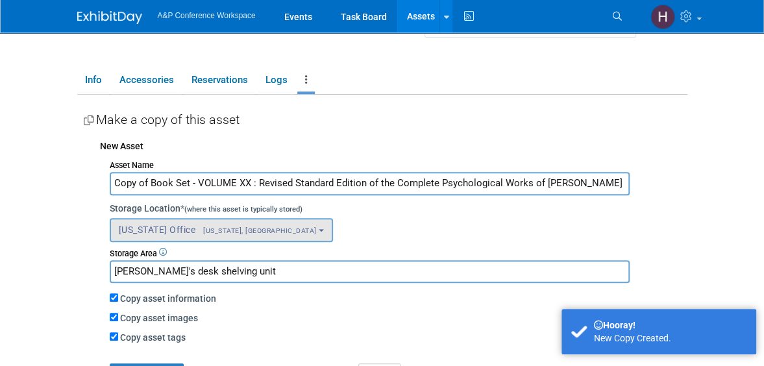
scroll to position [184, 0]
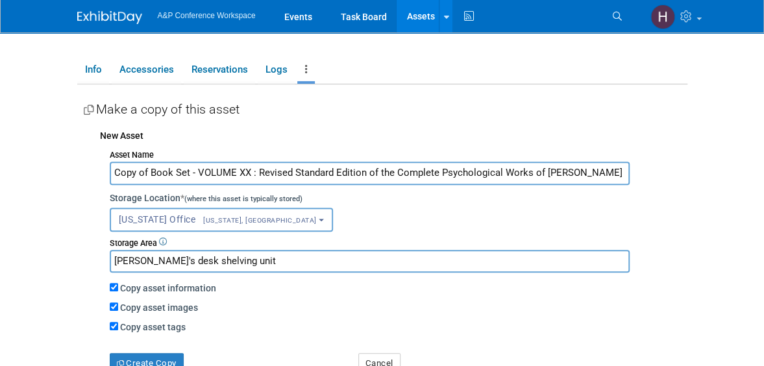
drag, startPoint x: 148, startPoint y: 173, endPoint x: 52, endPoint y: 167, distance: 96.3
click at [210, 167] on input "Book Set - VOLUME XX : Revised Standard Edition of the Complete Psychological W…" at bounding box center [370, 173] width 520 height 23
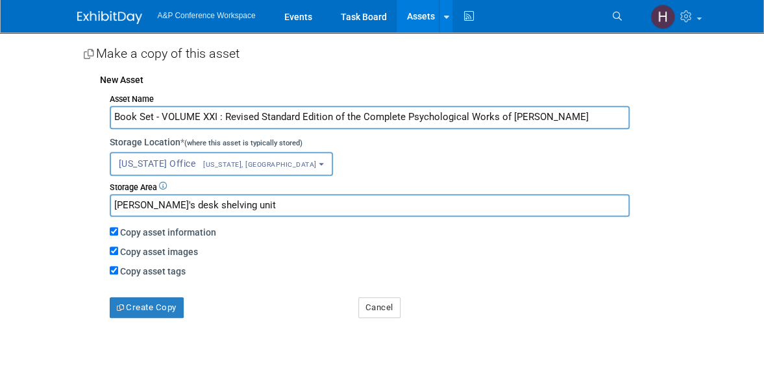
scroll to position [238, 0]
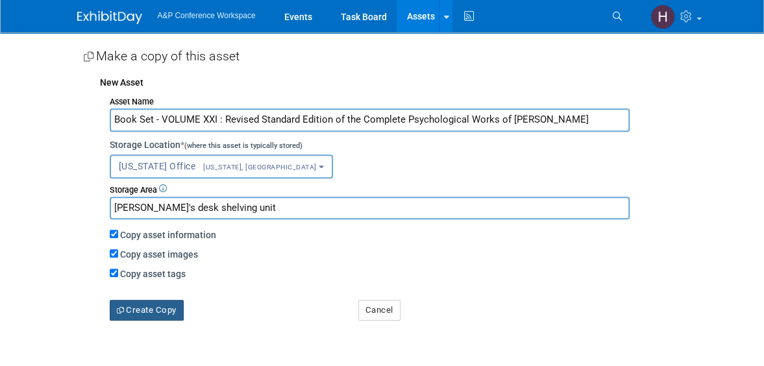
type input "Book Set - VOLUME XXI : Revised Standard Edition of the Complete Psychological …"
click at [156, 302] on button "Create Copy" at bounding box center [147, 310] width 74 height 21
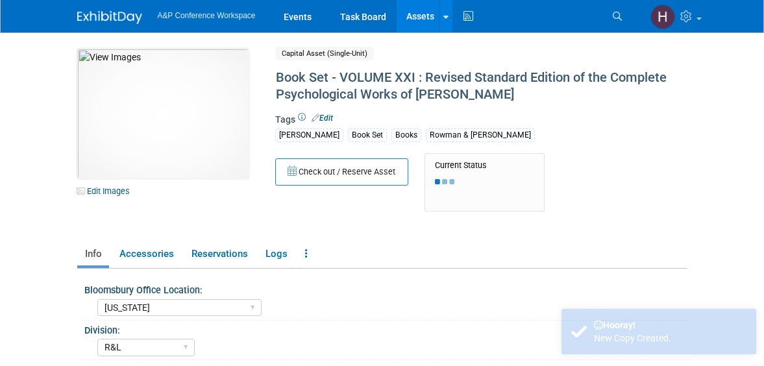
select select "[US_STATE]"
select select "R&L"
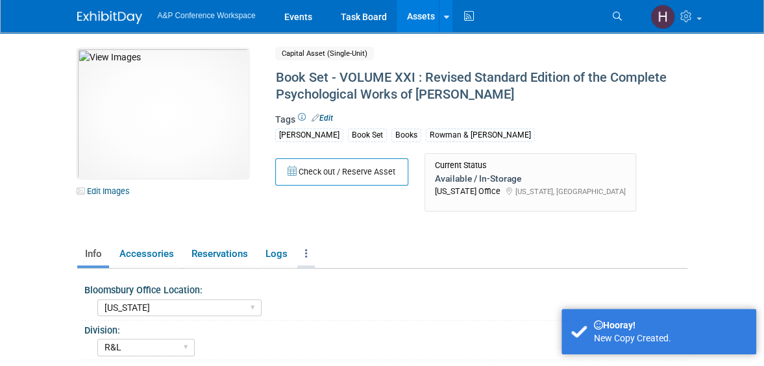
click at [306, 246] on link at bounding box center [306, 254] width 18 height 23
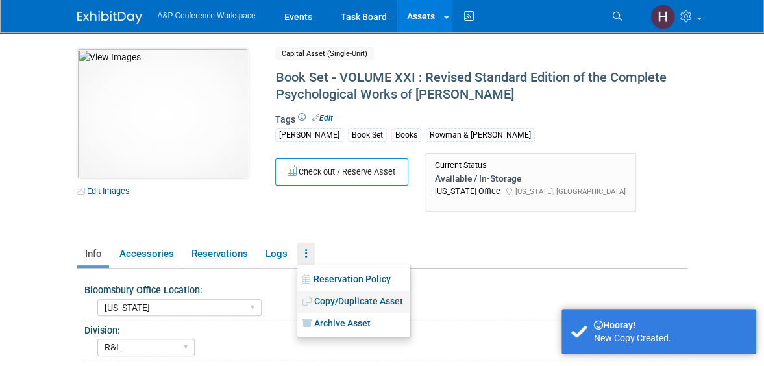
click at [353, 295] on link "Copy/Duplicate Asset" at bounding box center [353, 302] width 113 height 22
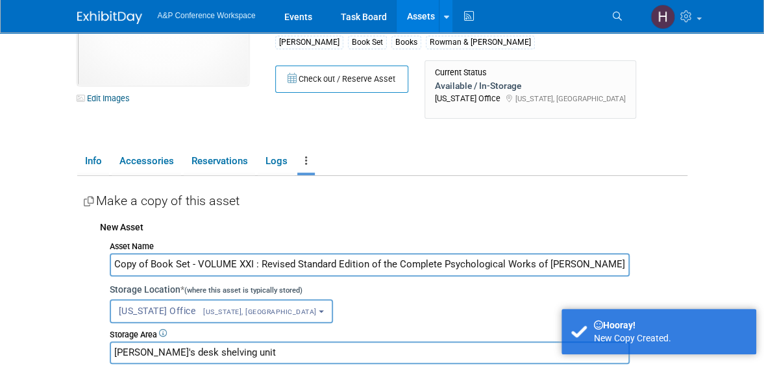
scroll to position [95, 0]
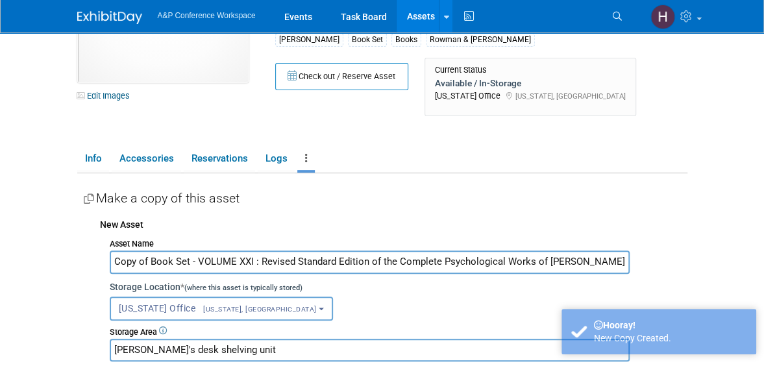
drag, startPoint x: 151, startPoint y: 262, endPoint x: 114, endPoint y: 253, distance: 38.1
click at [114, 253] on input "Copy of Book Set - VOLUME XXI : Revised Standard Edition of the Complete Psycho…" at bounding box center [370, 262] width 520 height 23
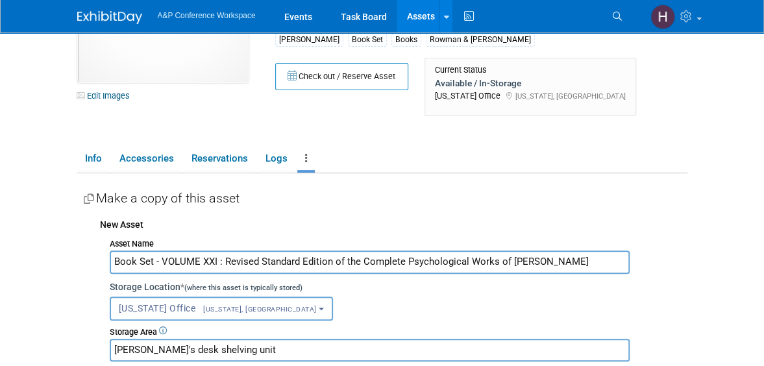
click at [216, 264] on input "Book Set - VOLUME XXI : Revised Standard Edition of the Complete Psychological …" at bounding box center [370, 262] width 520 height 23
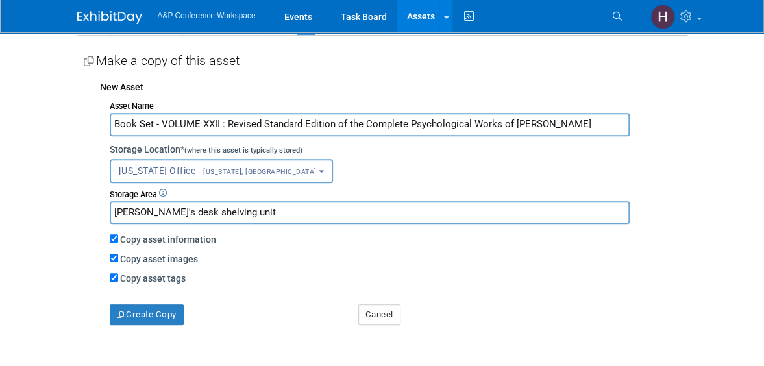
scroll to position [249, 0]
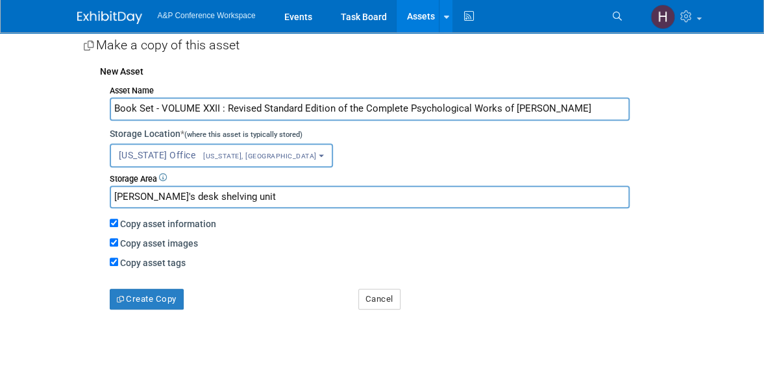
type input "Book Set - VOLUME XXII : Revised Standard Edition of the Complete Psychological…"
click at [153, 276] on div "Create Copy" at bounding box center [224, 289] width 249 height 40
click at [148, 284] on div "Create Copy" at bounding box center [224, 289] width 249 height 40
click at [171, 297] on button "Create Copy" at bounding box center [147, 299] width 74 height 21
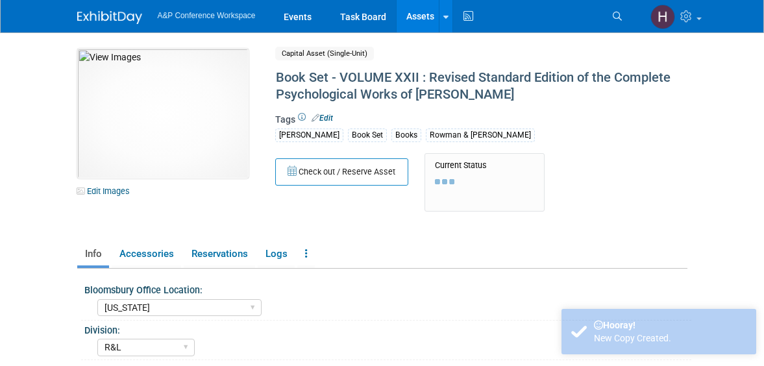
select select "[US_STATE]"
select select "R&L"
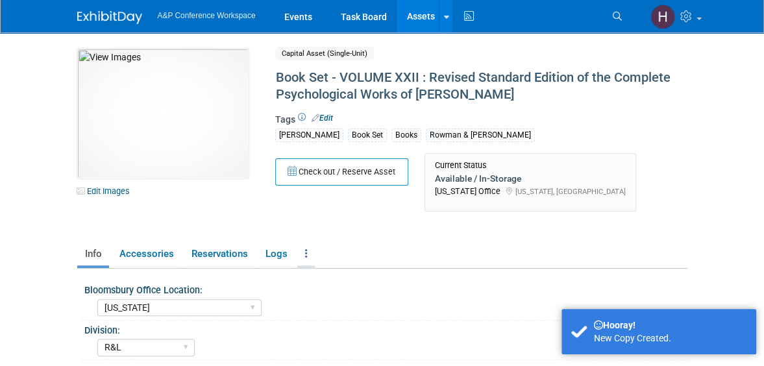
click at [303, 257] on link at bounding box center [306, 254] width 18 height 23
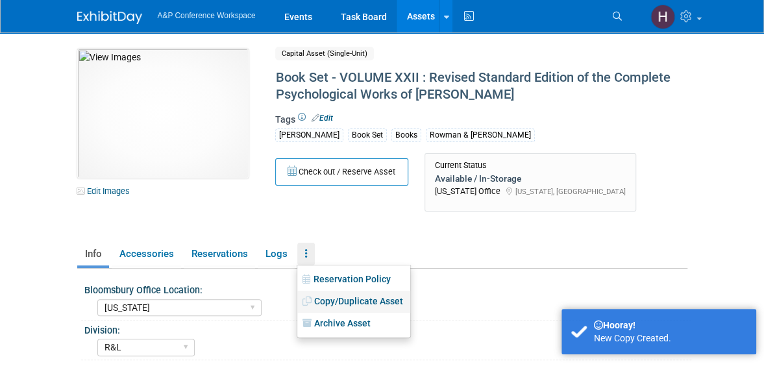
click at [357, 306] on link "Copy/Duplicate Asset" at bounding box center [353, 302] width 113 height 22
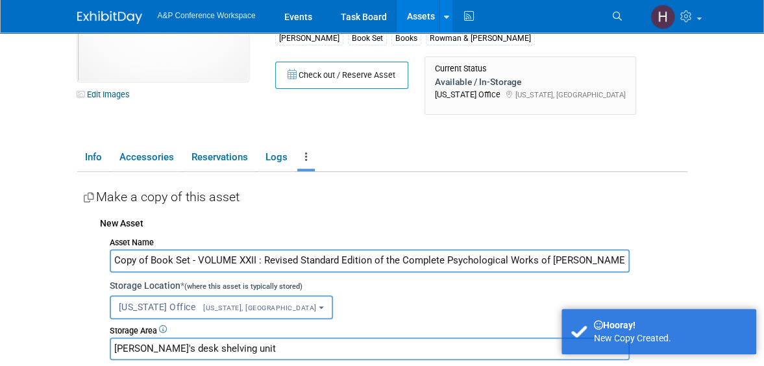
scroll to position [98, 0]
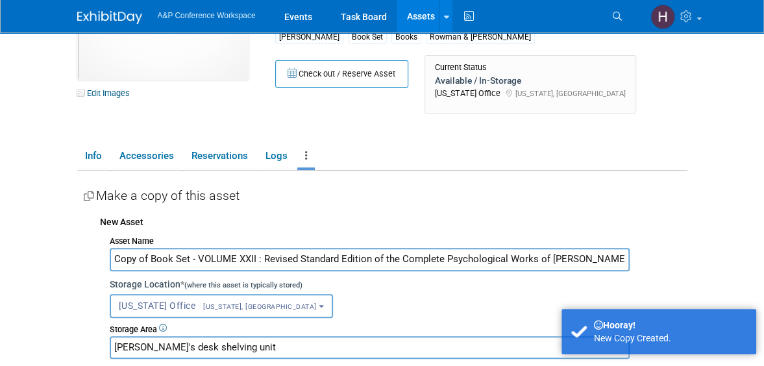
drag, startPoint x: 151, startPoint y: 255, endPoint x: 97, endPoint y: 237, distance: 56.1
click at [97, 237] on div "New Asset Asset Name Copy of Book Set - VOLUME XXII : Revised Standard Edition …" at bounding box center [386, 334] width 604 height 251
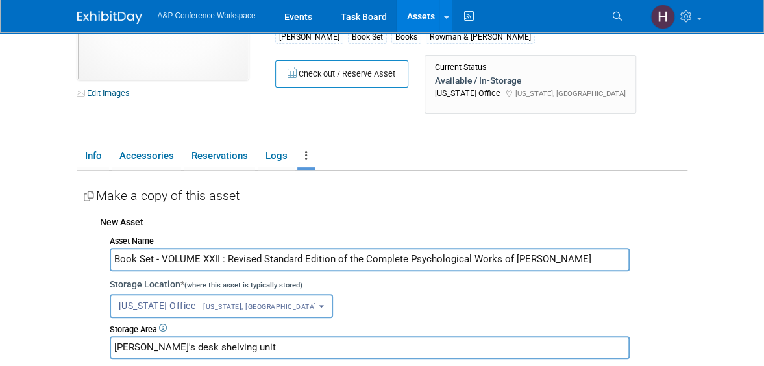
click at [211, 255] on input "Book Set - VOLUME XXII : Revised Standard Edition of the Complete Psychological…" at bounding box center [370, 259] width 520 height 23
click at [219, 260] on input "Book Set - VOLUME XXII : Revised Standard Edition of the Complete Psychological…" at bounding box center [370, 259] width 520 height 23
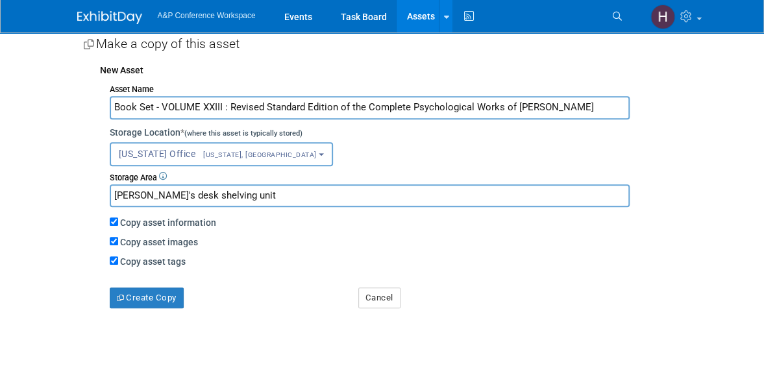
scroll to position [251, 0]
type input "Book Set - VOLUME XXIII : Revised Standard Edition of the Complete Psychologica…"
click at [143, 299] on button "Create Copy" at bounding box center [147, 297] width 74 height 21
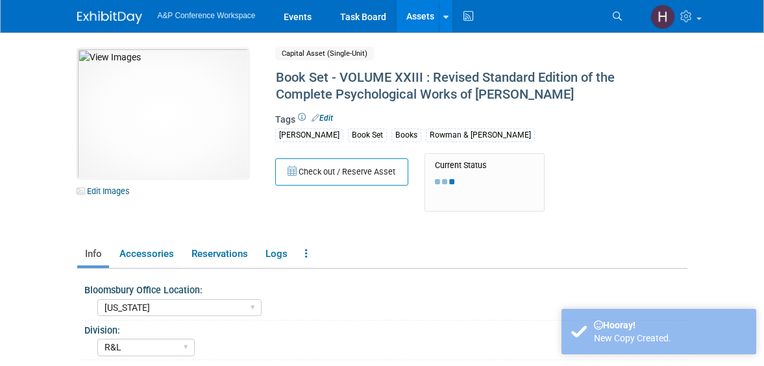
select select "[US_STATE]"
select select "R&L"
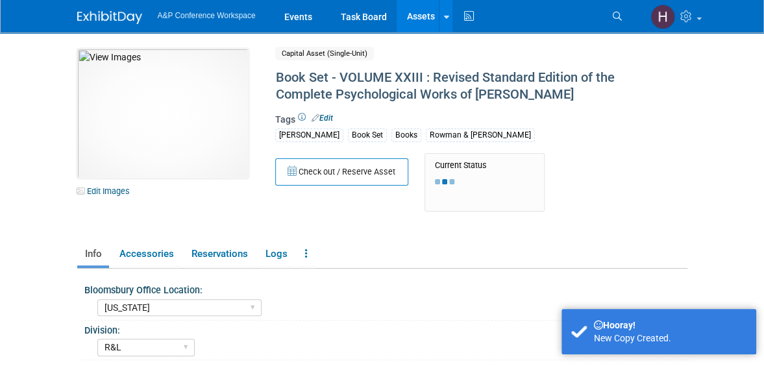
scroll to position [21, 0]
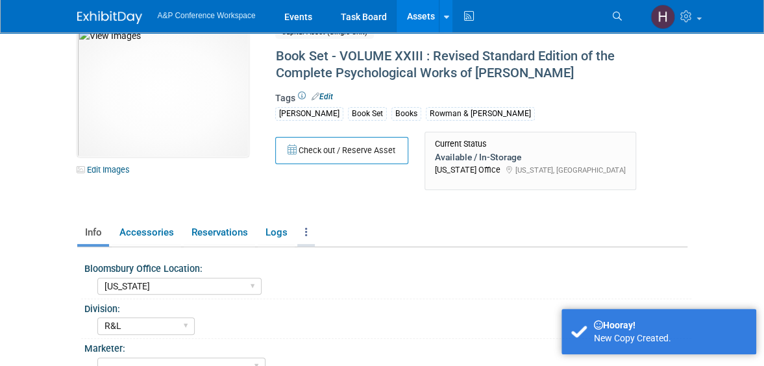
click at [306, 228] on icon at bounding box center [306, 232] width 3 height 10
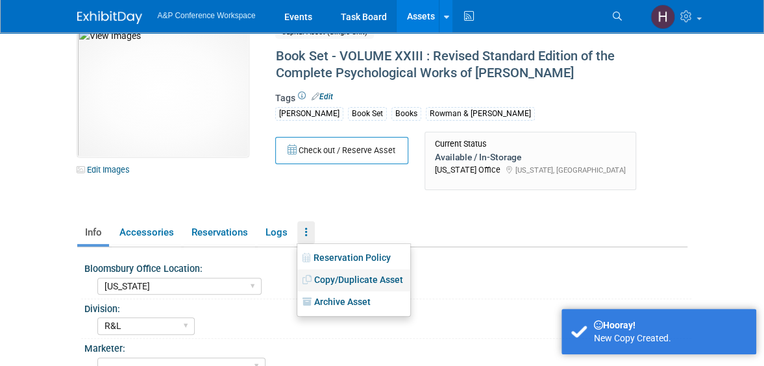
click at [332, 271] on link "Copy/Duplicate Asset" at bounding box center [353, 280] width 113 height 22
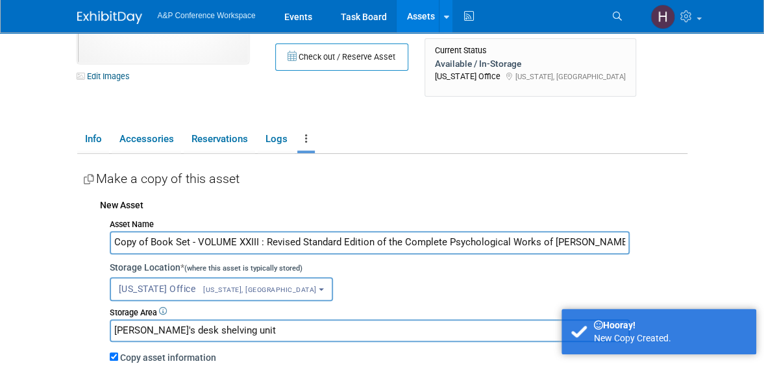
scroll to position [114, 0]
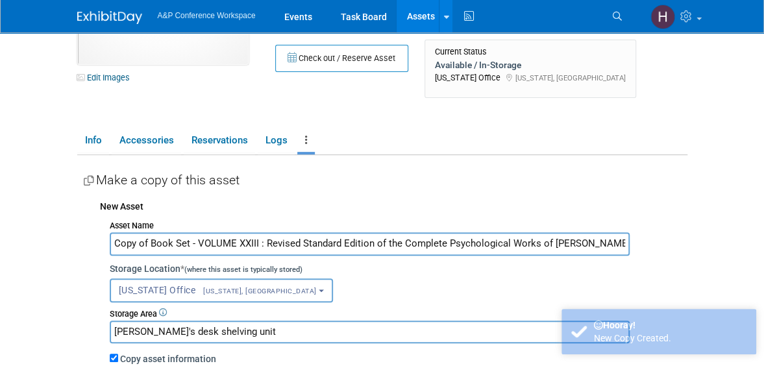
drag, startPoint x: 148, startPoint y: 243, endPoint x: 59, endPoint y: 215, distance: 93.4
click at [59, 215] on body "A&P Conference Workspace Events Task Board Assets New Asset" at bounding box center [382, 69] width 764 height 366
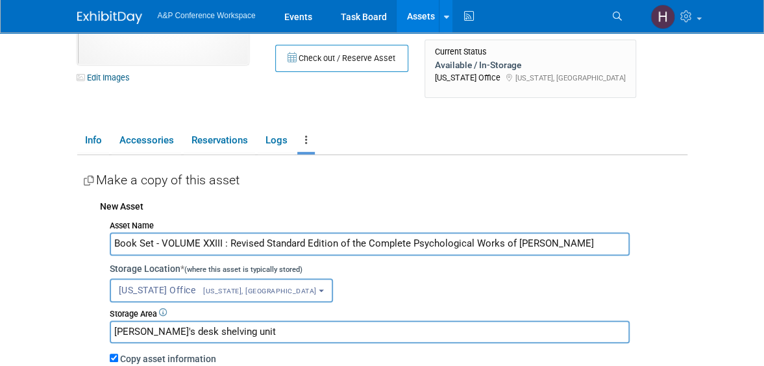
click at [219, 243] on input "Book Set - VOLUME XXIII : Revised Standard Edition of the Complete Psychologica…" at bounding box center [370, 243] width 520 height 23
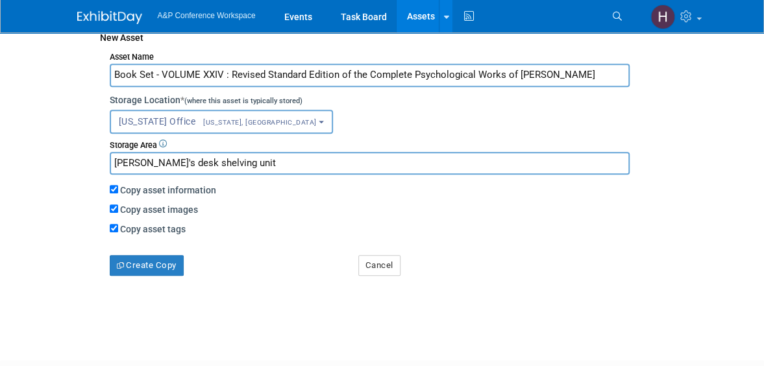
scroll to position [285, 0]
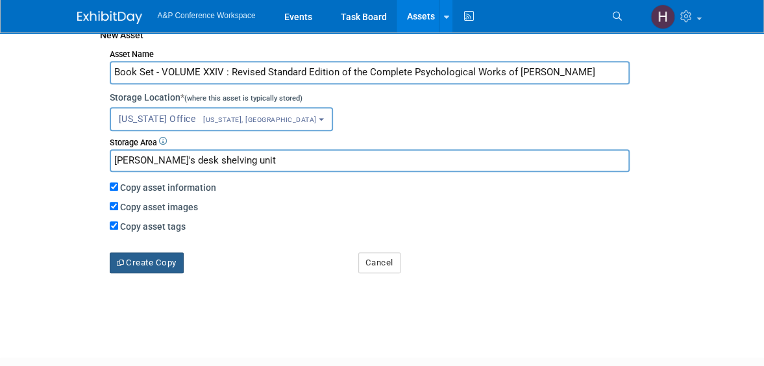
type input "Book Set - VOLUME XXIV : Revised Standard Edition of the Complete Psychological…"
click at [141, 258] on button "Create Copy" at bounding box center [147, 263] width 74 height 21
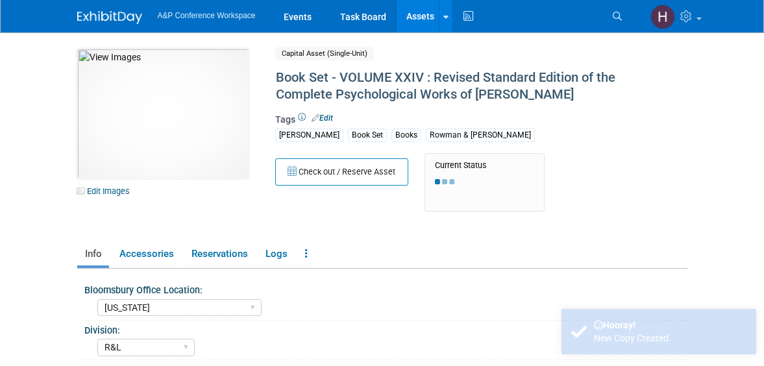
select select "[US_STATE]"
select select "R&L"
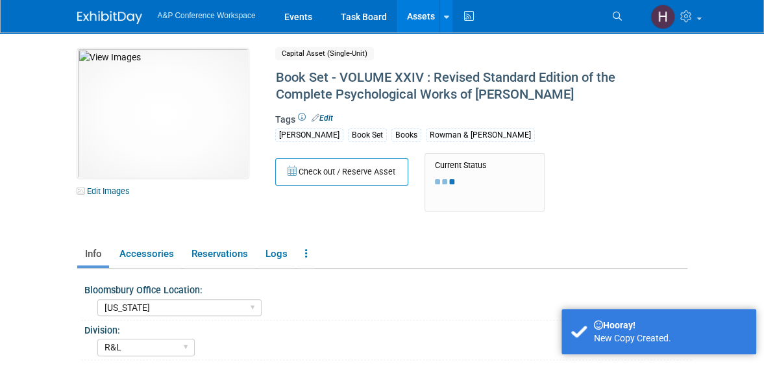
scroll to position [43, 0]
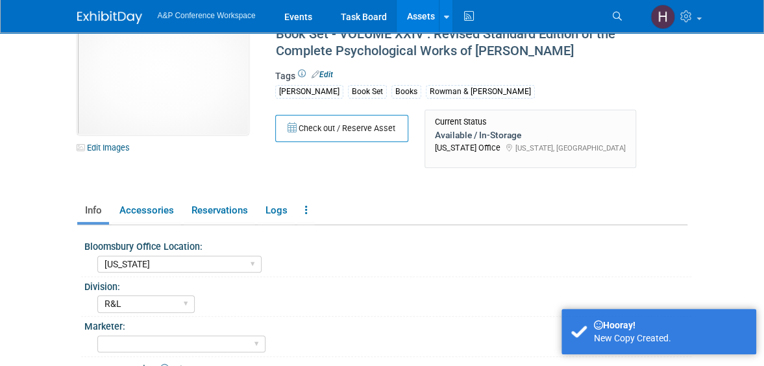
click at [413, 15] on link "Assets" at bounding box center [420, 16] width 47 height 32
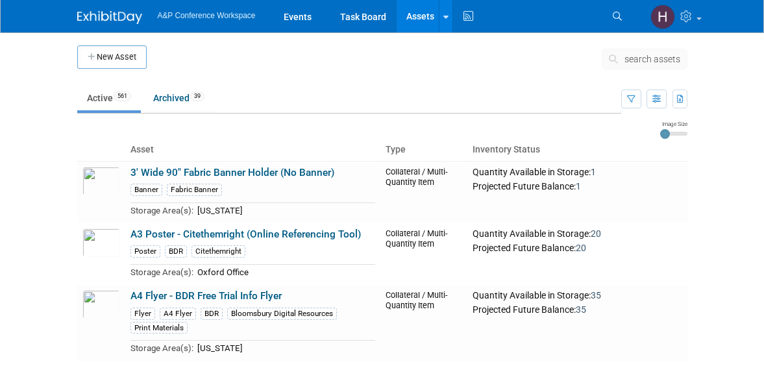
click at [627, 51] on button "search assets" at bounding box center [645, 59] width 86 height 21
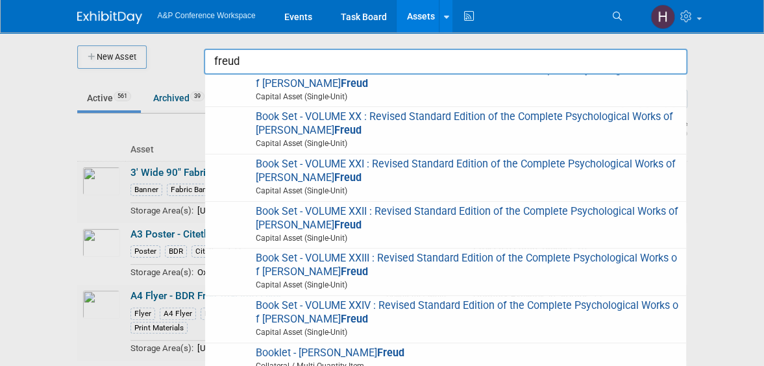
scroll to position [849, 0]
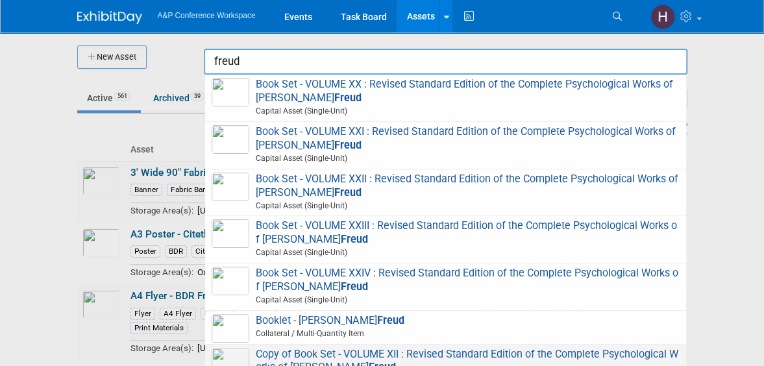
click at [412, 348] on span "Copy of Book Set - VOLUME XII : Revised Standard Edition of the Complete Psycho…" at bounding box center [446, 368] width 468 height 40
type input "Copy of Book Set - VOLUME XII : Revised Standard Edition of the Complete Psycho…"
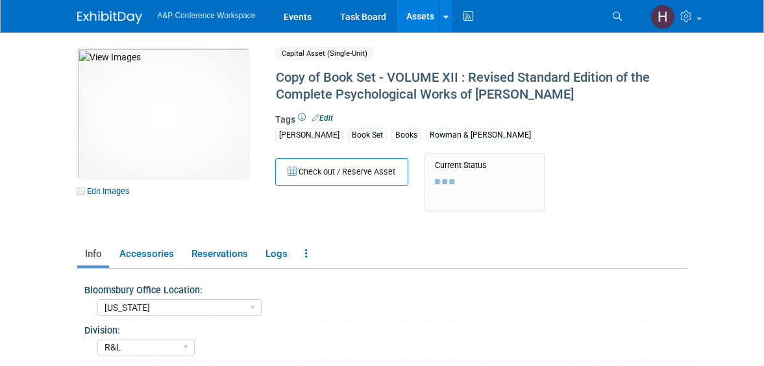
select select "[US_STATE]"
select select "R&L"
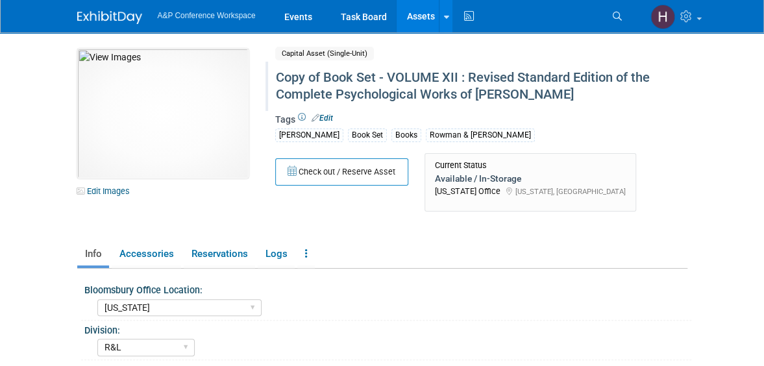
click at [303, 67] on div "Copy of Book Set - VOLUME XII : Revised Standard Edition of the Complete Psycho…" at bounding box center [473, 86] width 404 height 40
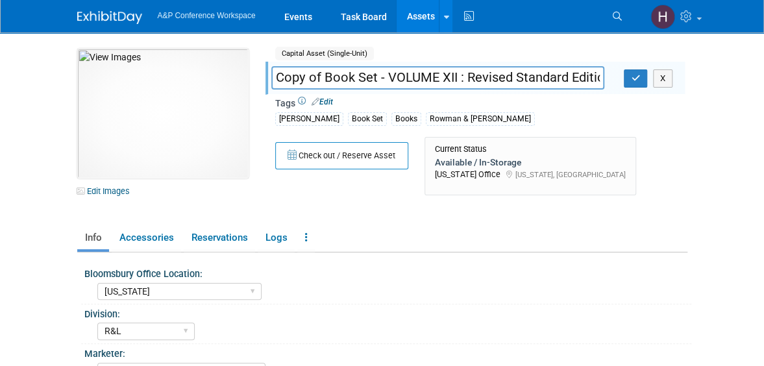
drag, startPoint x: 326, startPoint y: 77, endPoint x: 273, endPoint y: 69, distance: 53.8
click at [273, 69] on input "Copy of Book Set - VOLUME XII : Revised Standard Edition of the Complete Psycho…" at bounding box center [438, 77] width 334 height 23
type input "Book Set - VOLUME XII : Revised Standard Edition of the Complete Psychological …"
click at [634, 66] on div at bounding box center [478, 66] width 414 height 9
click at [636, 78] on icon "button" at bounding box center [635, 78] width 9 height 8
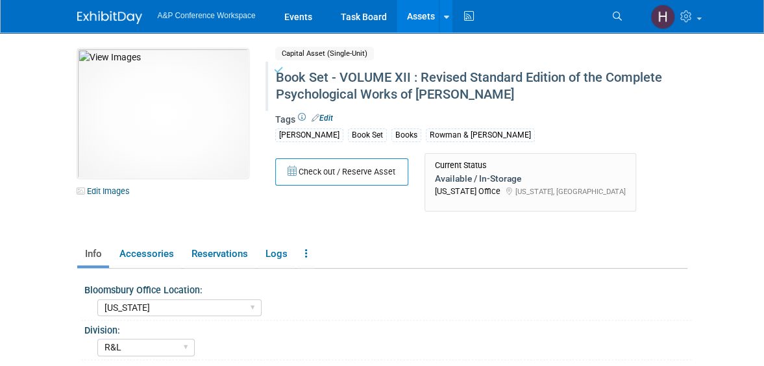
click at [417, 16] on link "Assets" at bounding box center [420, 16] width 47 height 32
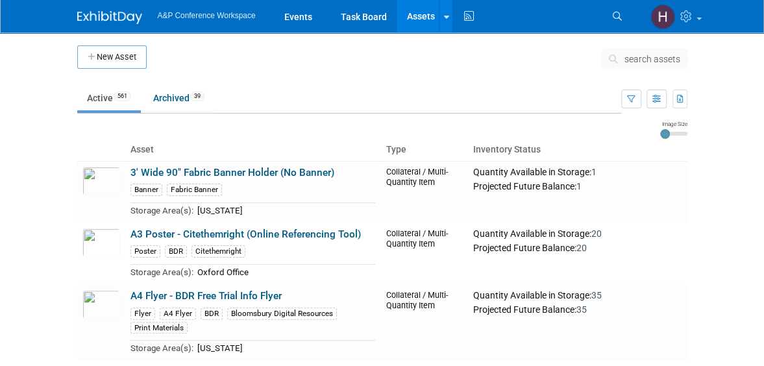
click at [630, 56] on span "search assets" at bounding box center [653, 59] width 56 height 10
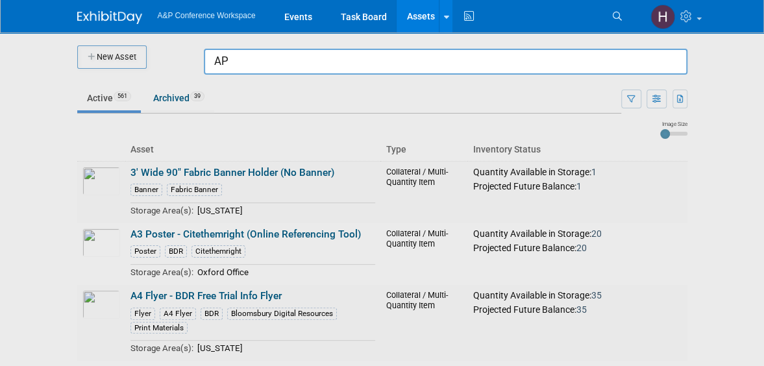
type input "A"
click at [99, 16] on img at bounding box center [109, 17] width 65 height 13
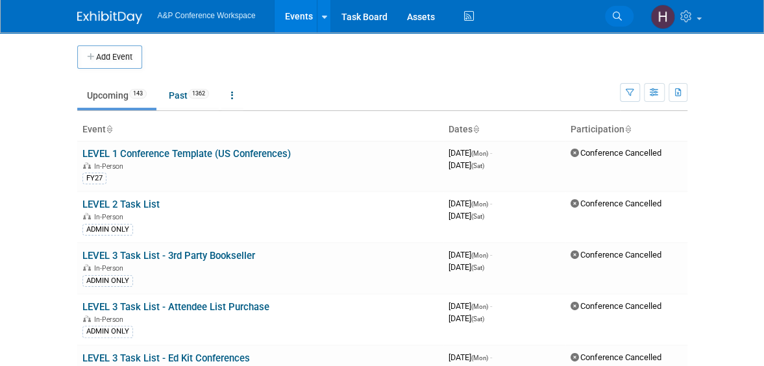
click at [611, 16] on link "Search" at bounding box center [619, 16] width 29 height 21
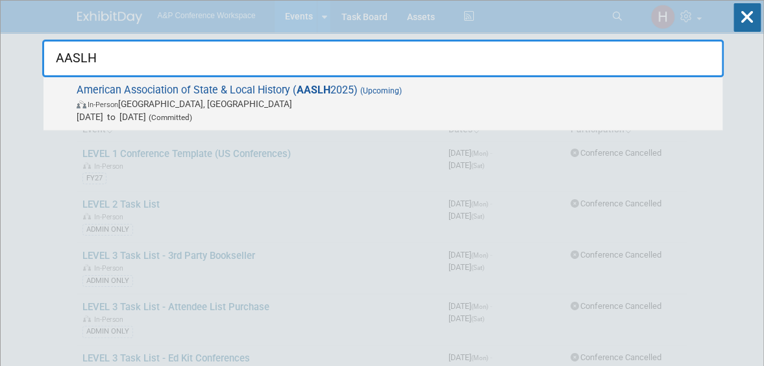
type input "AASLH"
drag, startPoint x: 540, startPoint y: 77, endPoint x: 187, endPoint y: 100, distance: 353.3
click at [187, 100] on span "In-Person [GEOGRAPHIC_DATA], [GEOGRAPHIC_DATA]" at bounding box center [397, 103] width 640 height 13
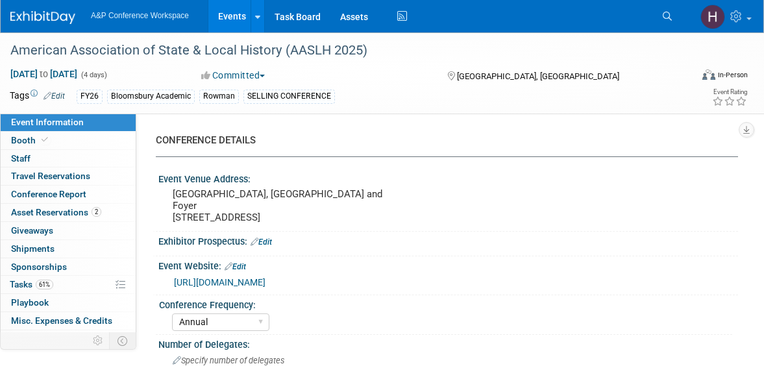
select select "Annual"
select select "Level 2"
select select "In-Person Booth"
select select "Museum Professionals"
select select "Bloomsbury Academic"
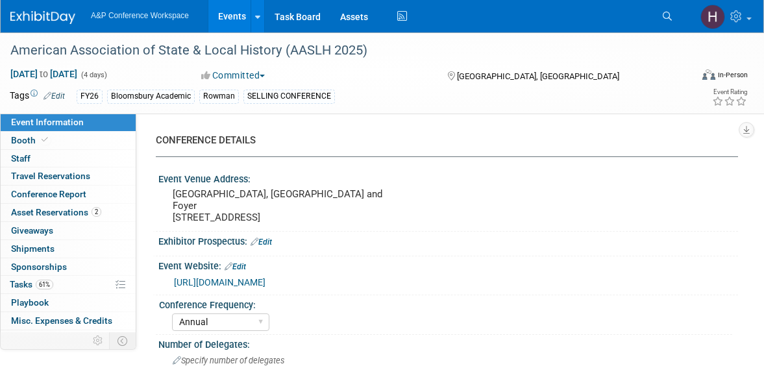
select select "[PERSON_NAME]"
select select "Brand/Subject Presence​"
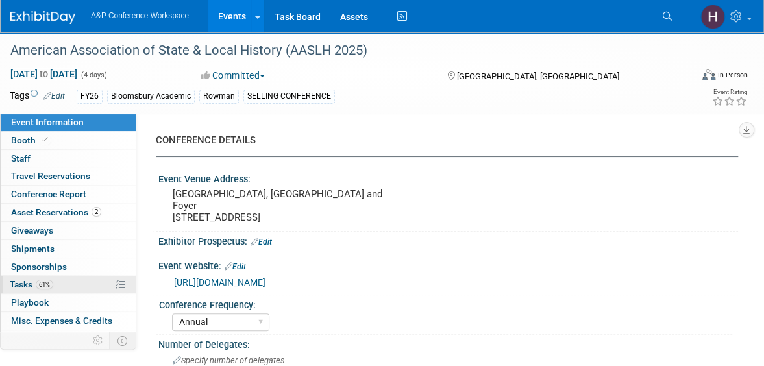
click at [64, 284] on link "61% Tasks 61%" at bounding box center [68, 285] width 135 height 18
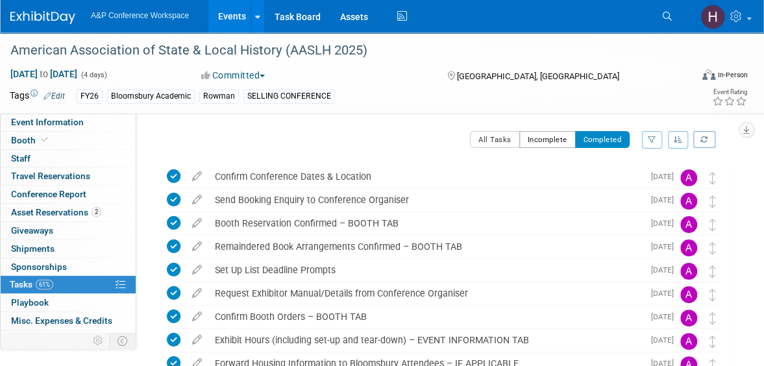
click at [543, 133] on button "Incomplete" at bounding box center [547, 139] width 56 height 17
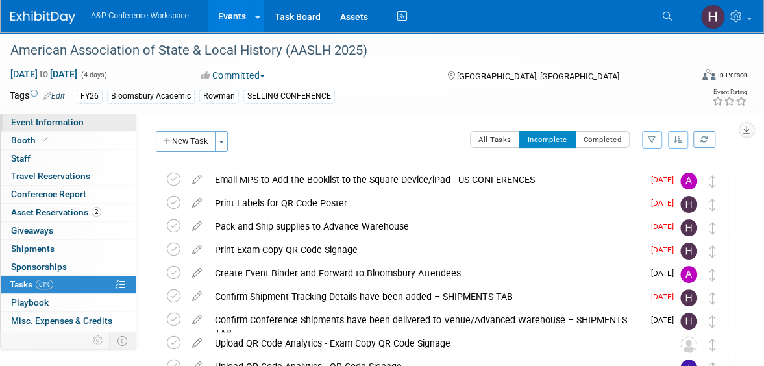
click at [56, 124] on span "Event Information" at bounding box center [47, 122] width 73 height 10
select select "Annual"
select select "Level 2"
select select "In-Person Booth"
select select "Museum Professionals"
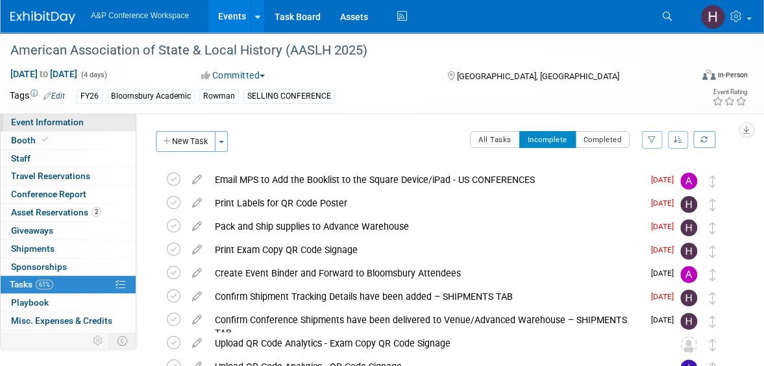
select select "Bloomsbury Academic"
select select "[PERSON_NAME]"
select select "Brand/Subject Presence​"
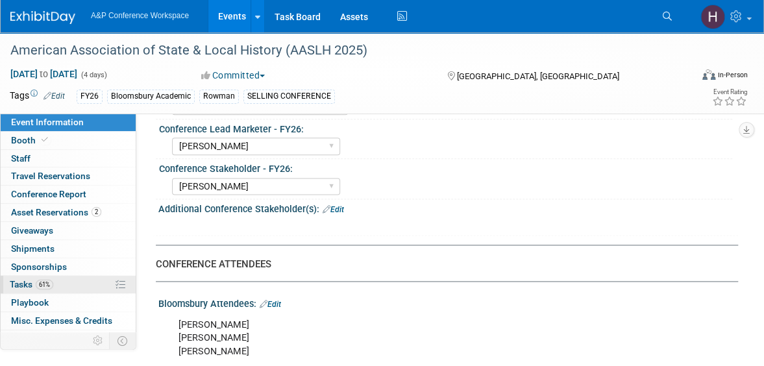
scroll to position [66, 0]
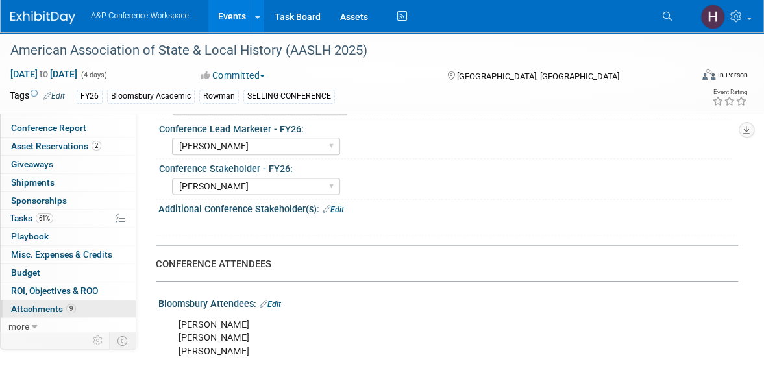
click at [73, 304] on span "Attachments 9" at bounding box center [43, 309] width 65 height 10
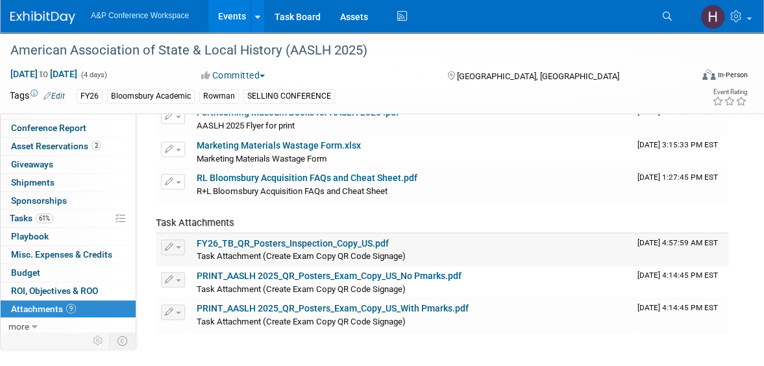
scroll to position [195, 0]
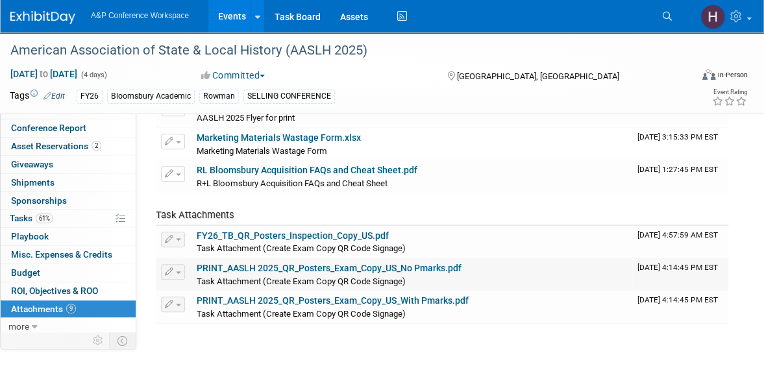
click at [364, 271] on link "PRINT_AASLH 2025_QR_Posters_Exam_Copy_US_No Pmarks.pdf" at bounding box center [329, 268] width 265 height 10
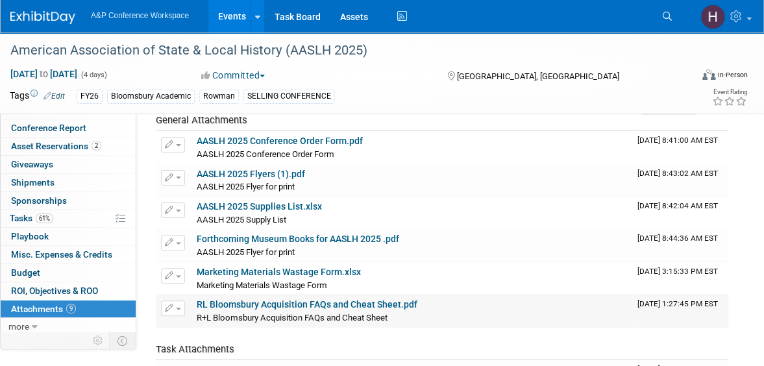
scroll to position [62, 0]
click at [281, 136] on link "AASLH 2025 Conference Order Form.pdf" at bounding box center [280, 140] width 166 height 10
click at [277, 168] on link "AASLH 2025 Flyers (1).pdf" at bounding box center [251, 173] width 108 height 10
